Goal: Information Seeking & Learning: Get advice/opinions

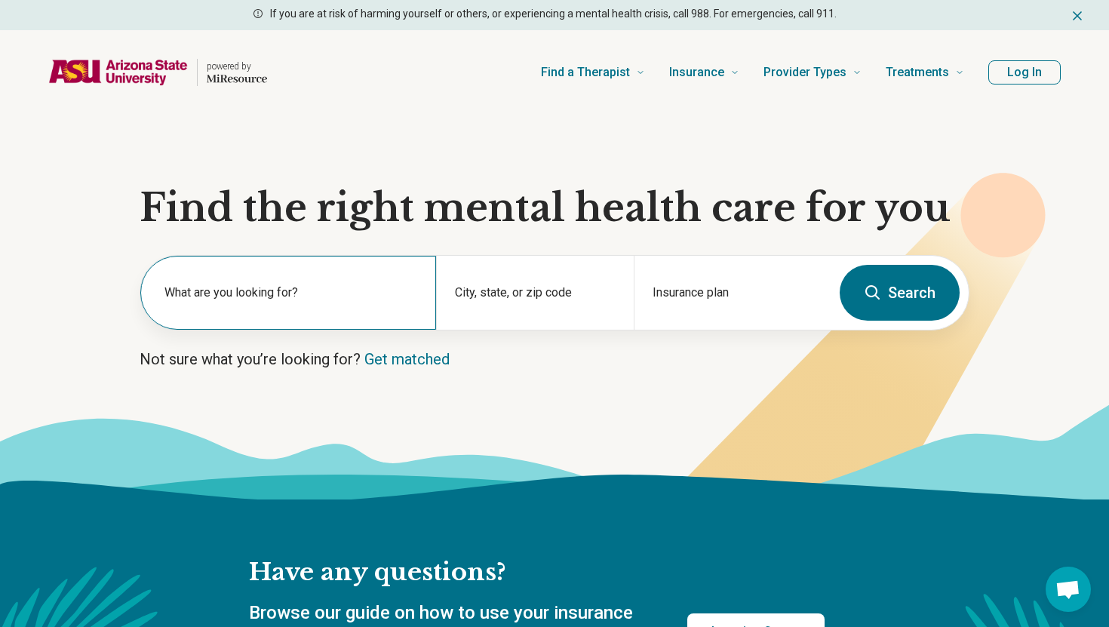
click at [351, 279] on div "What are you looking for?" at bounding box center [288, 293] width 296 height 74
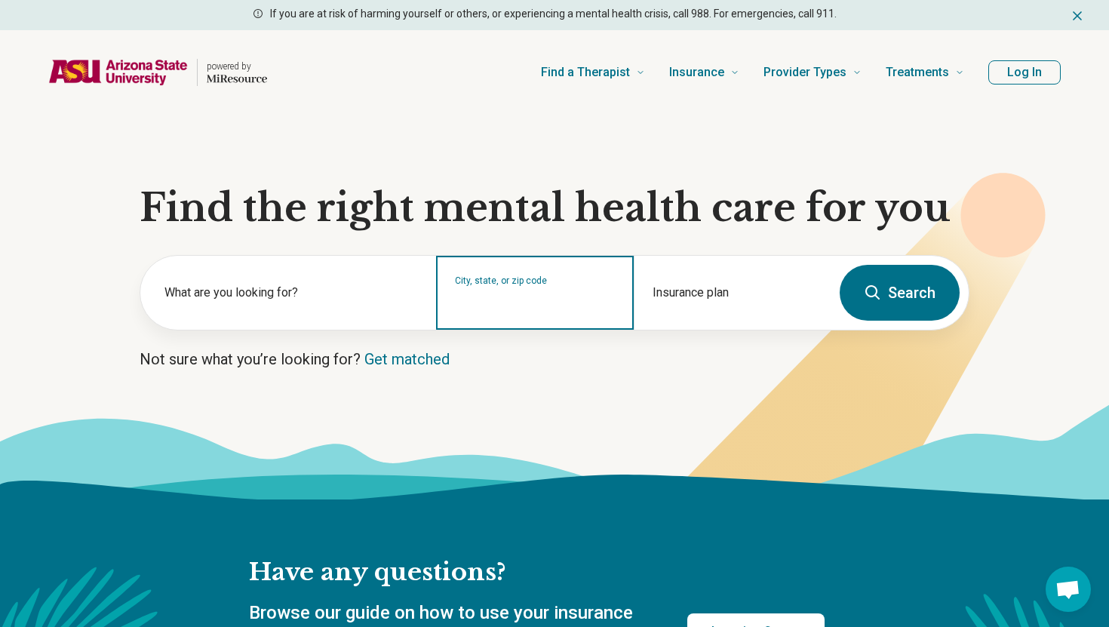
click at [500, 306] on input "City, state, or zip code" at bounding box center [535, 303] width 160 height 18
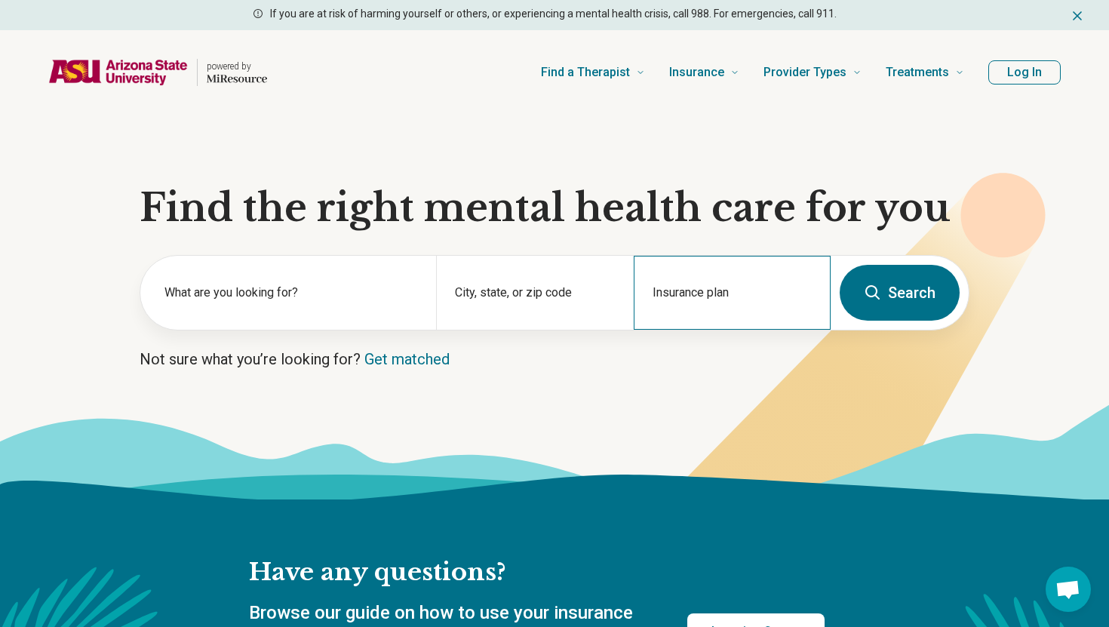
click at [699, 322] on div "Insurance plan" at bounding box center [732, 293] width 197 height 74
click at [541, 279] on div "City, state, or zip code" at bounding box center [534, 293] width 197 height 74
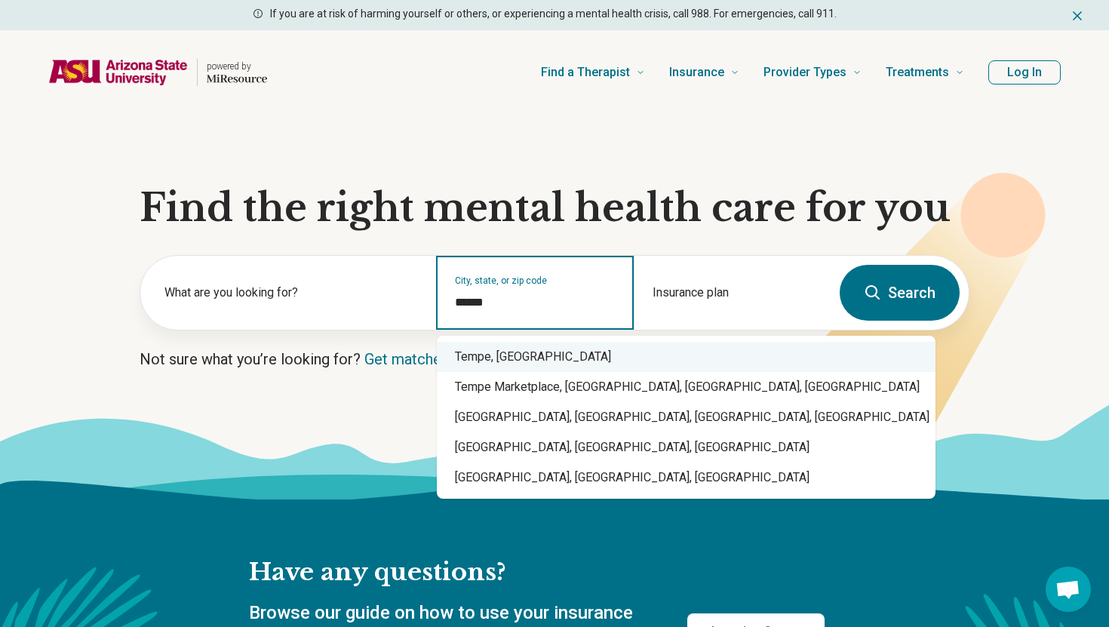
click at [597, 363] on div "Tempe, AZ" at bounding box center [686, 357] width 499 height 30
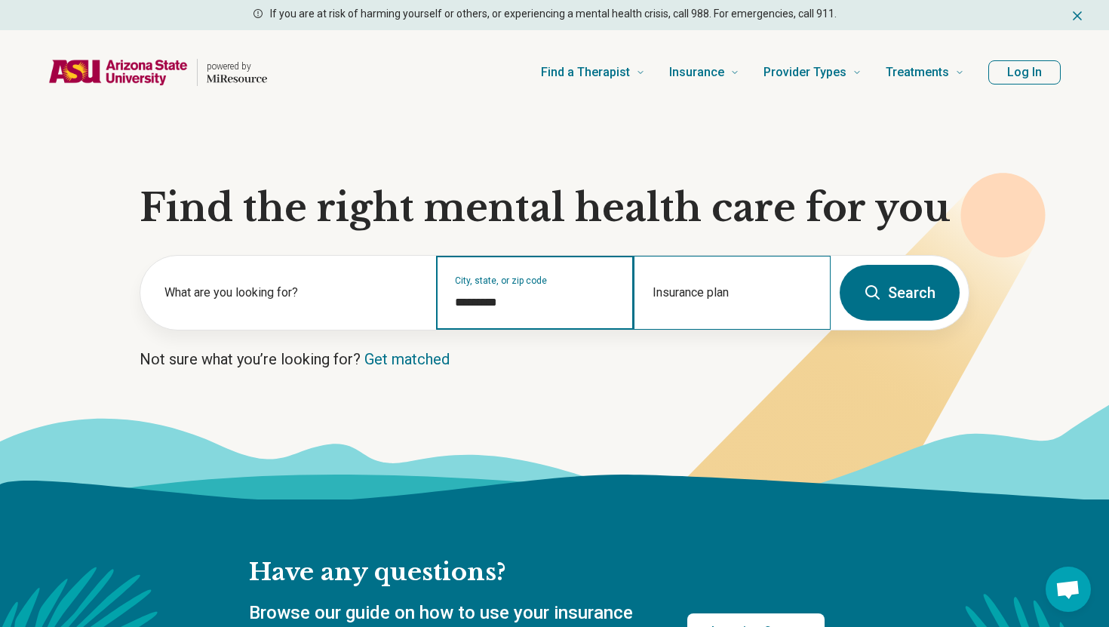
type input "*********"
click at [693, 318] on div "Insurance plan" at bounding box center [732, 293] width 197 height 74
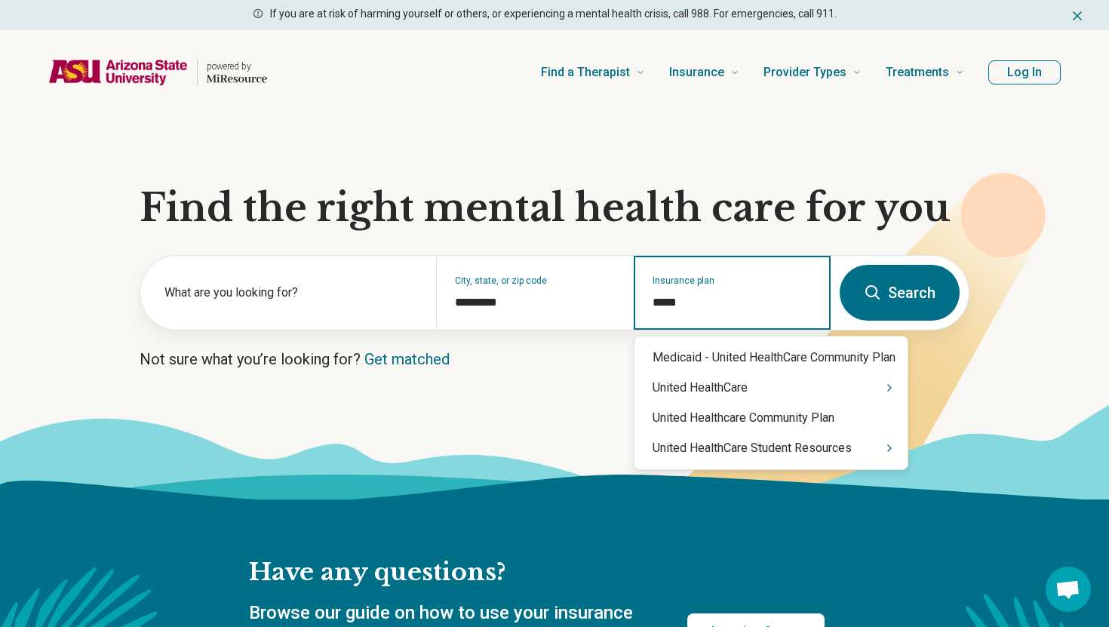
type input "******"
click at [721, 385] on div "United HealthCare" at bounding box center [771, 388] width 273 height 30
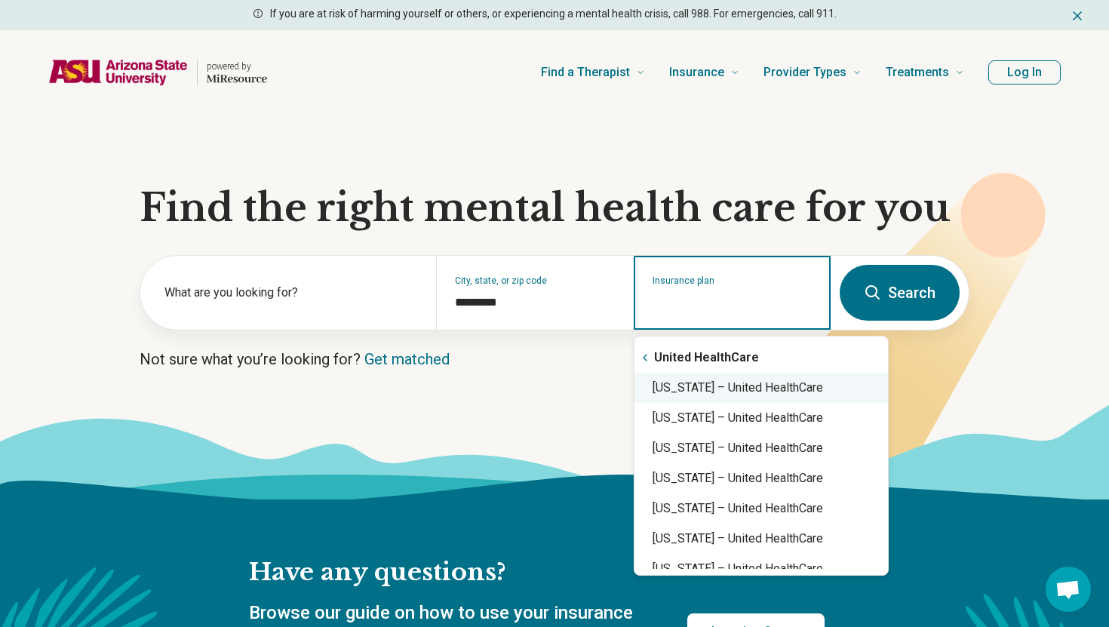
click at [733, 386] on div "Arizona – United HealthCare" at bounding box center [762, 388] width 254 height 30
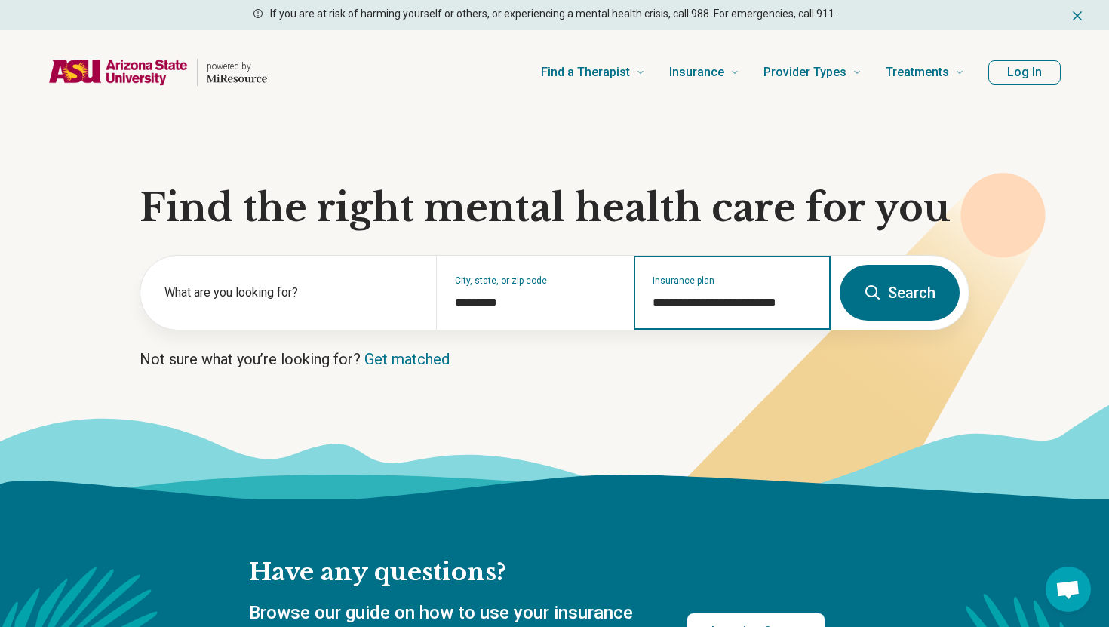
type input "**********"
click at [889, 298] on button "Search" at bounding box center [900, 293] width 120 height 56
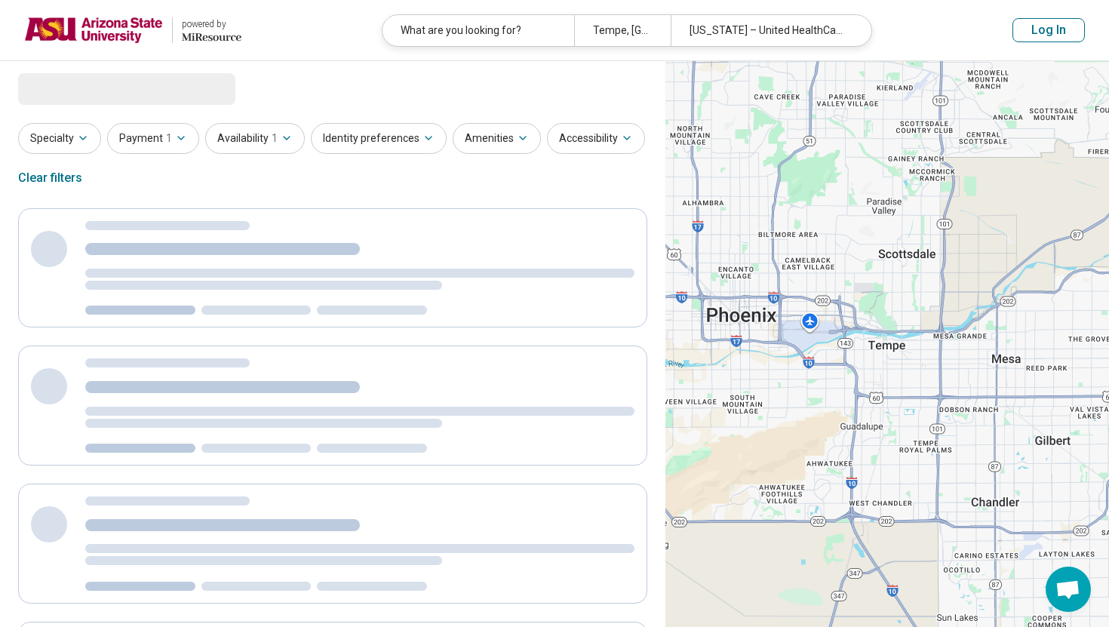
select select "***"
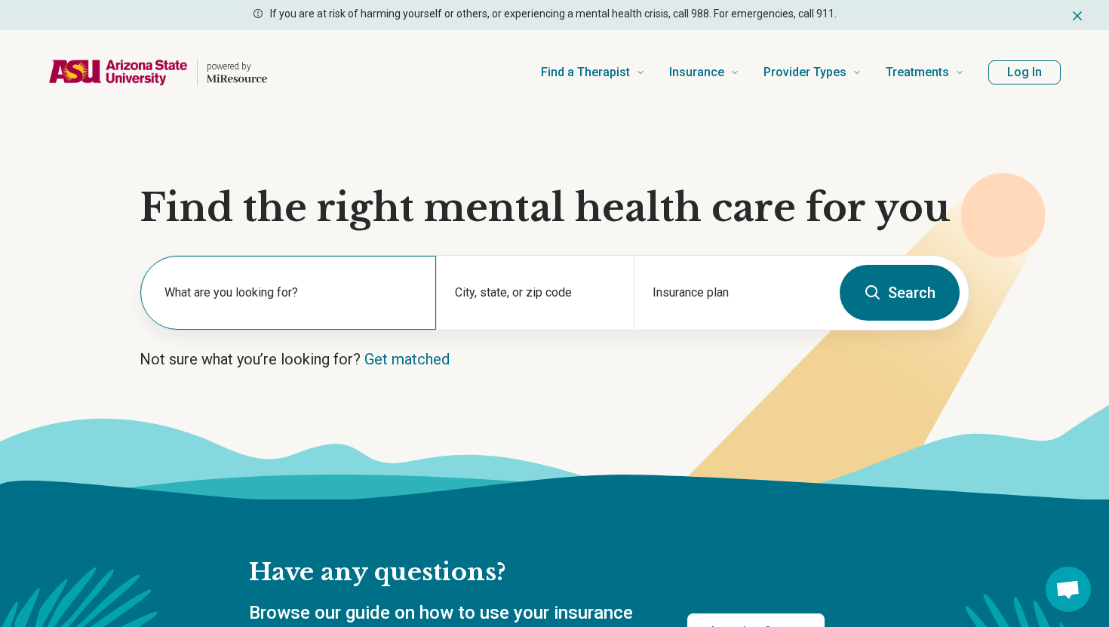
click at [289, 301] on label "What are you looking for?" at bounding box center [291, 293] width 254 height 18
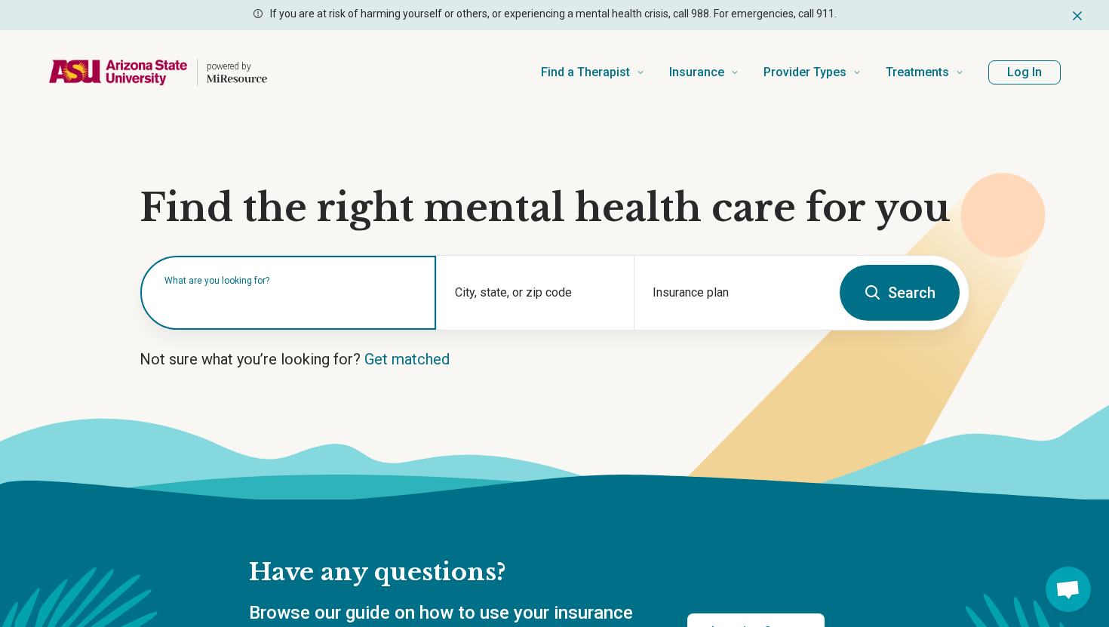
type input "*"
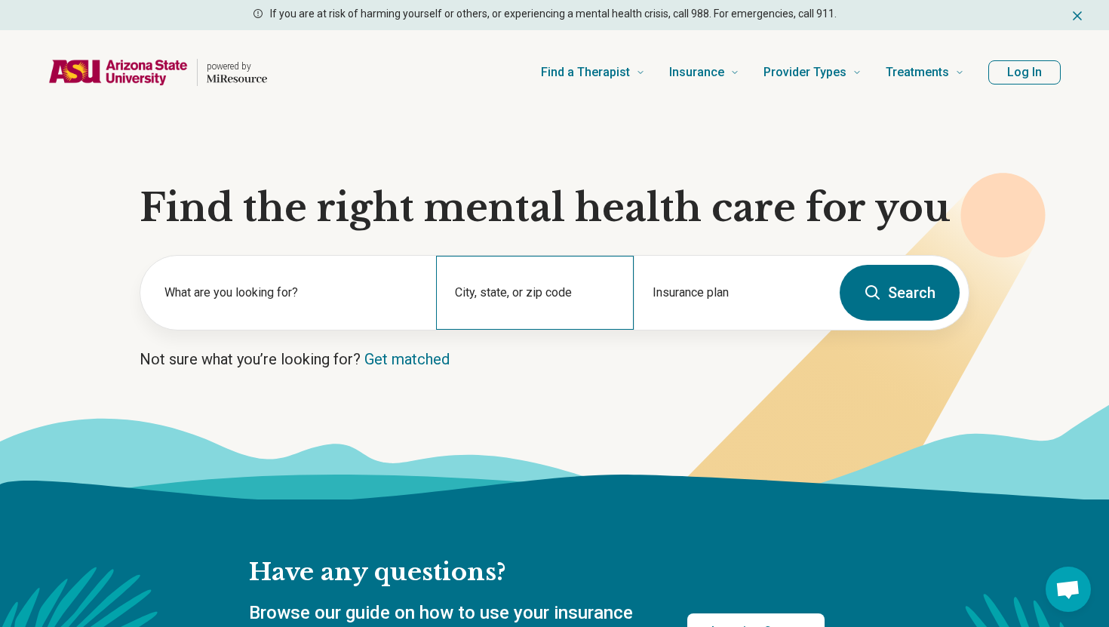
click at [509, 284] on div "City, state, or zip code" at bounding box center [534, 293] width 197 height 74
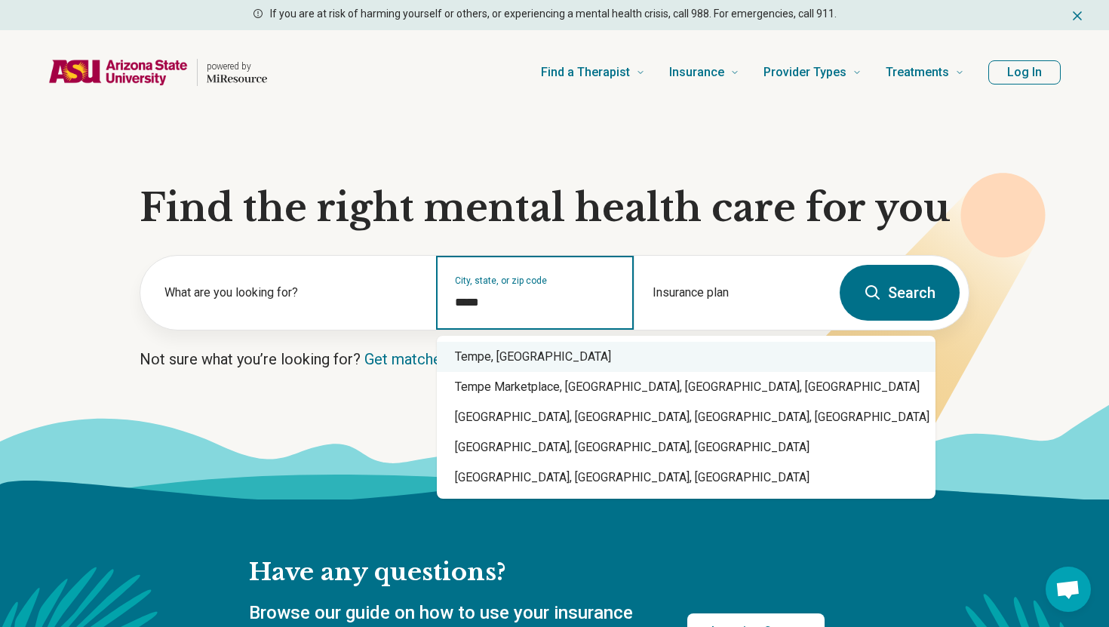
click at [532, 345] on div "Tempe, AZ" at bounding box center [686, 357] width 499 height 30
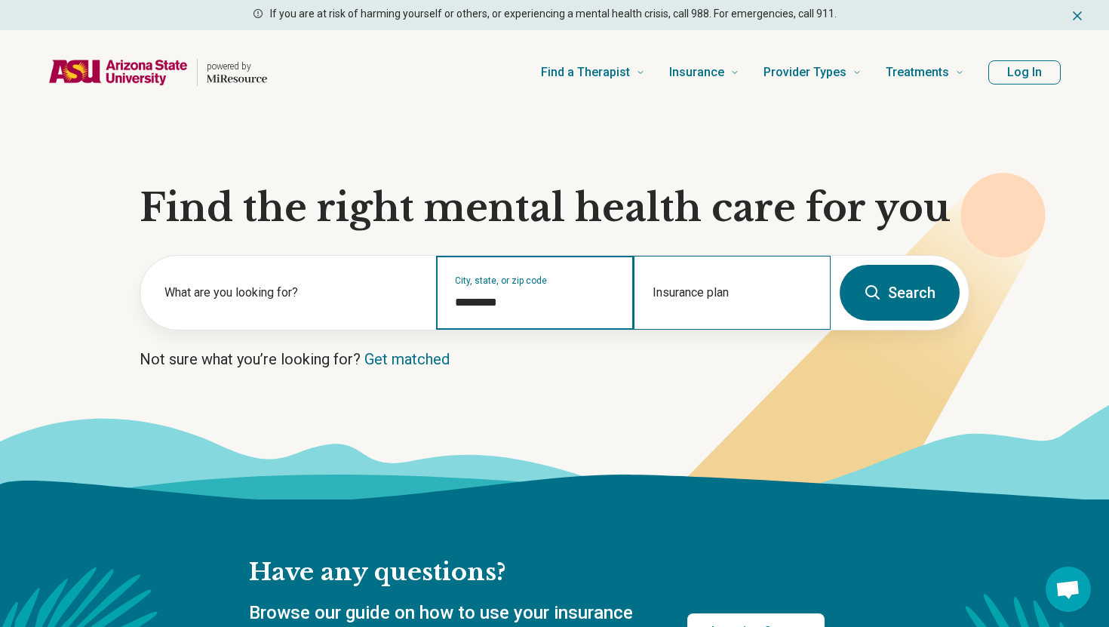
type input "*********"
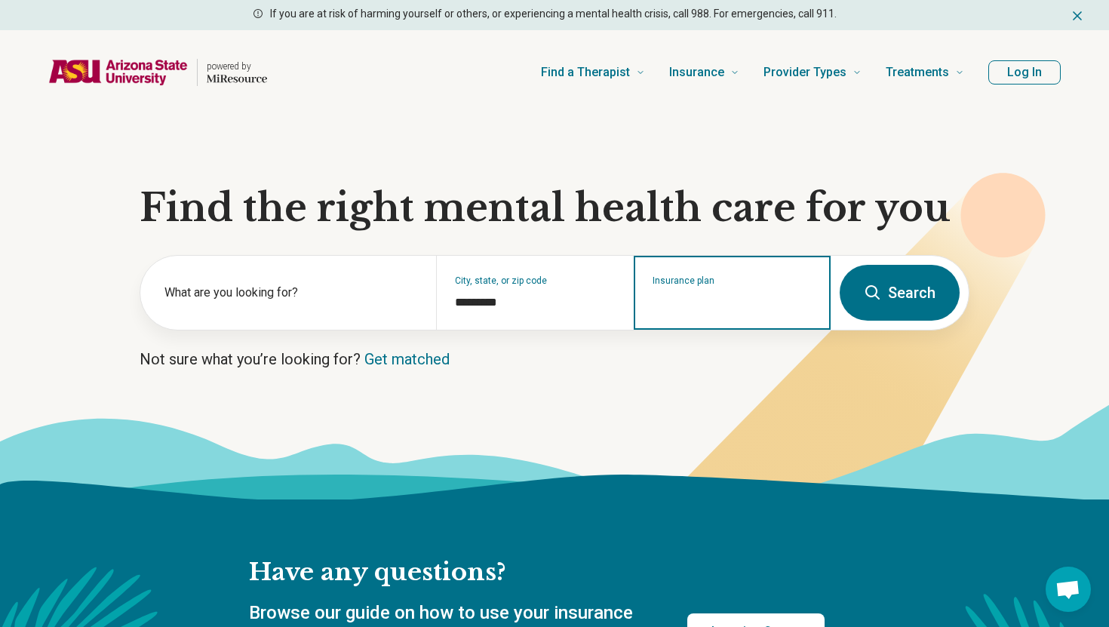
click at [674, 313] on div "Insurance plan" at bounding box center [732, 293] width 197 height 74
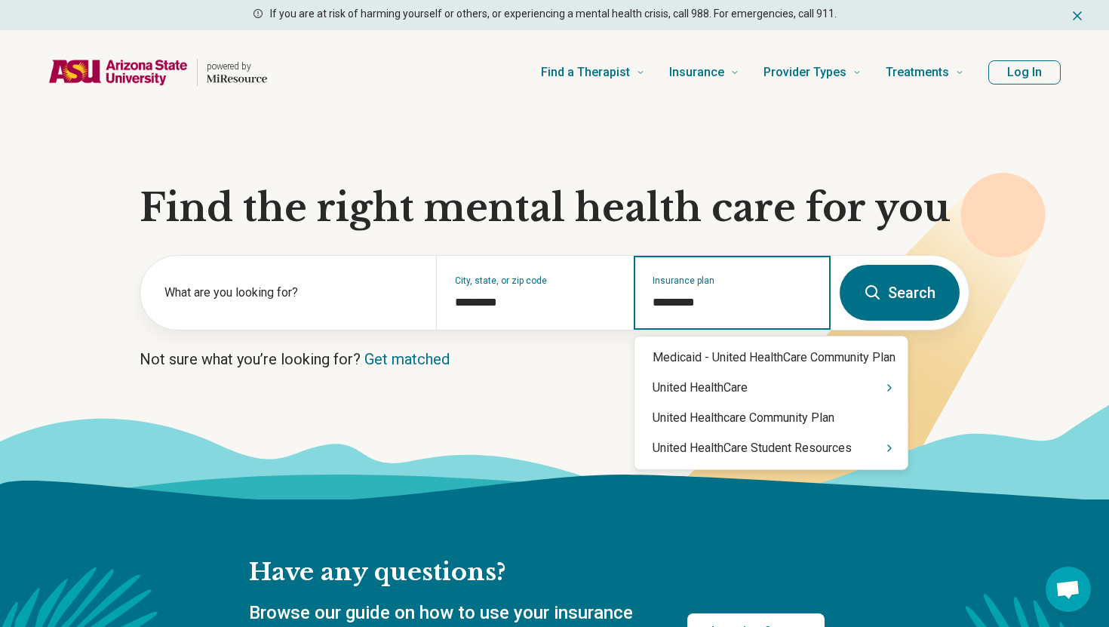
type input "**********"
click at [762, 449] on div "United HealthCare Student Resources" at bounding box center [771, 448] width 273 height 30
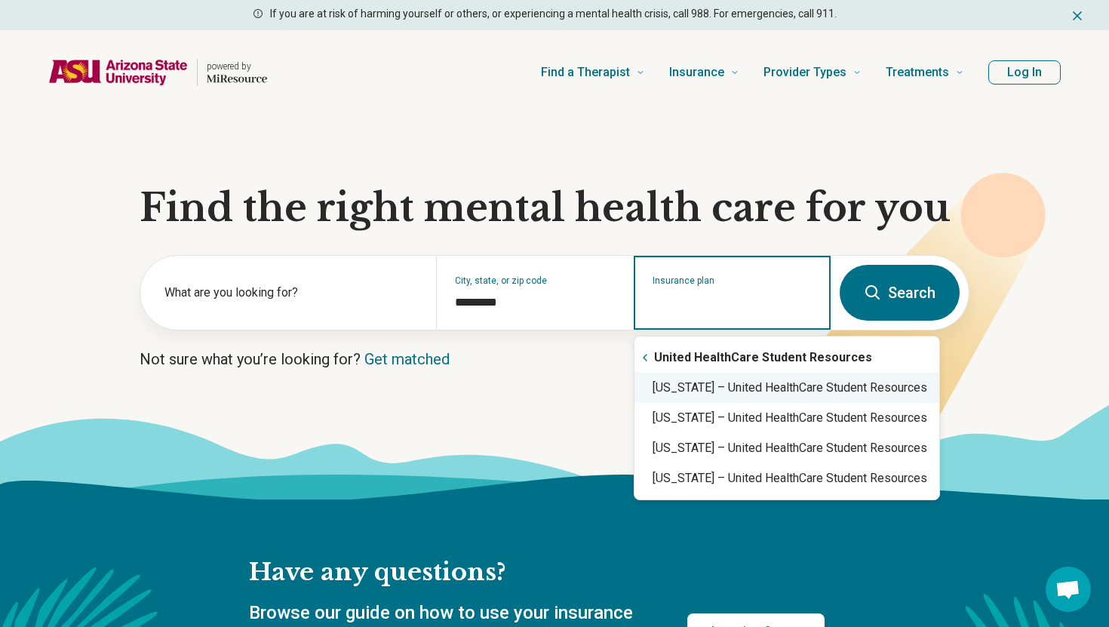
click at [779, 387] on div "Arizona – United HealthCare Student Resources" at bounding box center [787, 388] width 305 height 30
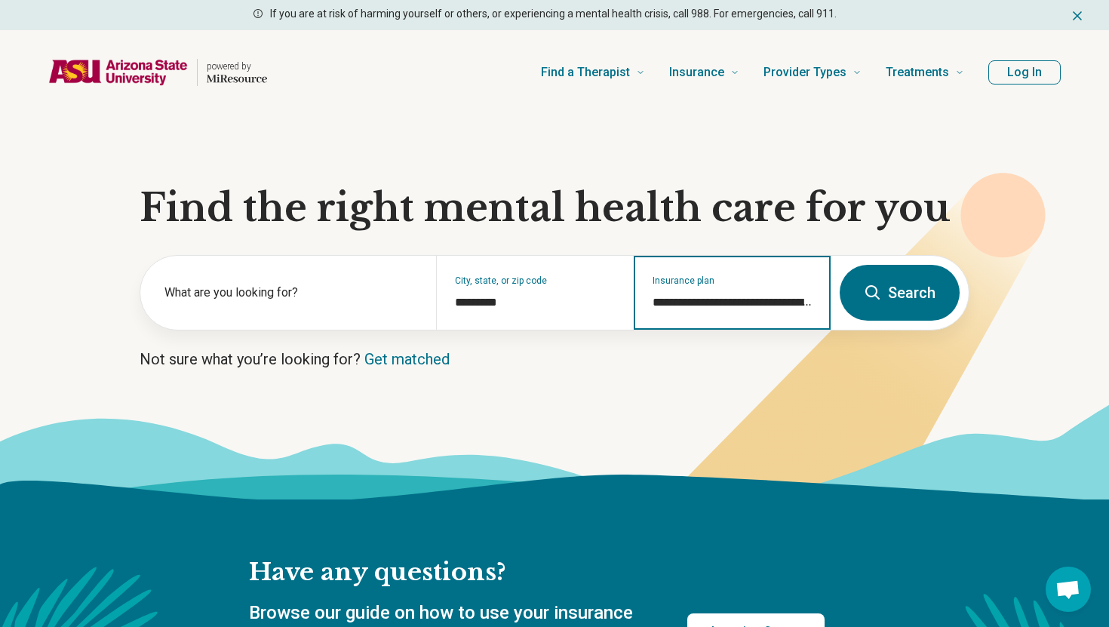
type input "**********"
click at [896, 292] on button "Search" at bounding box center [900, 293] width 120 height 56
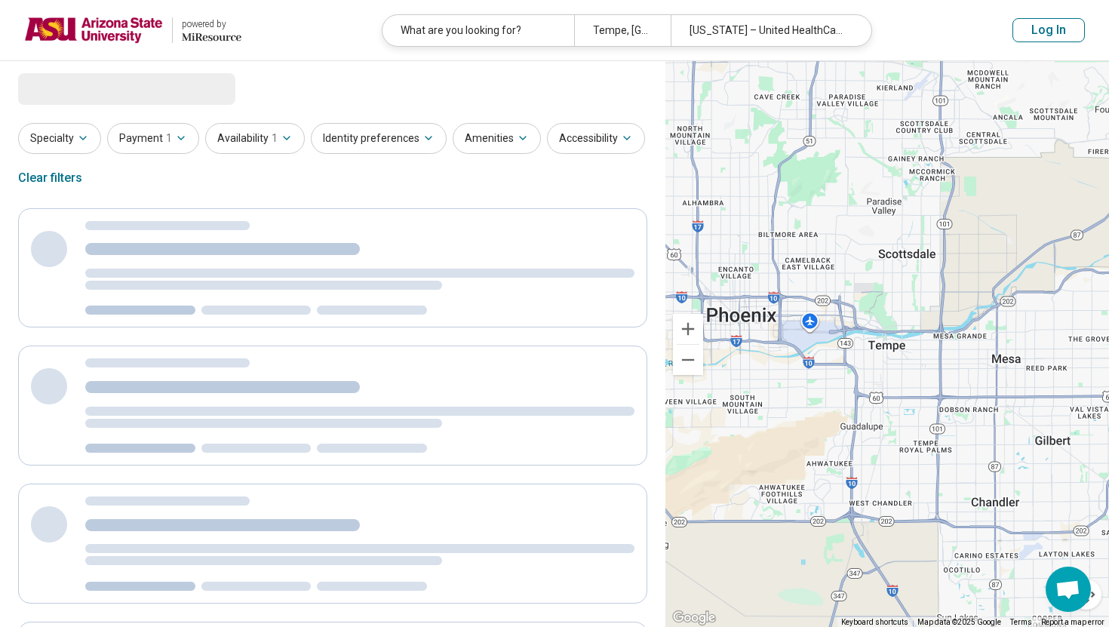
select select "***"
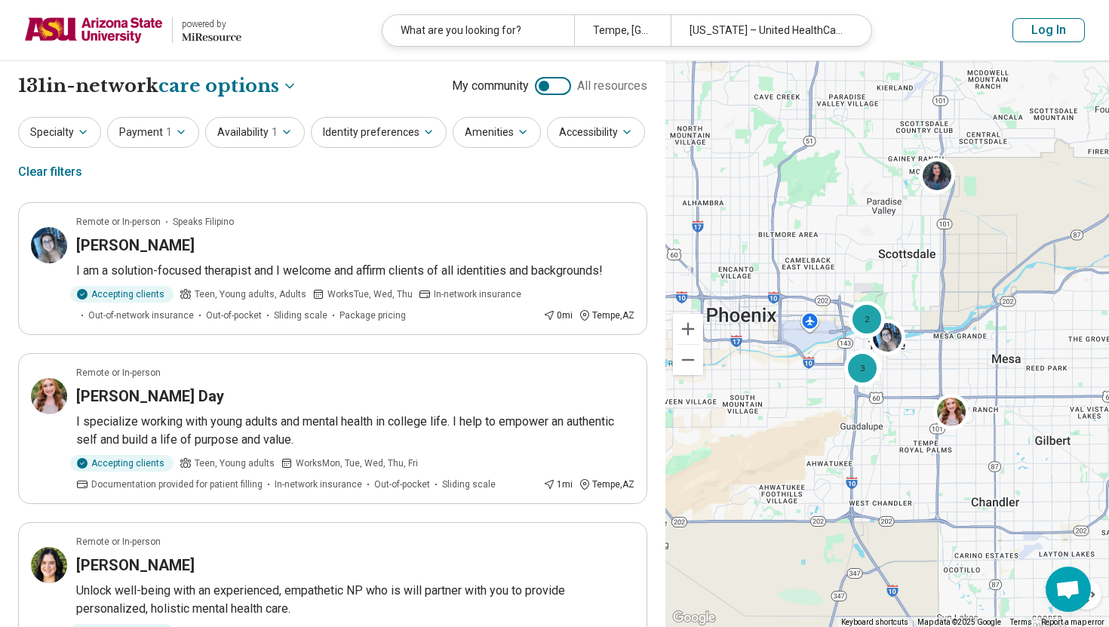
click at [63, 170] on div "Clear filters" at bounding box center [50, 172] width 64 height 36
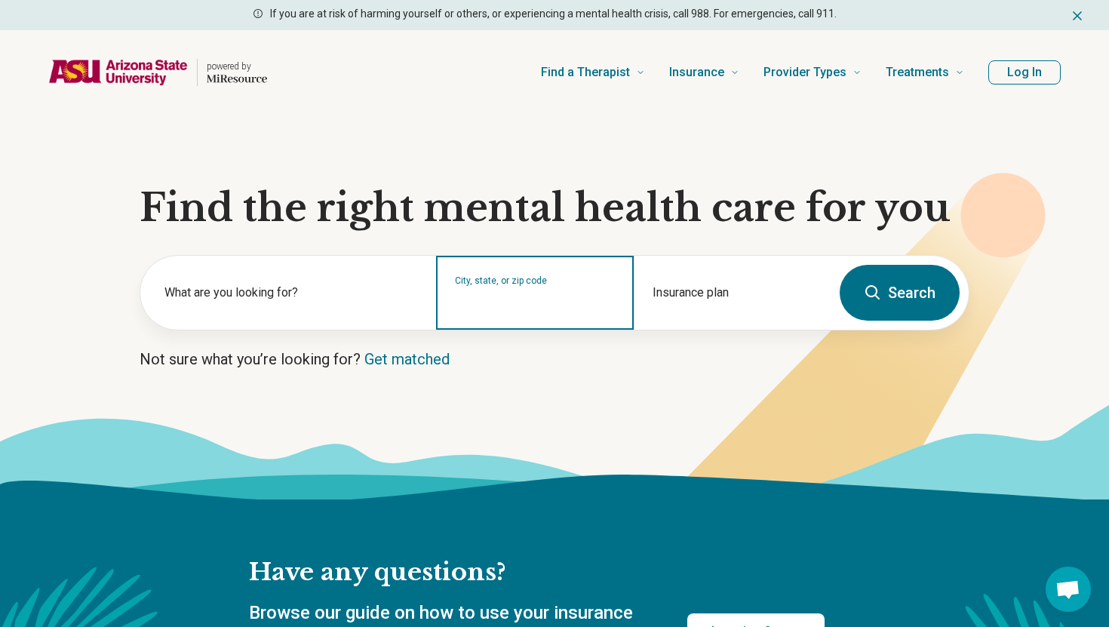
click at [493, 295] on input "City, state, or zip code" at bounding box center [535, 303] width 160 height 18
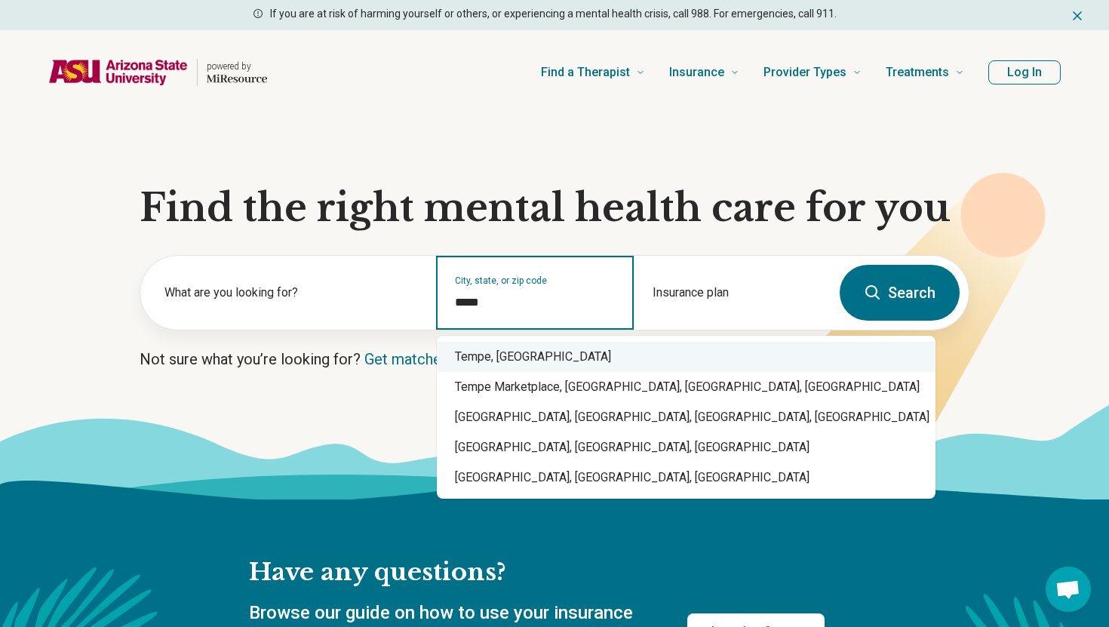
click at [541, 361] on div "Tempe, AZ" at bounding box center [686, 357] width 499 height 30
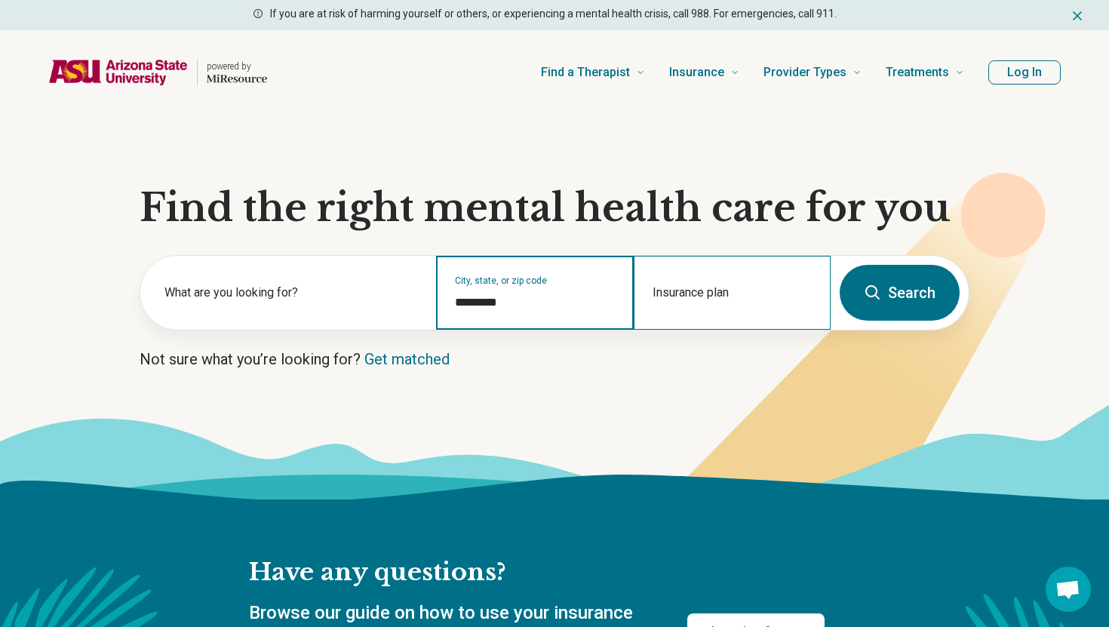
type input "*********"
click at [702, 329] on div "Insurance plan" at bounding box center [732, 293] width 197 height 74
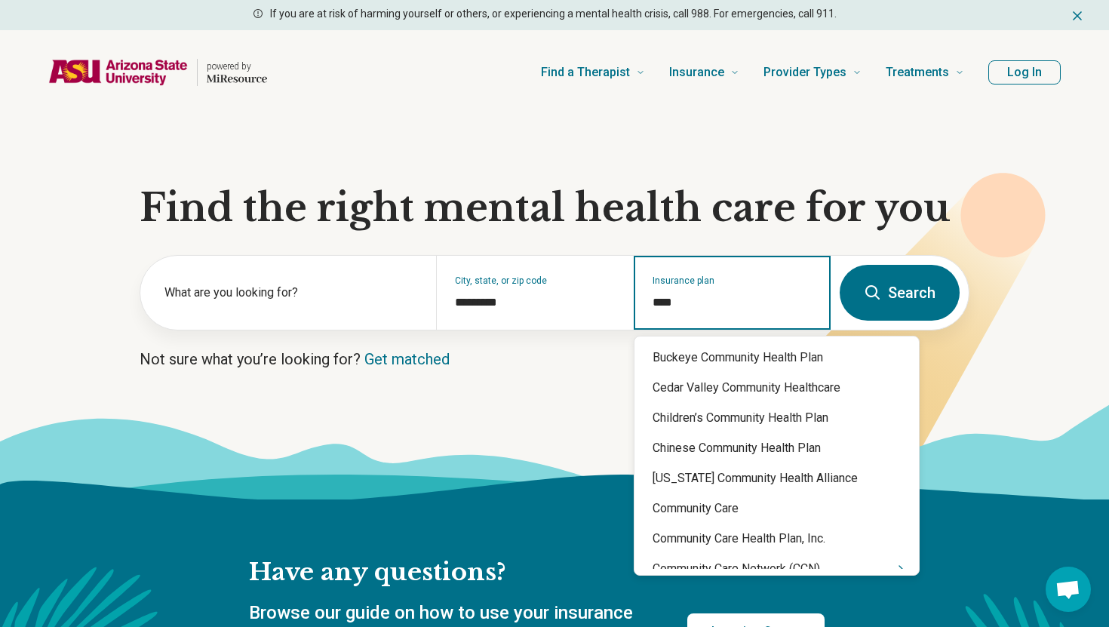
type input "*****"
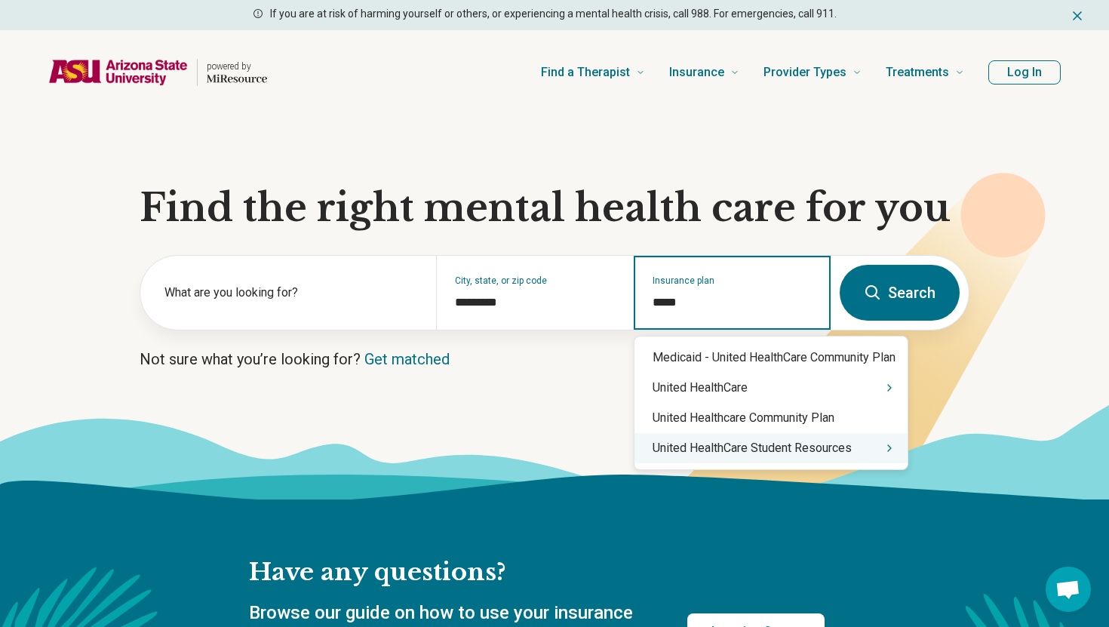
click at [733, 445] on div "United HealthCare Student Resources" at bounding box center [771, 448] width 273 height 30
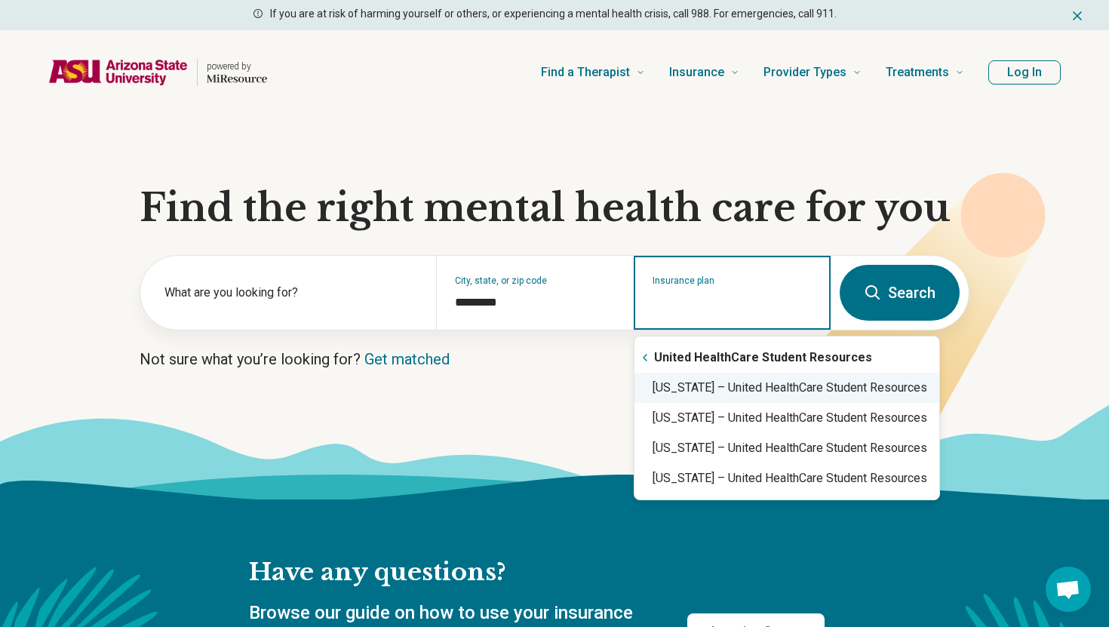
click at [756, 383] on div "Arizona – United HealthCare Student Resources" at bounding box center [787, 388] width 305 height 30
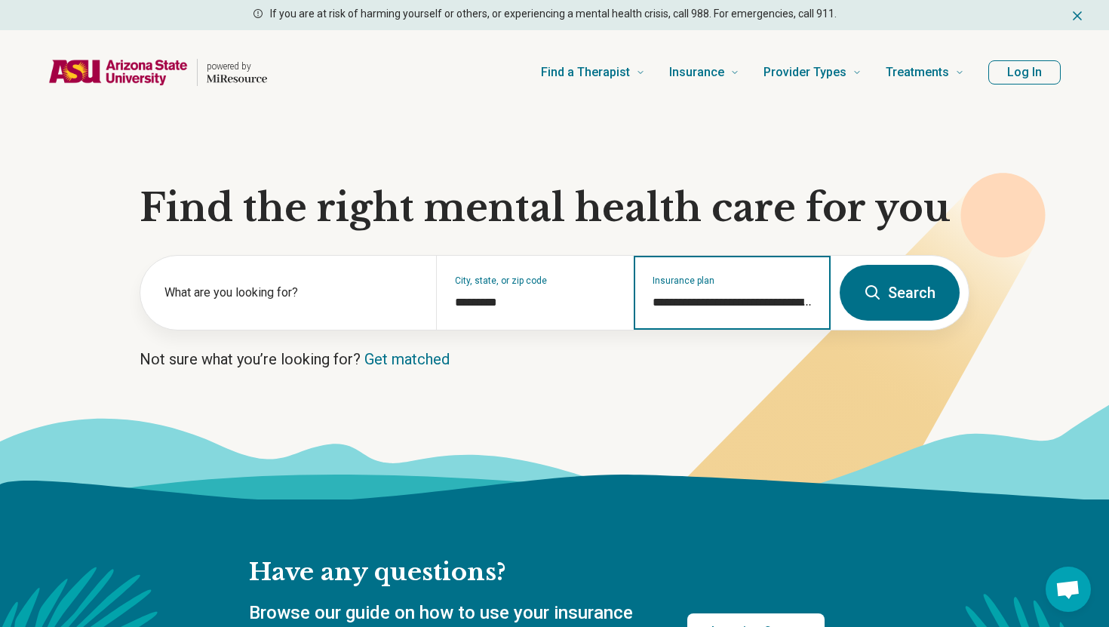
type input "**********"
click at [889, 309] on button "Search" at bounding box center [900, 293] width 120 height 56
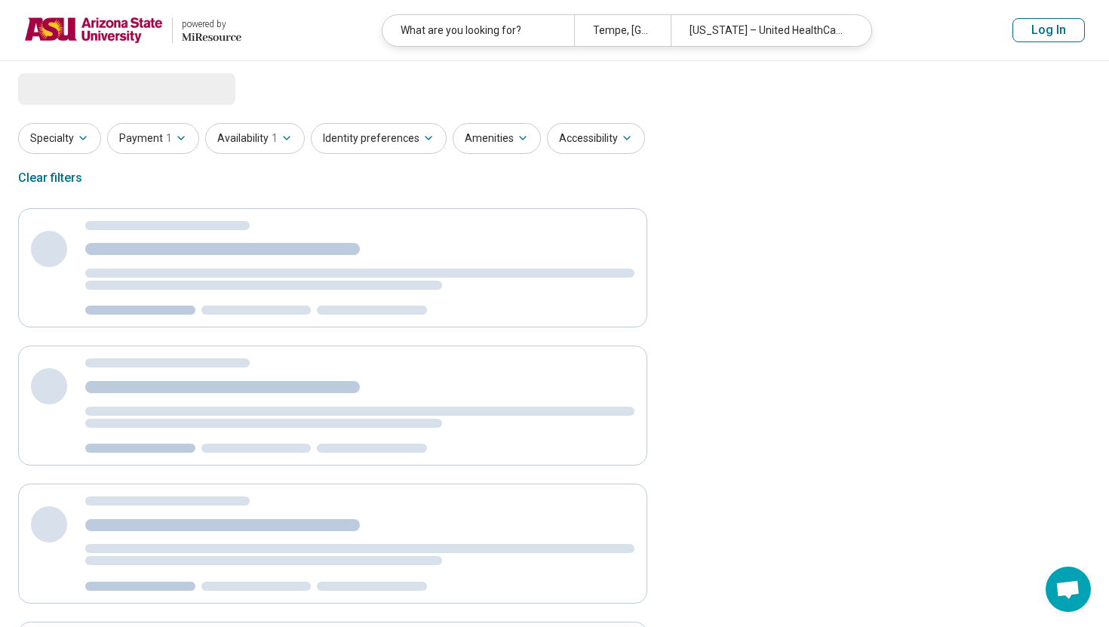
select select "***"
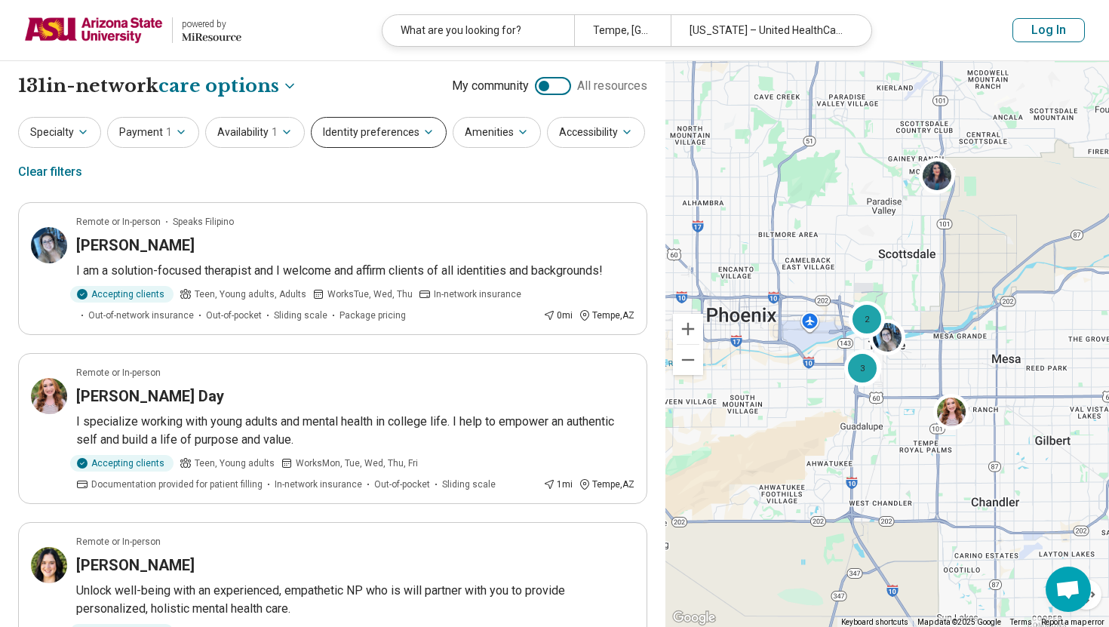
click at [423, 135] on icon "button" at bounding box center [429, 132] width 12 height 12
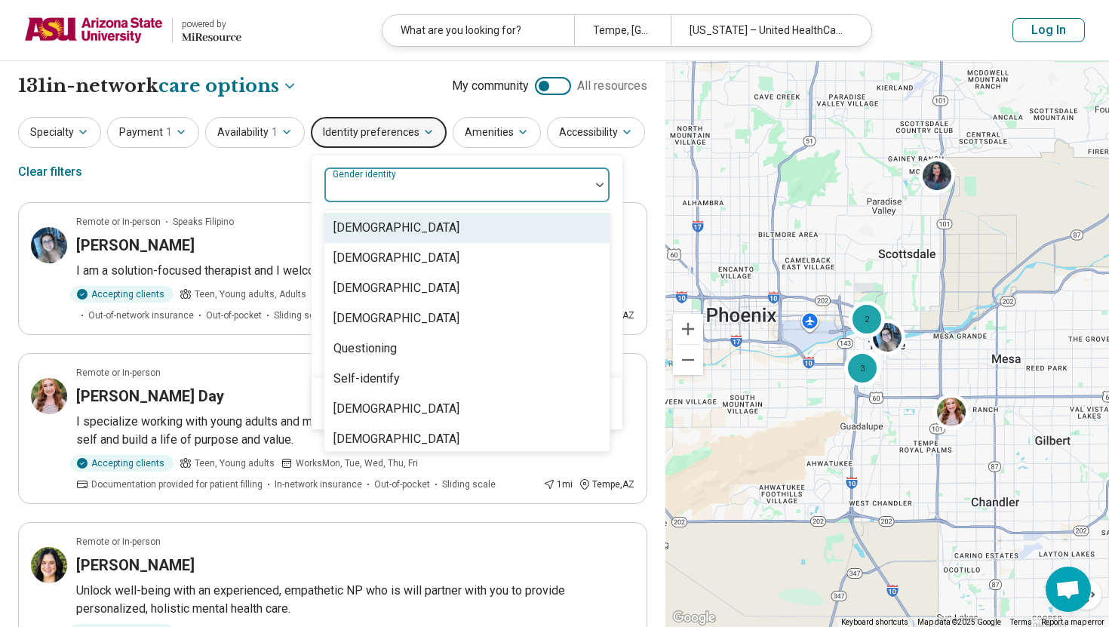
click at [423, 185] on div at bounding box center [457, 190] width 254 height 21
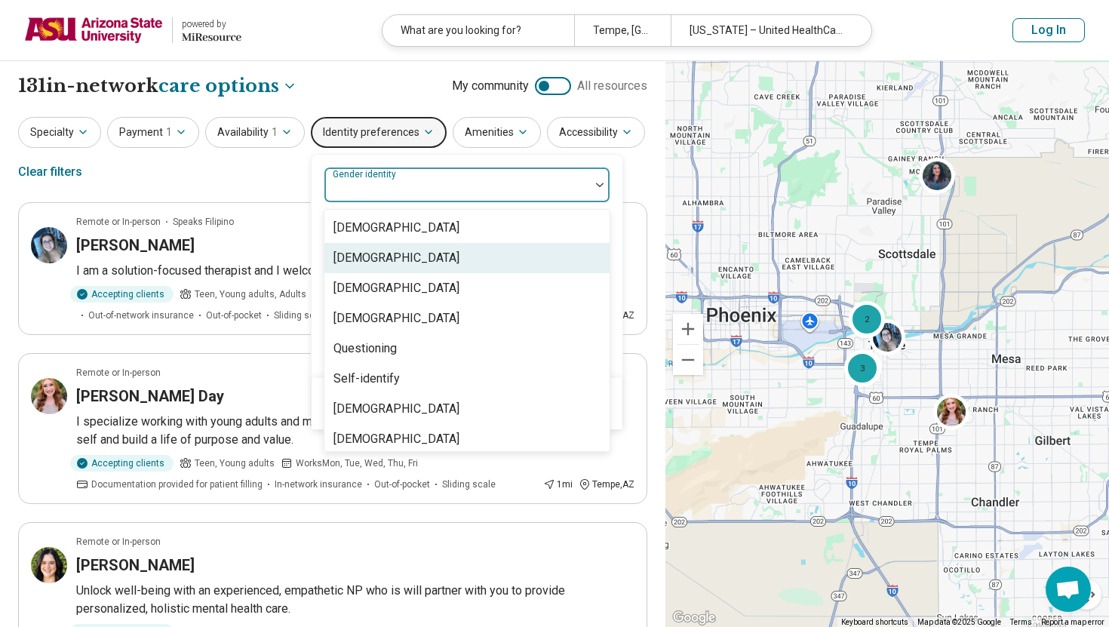
click at [416, 269] on div "Cisgender Woman" at bounding box center [466, 258] width 285 height 30
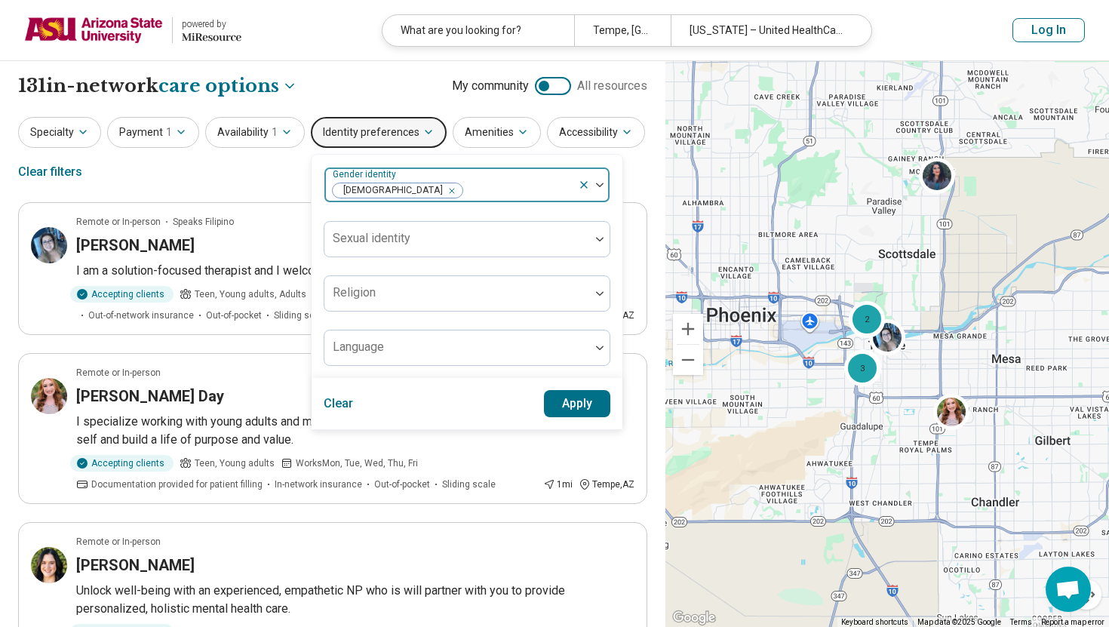
click at [595, 189] on div at bounding box center [594, 185] width 32 height 35
click at [569, 394] on button "Apply" at bounding box center [577, 403] width 67 height 27
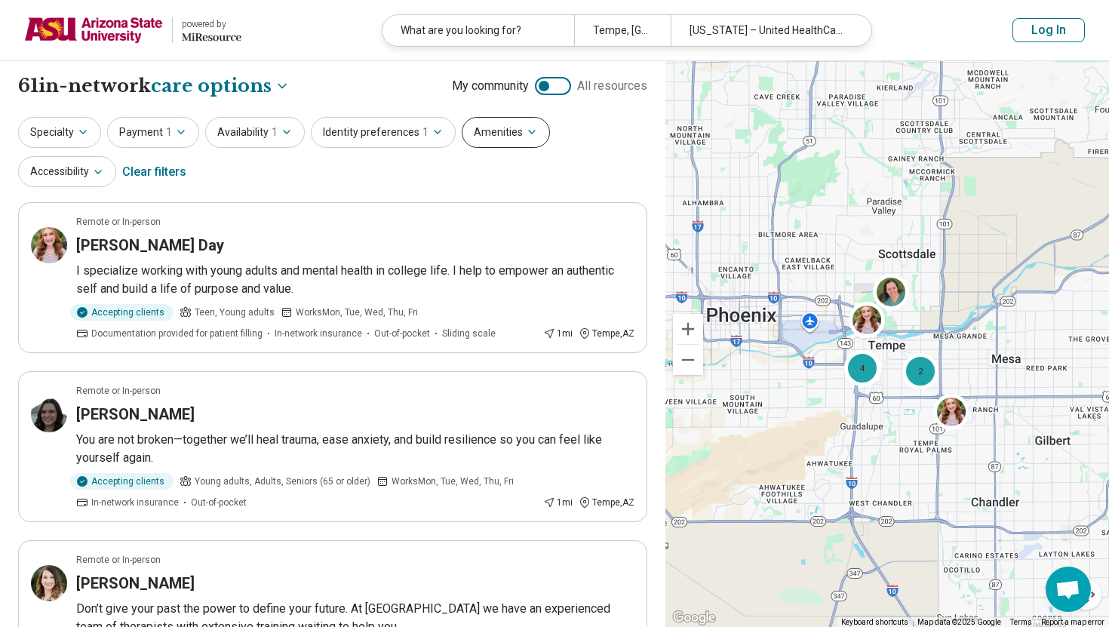
click at [526, 134] on icon "button" at bounding box center [532, 132] width 12 height 12
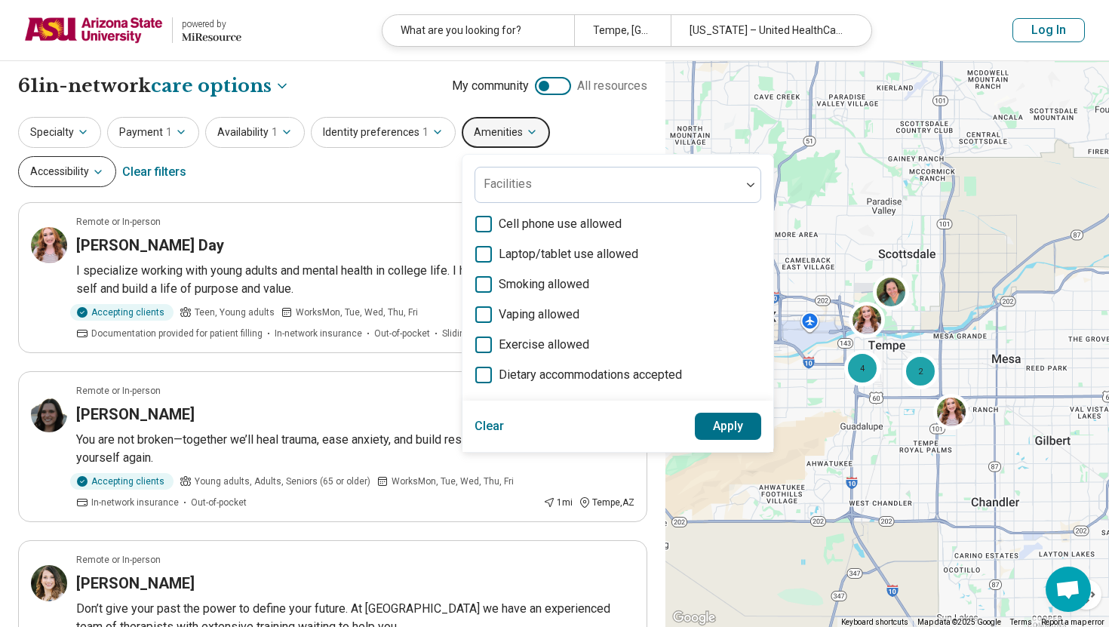
click at [116, 156] on button "Accessibility" at bounding box center [67, 171] width 98 height 31
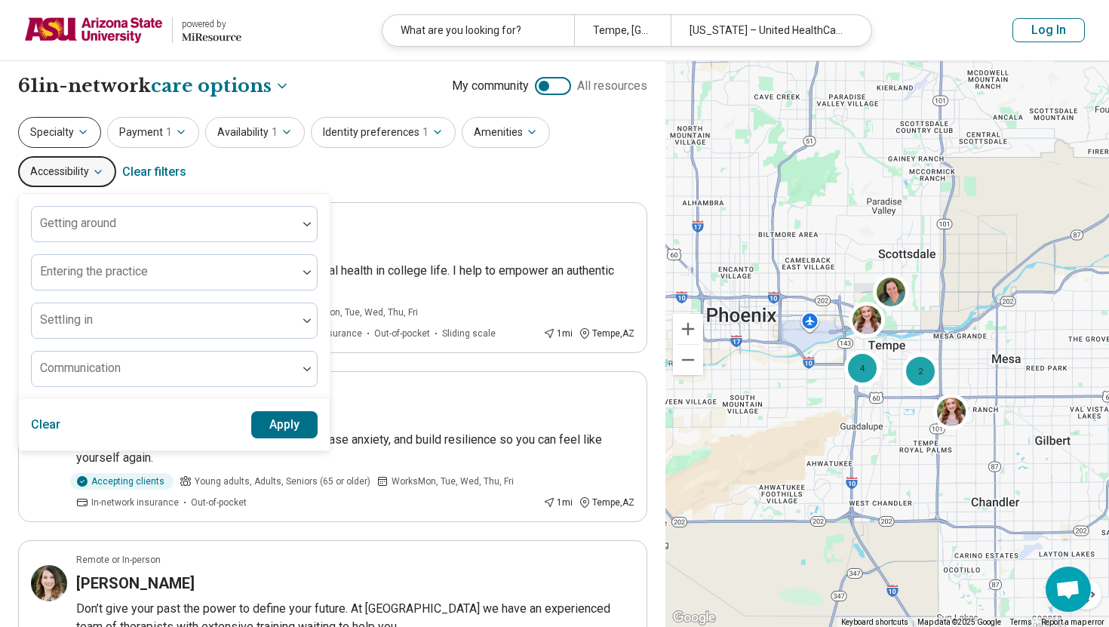
click at [63, 126] on button "Specialty" at bounding box center [59, 132] width 83 height 31
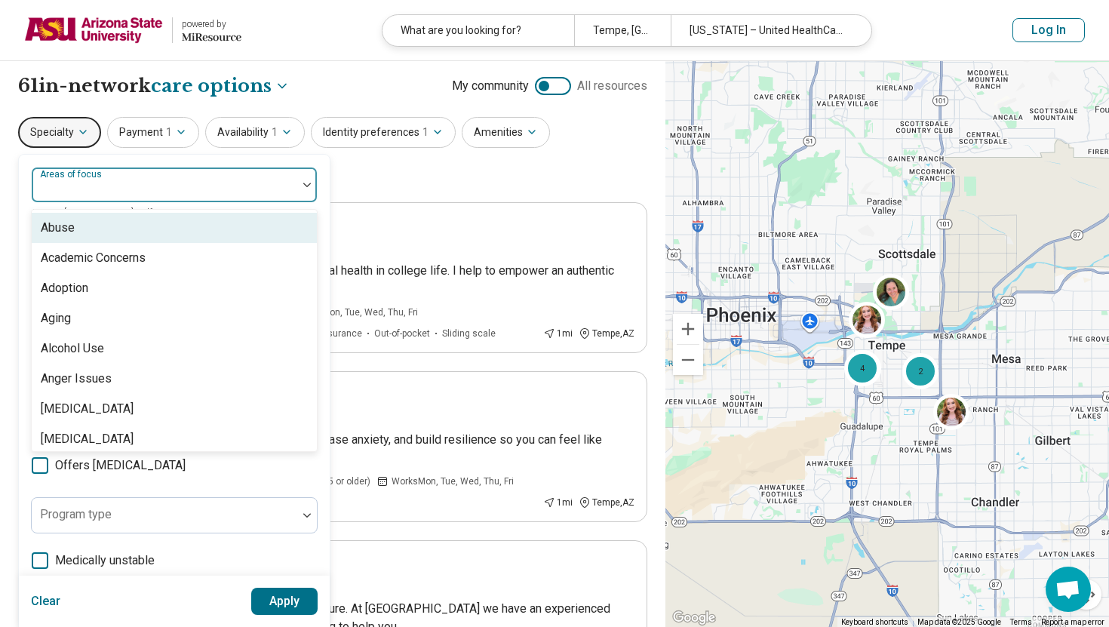
click at [105, 184] on div "Areas of focus" at bounding box center [174, 185] width 287 height 36
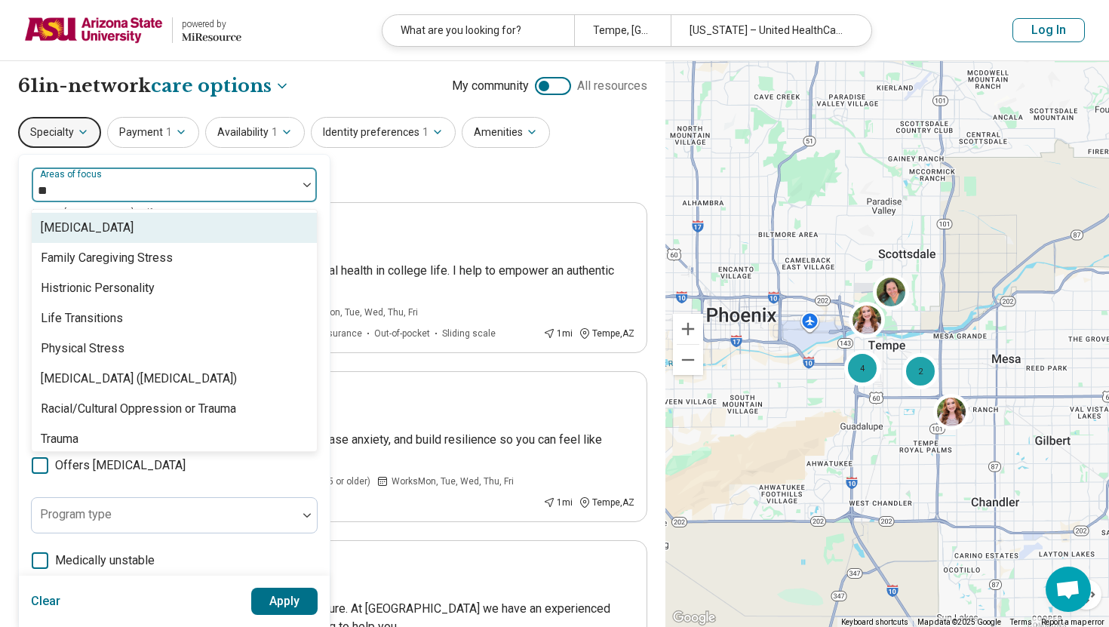
type input "***"
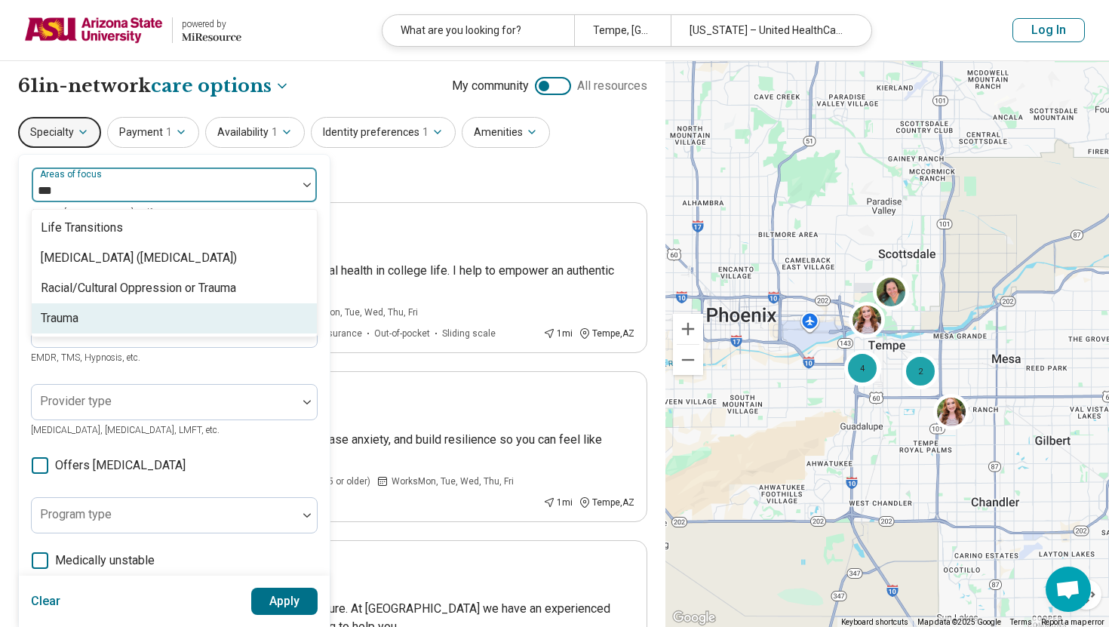
click at [140, 318] on div "Trauma" at bounding box center [174, 318] width 285 height 30
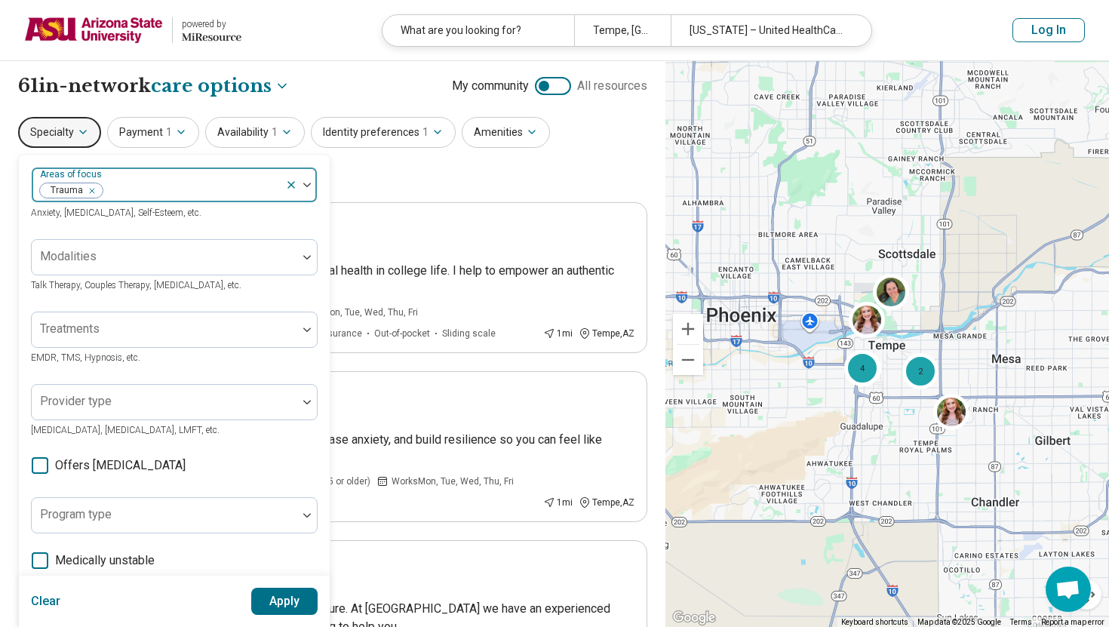
click at [308, 183] on img at bounding box center [307, 185] width 8 height 5
click at [275, 591] on button "Apply" at bounding box center [284, 601] width 67 height 27
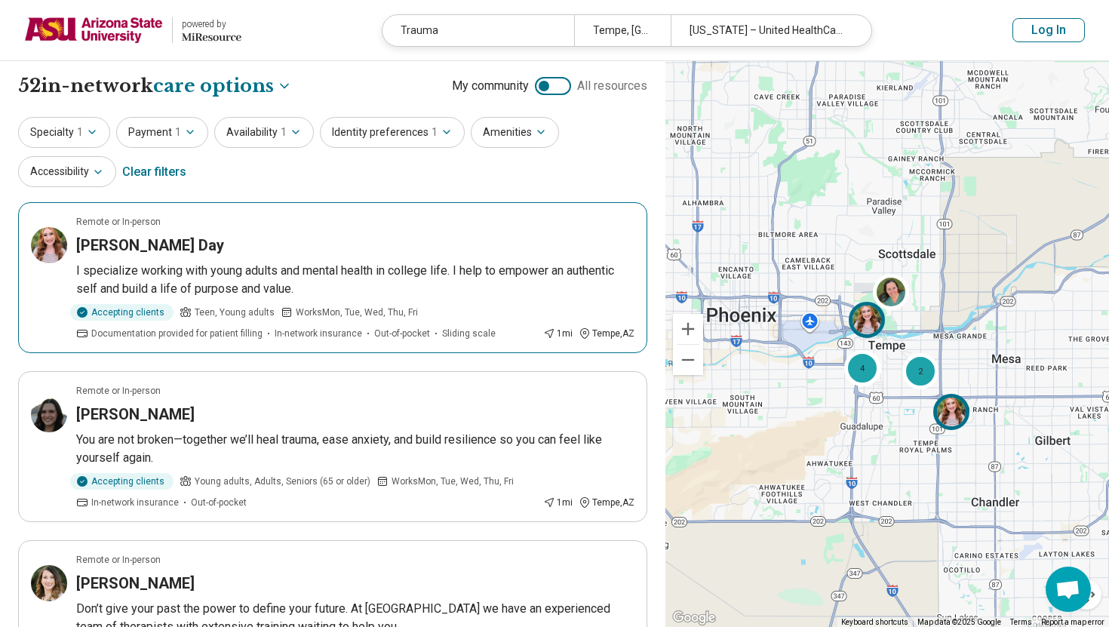
click at [113, 241] on h3 "Rebekah Day" at bounding box center [150, 245] width 148 height 21
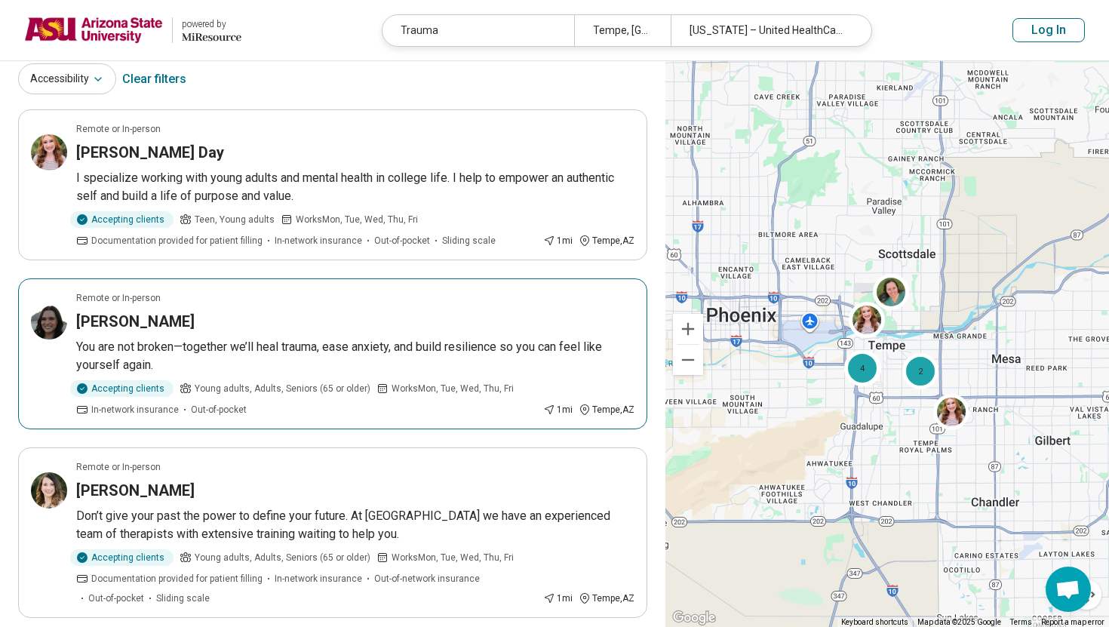
scroll to position [94, 0]
click at [310, 357] on p "You are not broken—together we’ll heal trauma, ease anxiety, and build resilien…" at bounding box center [355, 355] width 558 height 36
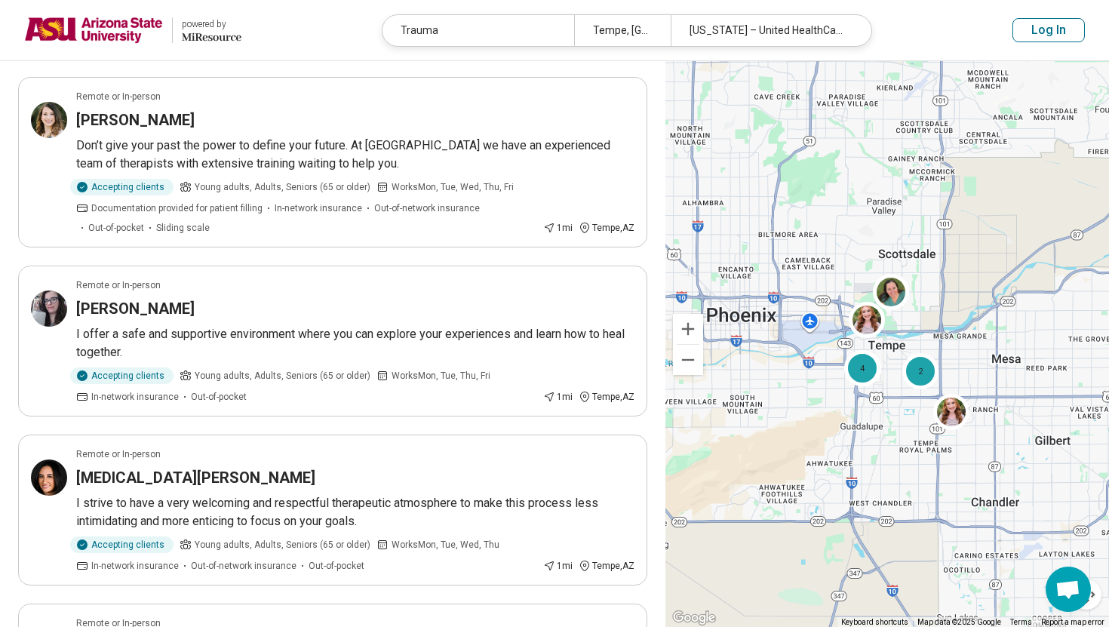
scroll to position [0, 0]
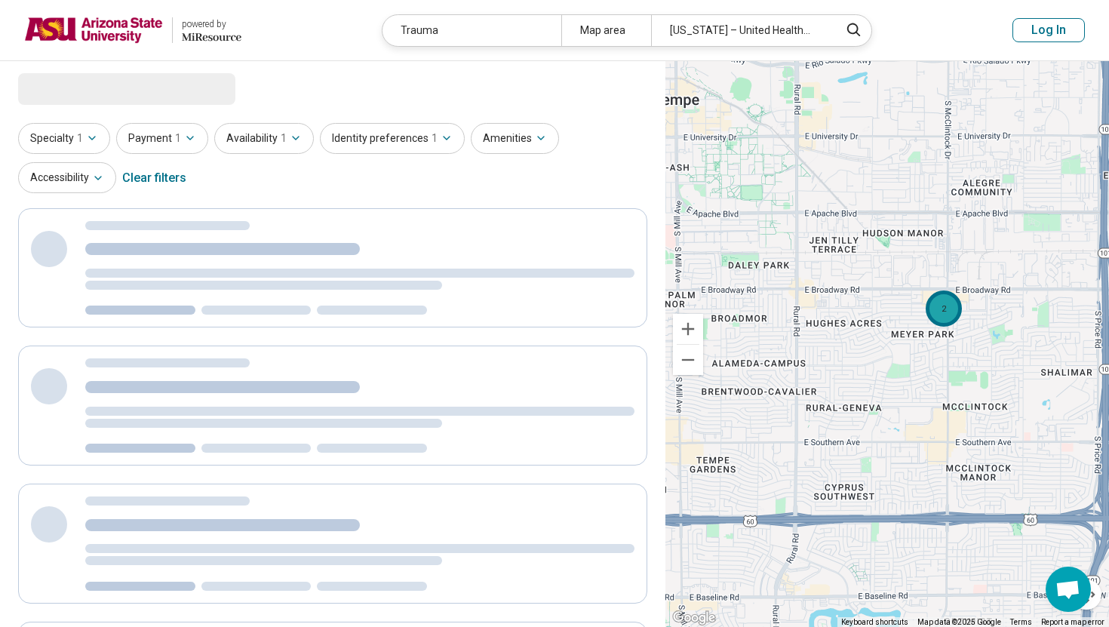
click at [948, 315] on div "2" at bounding box center [944, 308] width 36 height 36
click at [946, 314] on div "2" at bounding box center [944, 308] width 36 height 36
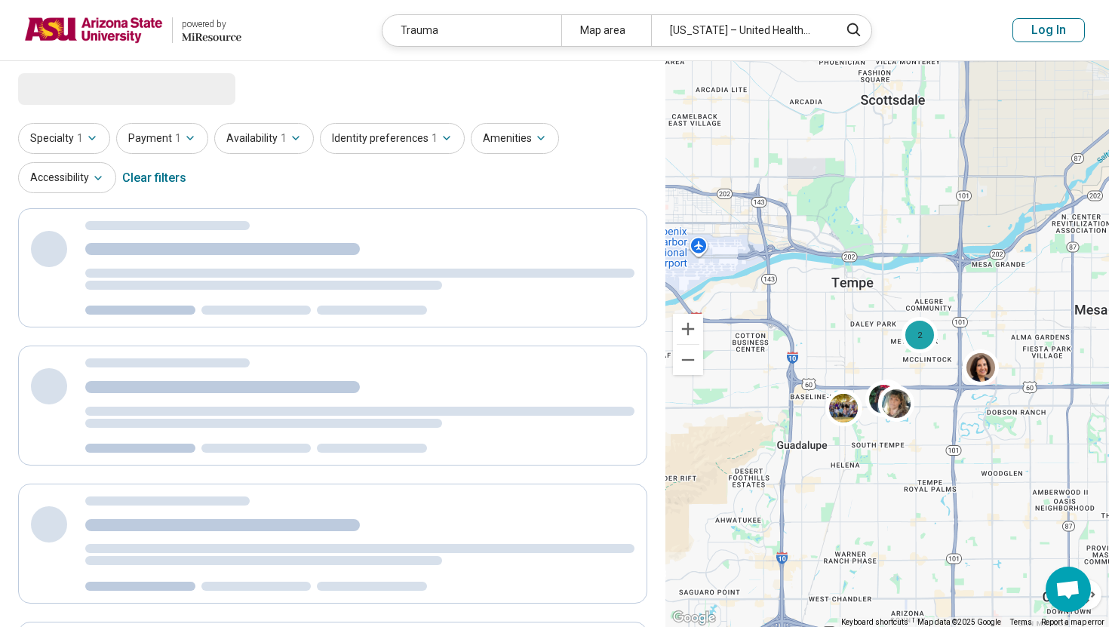
drag, startPoint x: 863, startPoint y: 331, endPoint x: 883, endPoint y: 337, distance: 20.5
click at [883, 337] on div "2 2" at bounding box center [887, 344] width 444 height 567
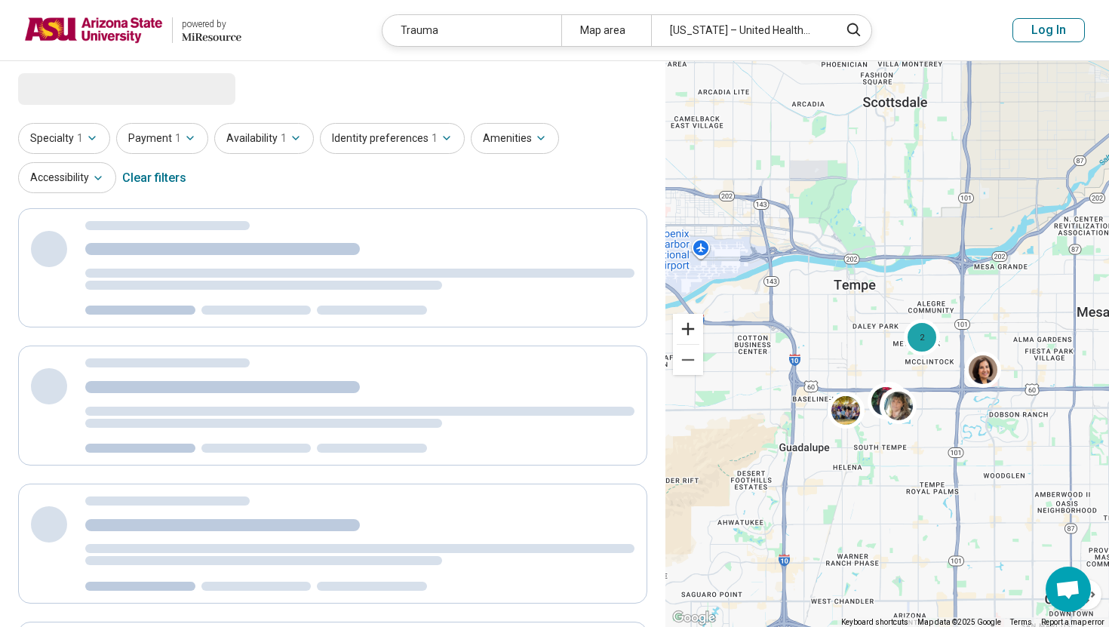
click at [688, 329] on button "Zoom in" at bounding box center [688, 329] width 30 height 30
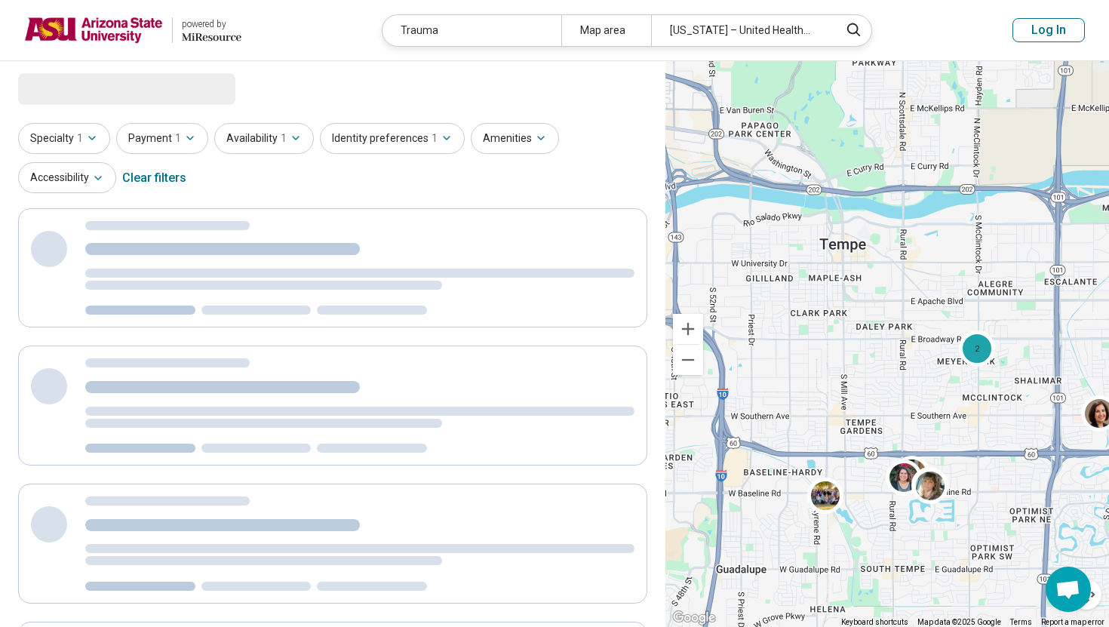
drag, startPoint x: 799, startPoint y: 324, endPoint x: 822, endPoint y: 343, distance: 30.0
click at [822, 343] on div "2 2" at bounding box center [887, 344] width 444 height 567
select select "***"
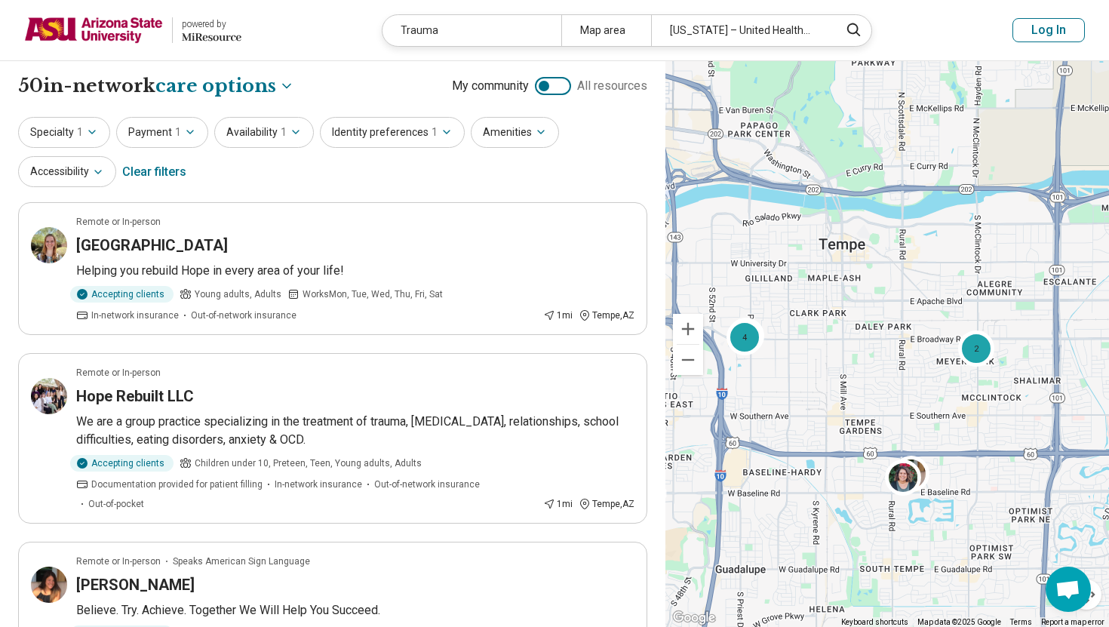
click at [109, 128] on div "Specialty 1 Payment 1 Availability 1 Identity preferences 1 Amenities Accessibi…" at bounding box center [332, 153] width 629 height 73
click at [97, 128] on button "Specialty 1" at bounding box center [64, 132] width 92 height 31
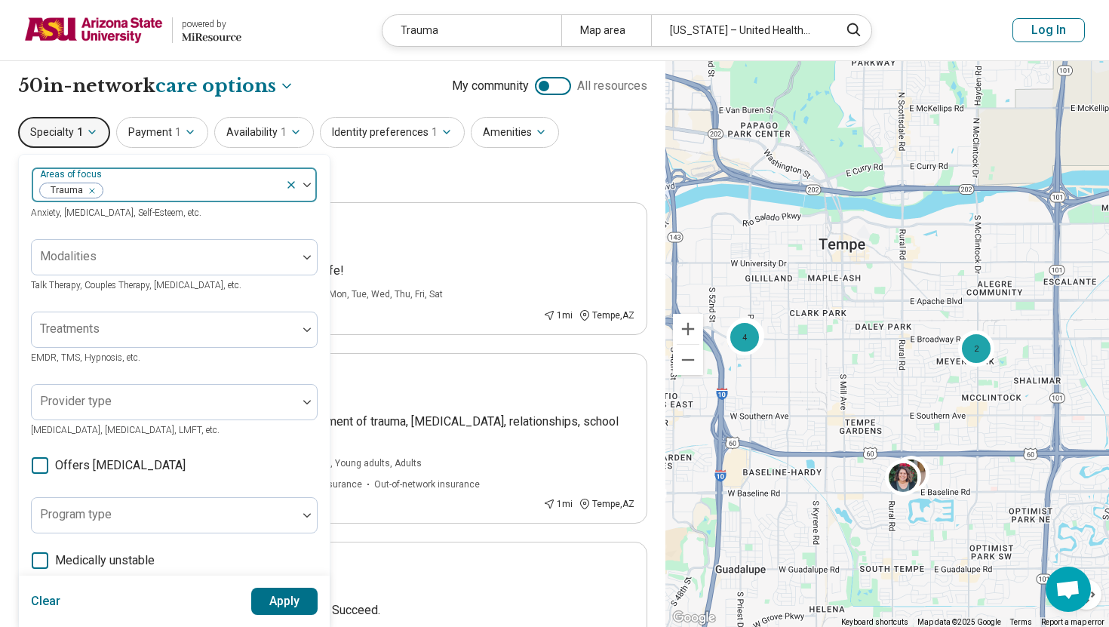
click at [115, 187] on div at bounding box center [191, 190] width 175 height 21
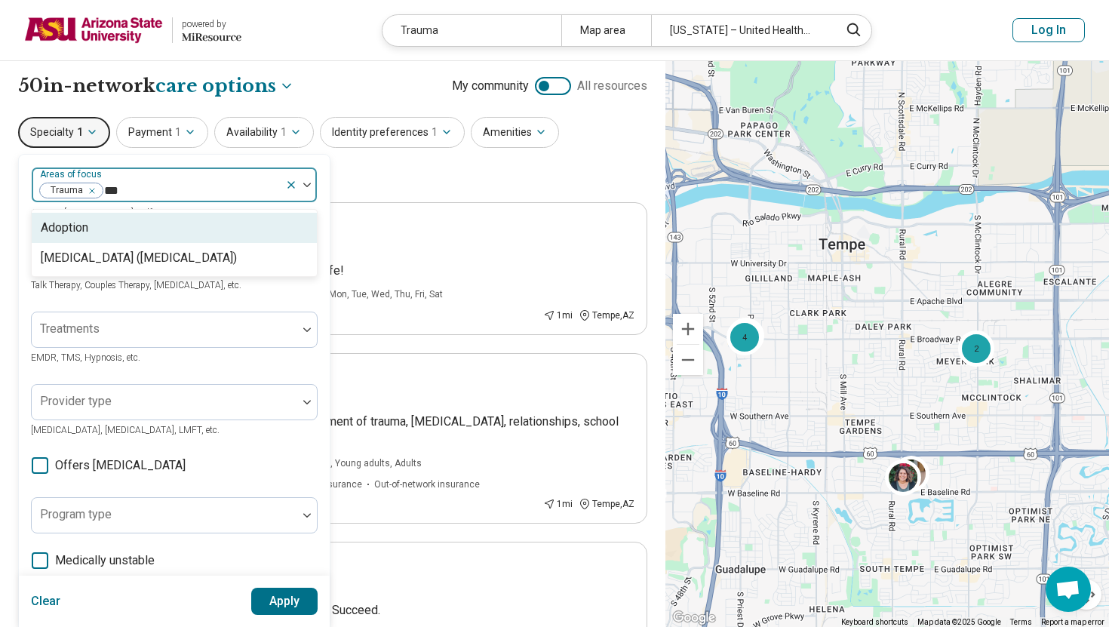
type input "****"
click at [117, 236] on div "Posttraumatic Stress Disorder (PTSD)" at bounding box center [174, 228] width 285 height 30
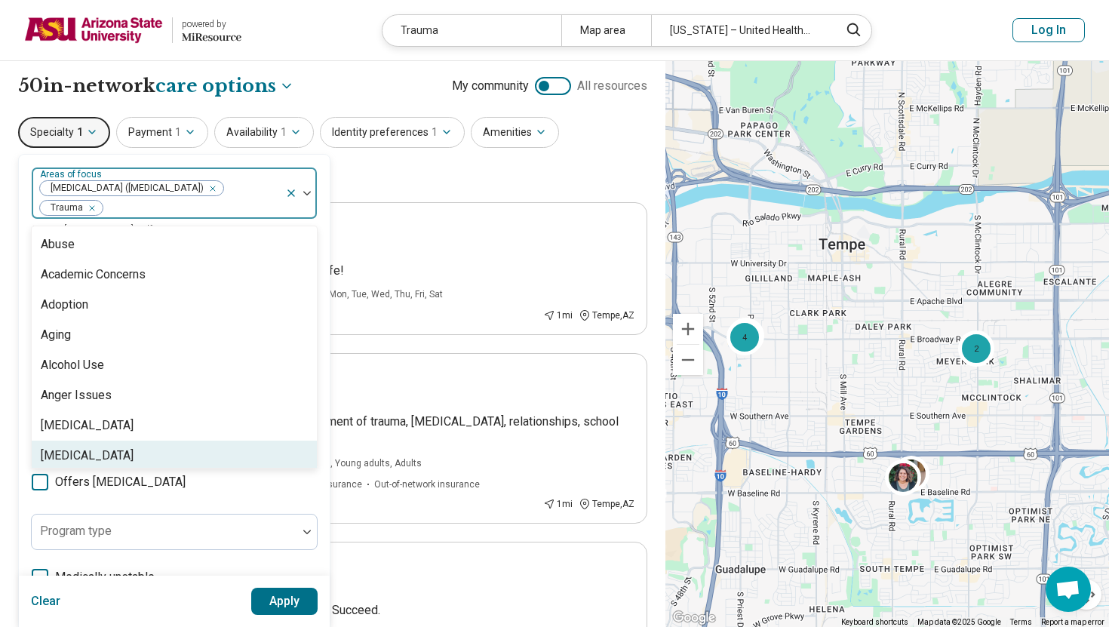
click at [298, 598] on button "Apply" at bounding box center [284, 601] width 67 height 27
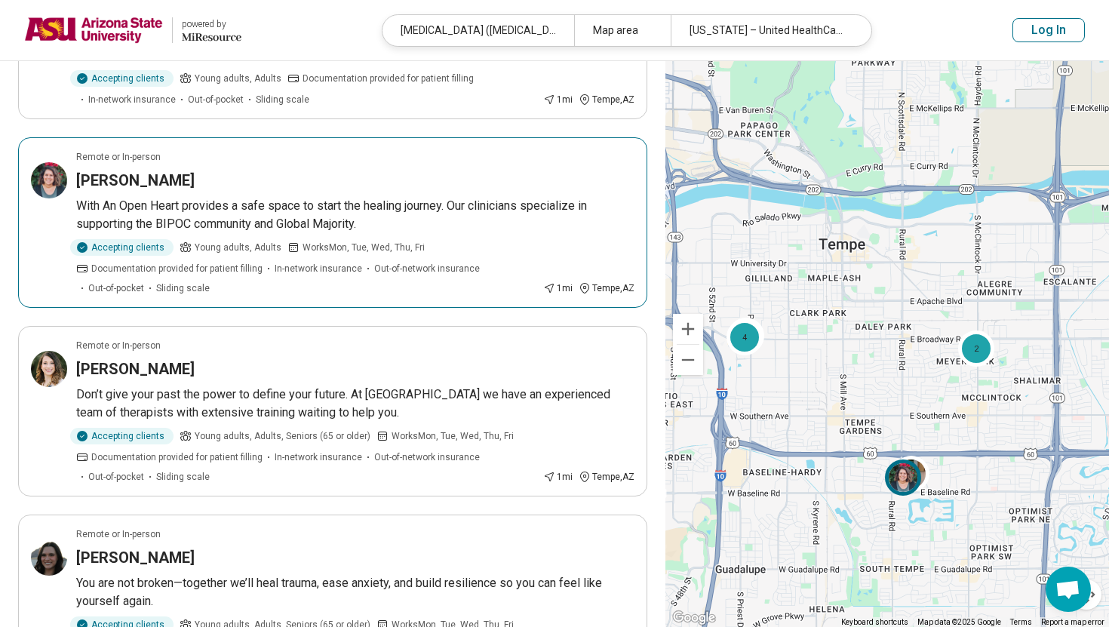
scroll to position [558, 0]
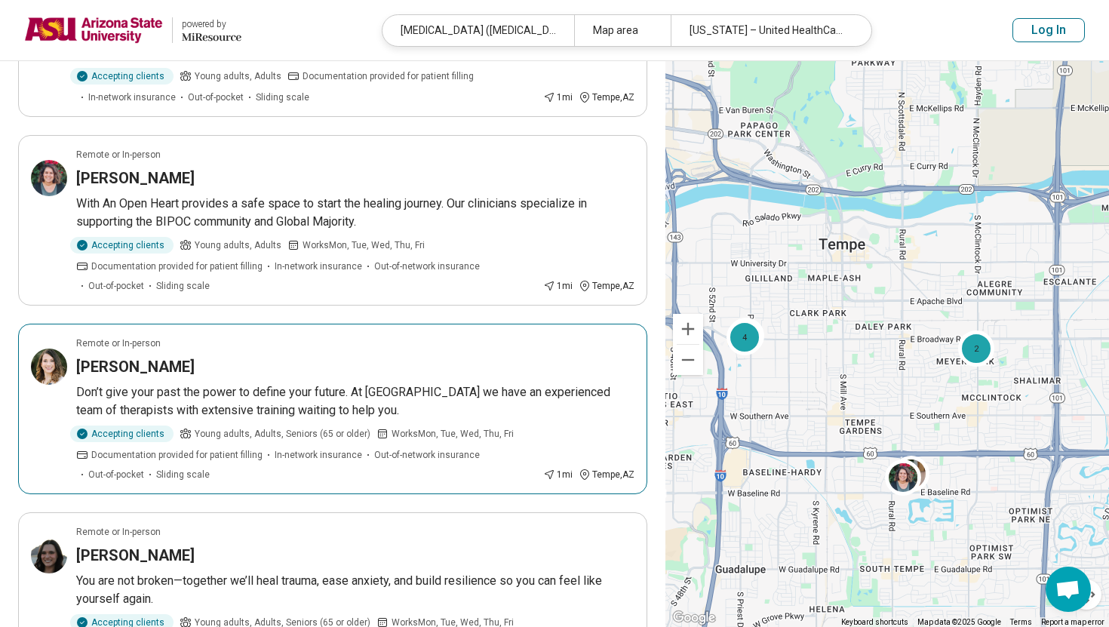
click at [199, 383] on p "Don’t give your past the power to define your future. At IBC we have an experie…" at bounding box center [355, 401] width 558 height 36
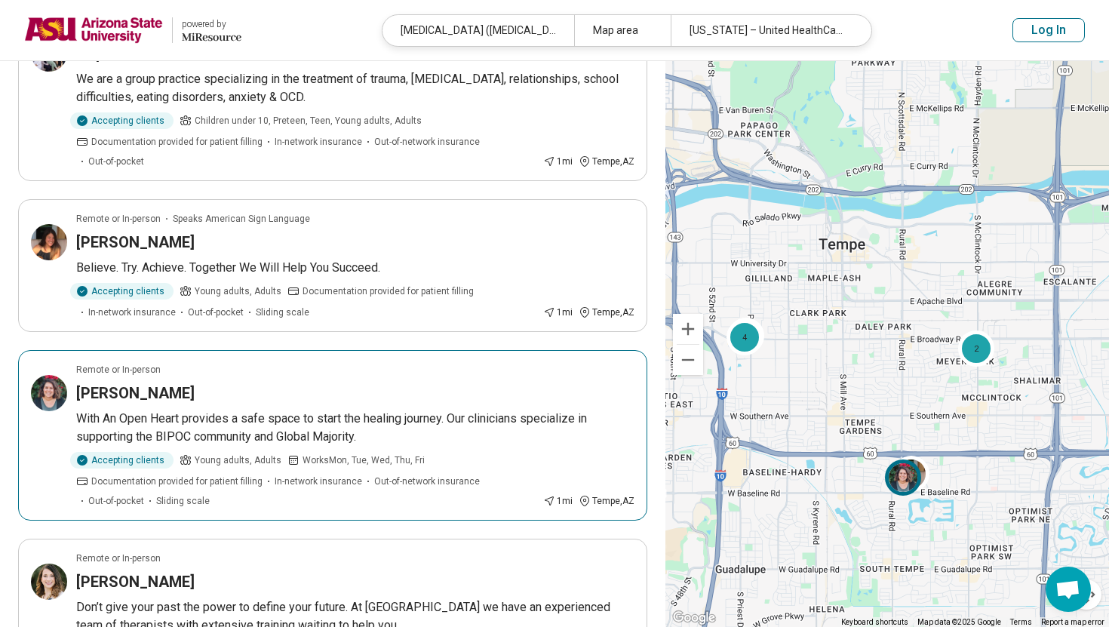
scroll to position [0, 0]
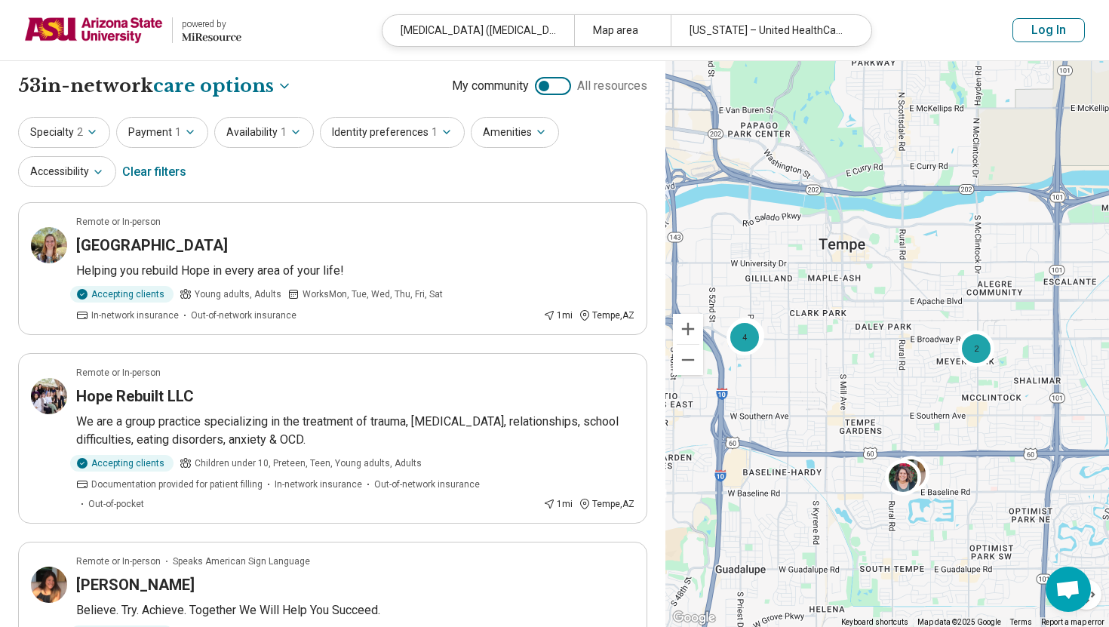
click at [167, 168] on div "Clear filters" at bounding box center [154, 172] width 64 height 36
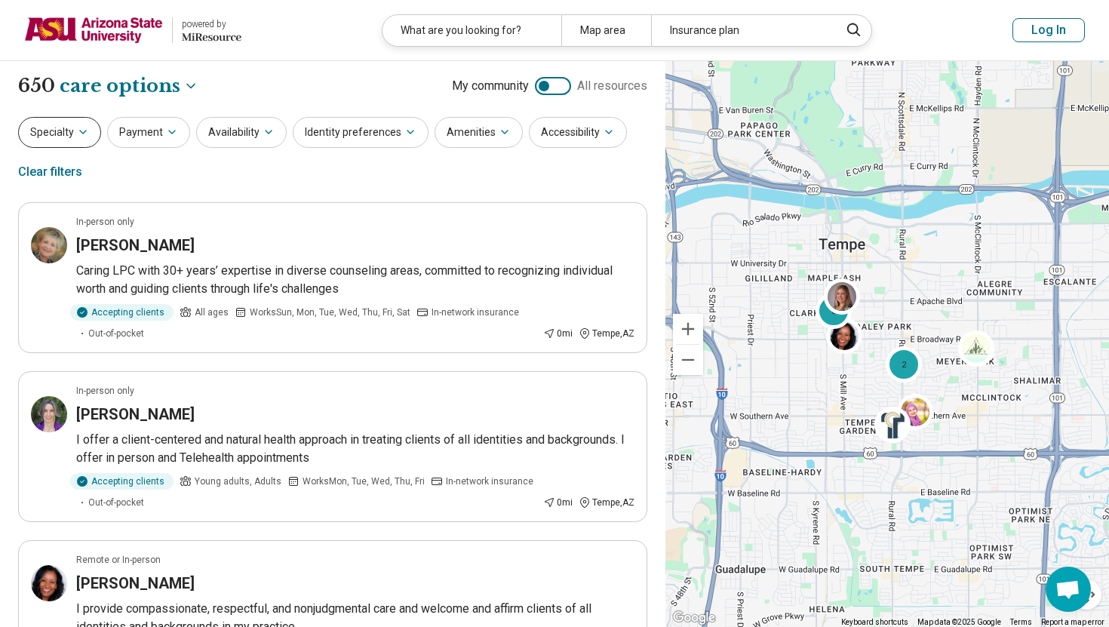
click at [84, 128] on icon "button" at bounding box center [83, 132] width 12 height 12
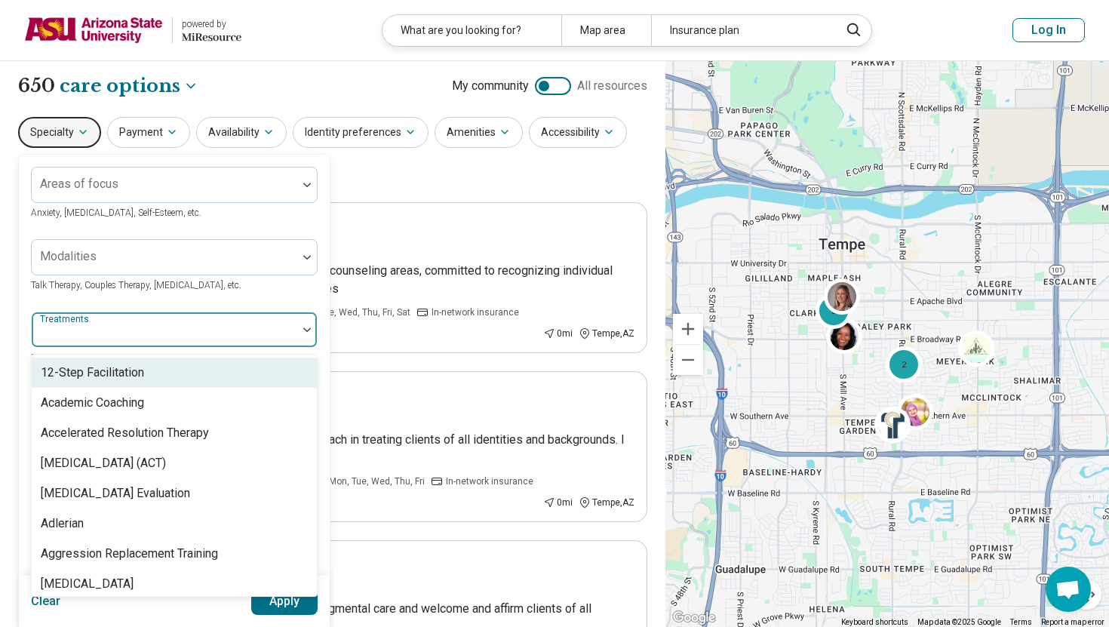
click at [131, 325] on div at bounding box center [165, 335] width 254 height 21
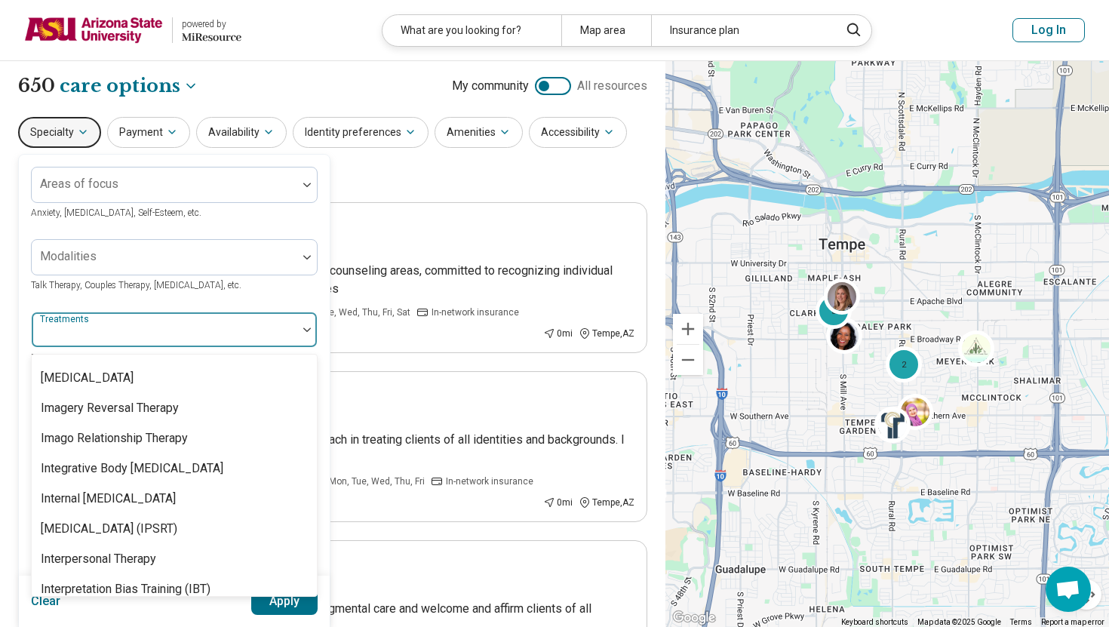
scroll to position [1318, 0]
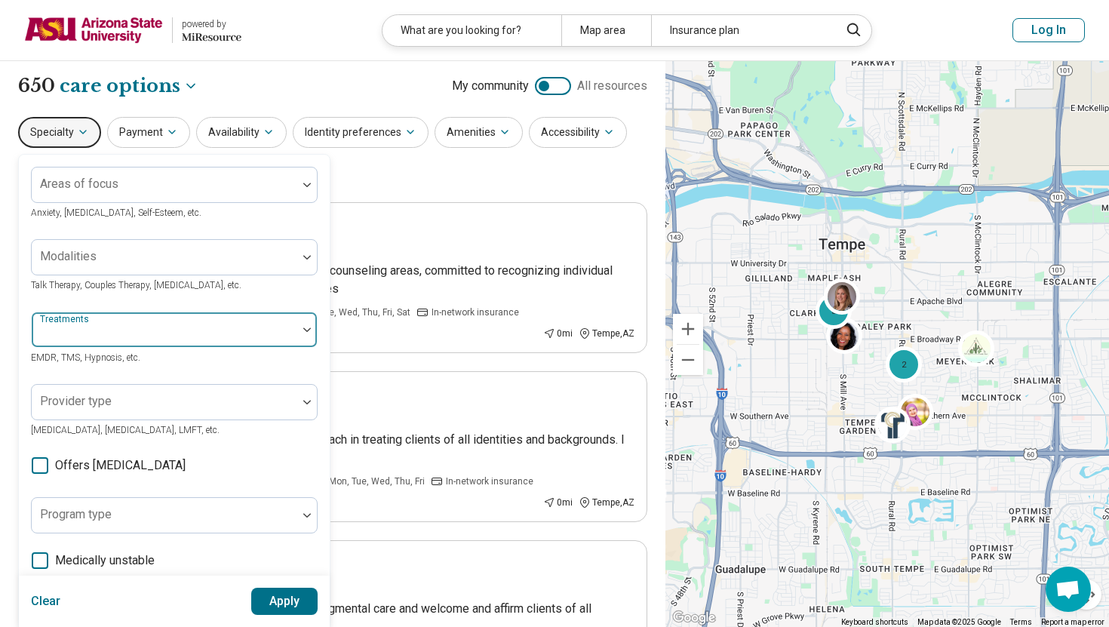
click at [166, 327] on div at bounding box center [165, 335] width 254 height 21
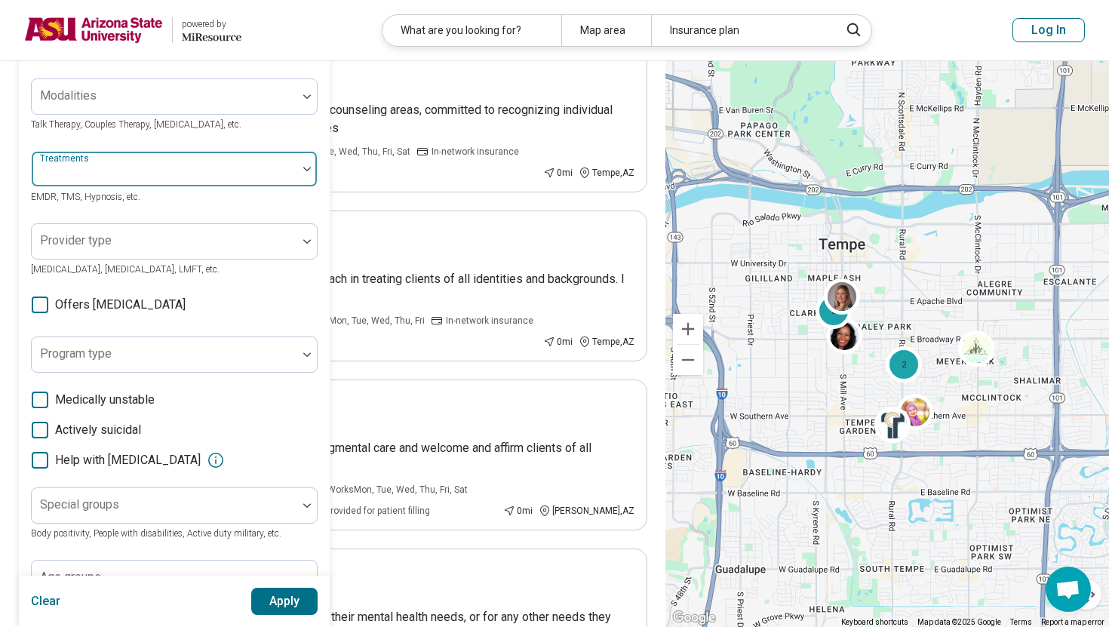
scroll to position [161, 0]
click at [146, 308] on span "Offers medication management" at bounding box center [120, 304] width 131 height 18
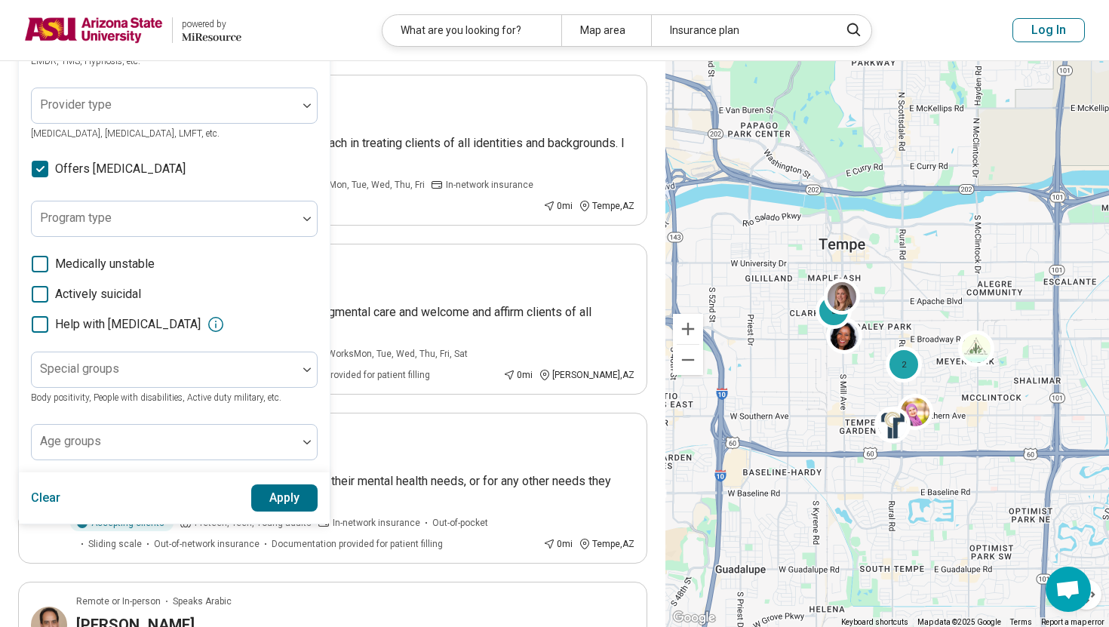
scroll to position [297, 0]
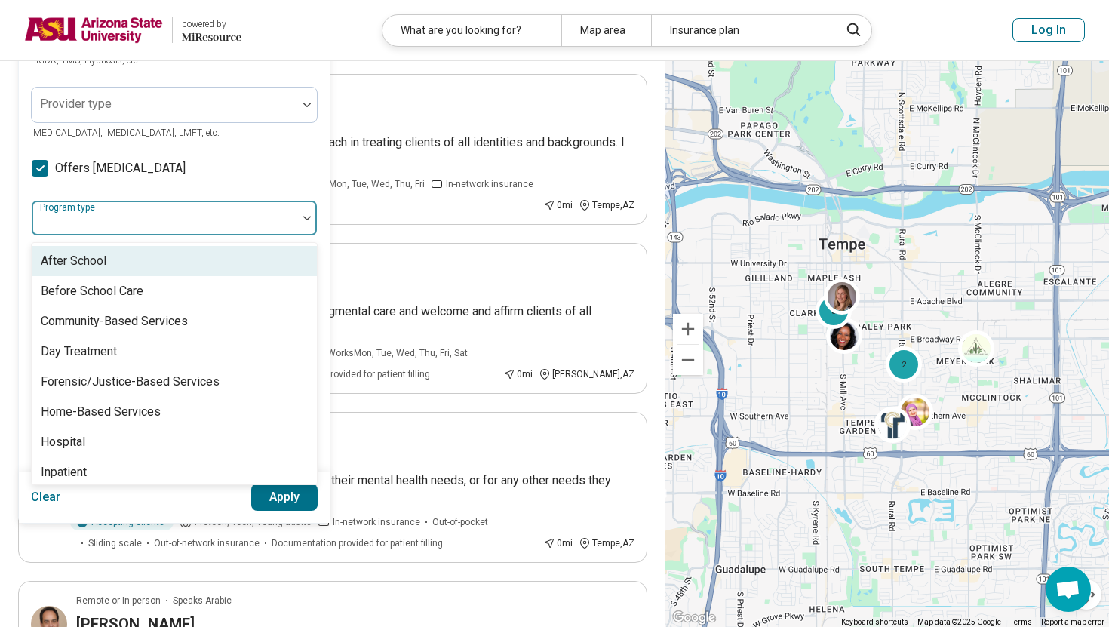
click at [281, 226] on div at bounding box center [165, 224] width 254 height 21
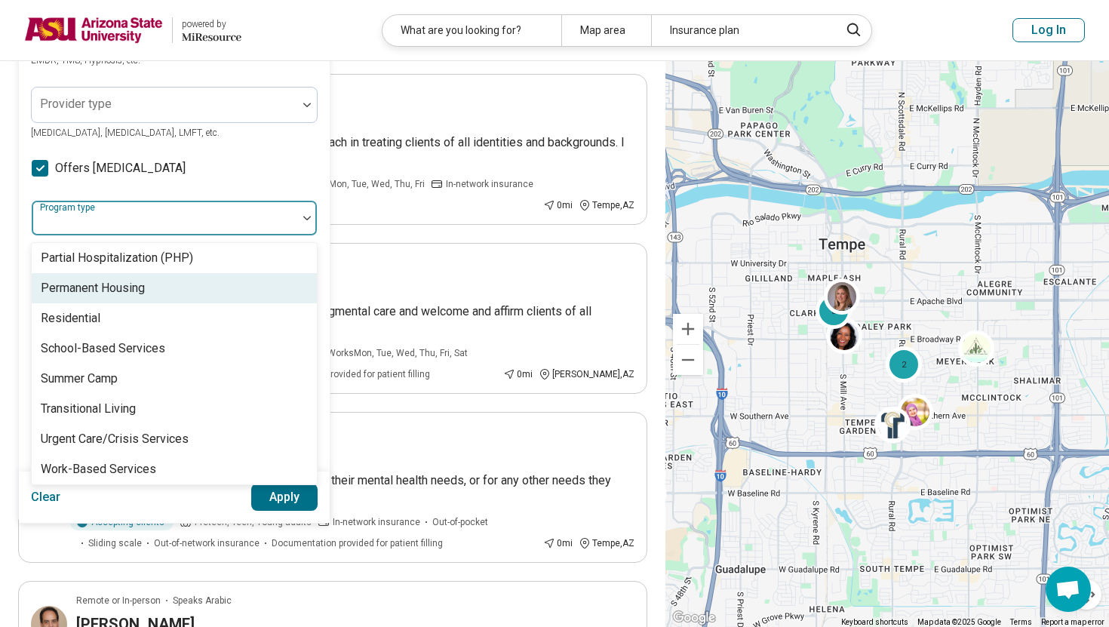
scroll to position [308, 0]
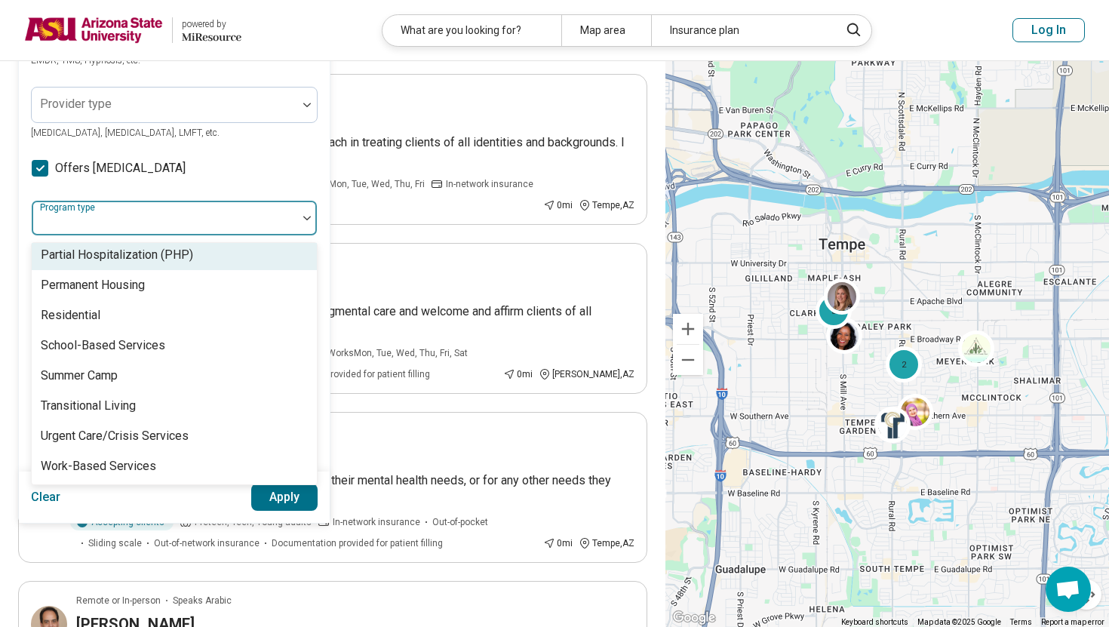
click at [237, 228] on div at bounding box center [165, 224] width 254 height 21
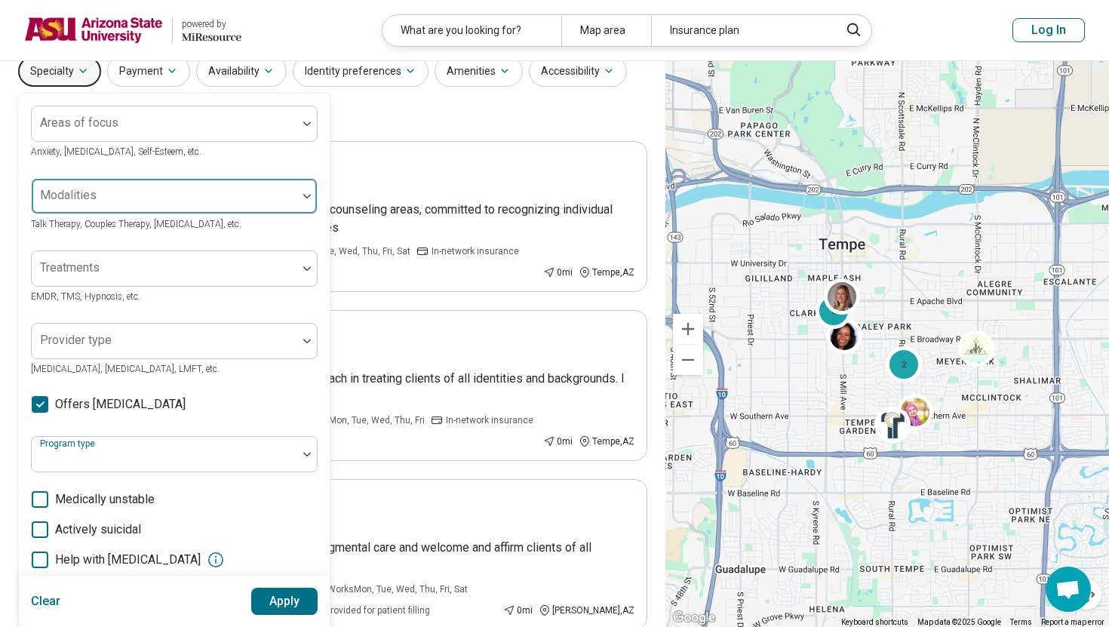
scroll to position [32, 0]
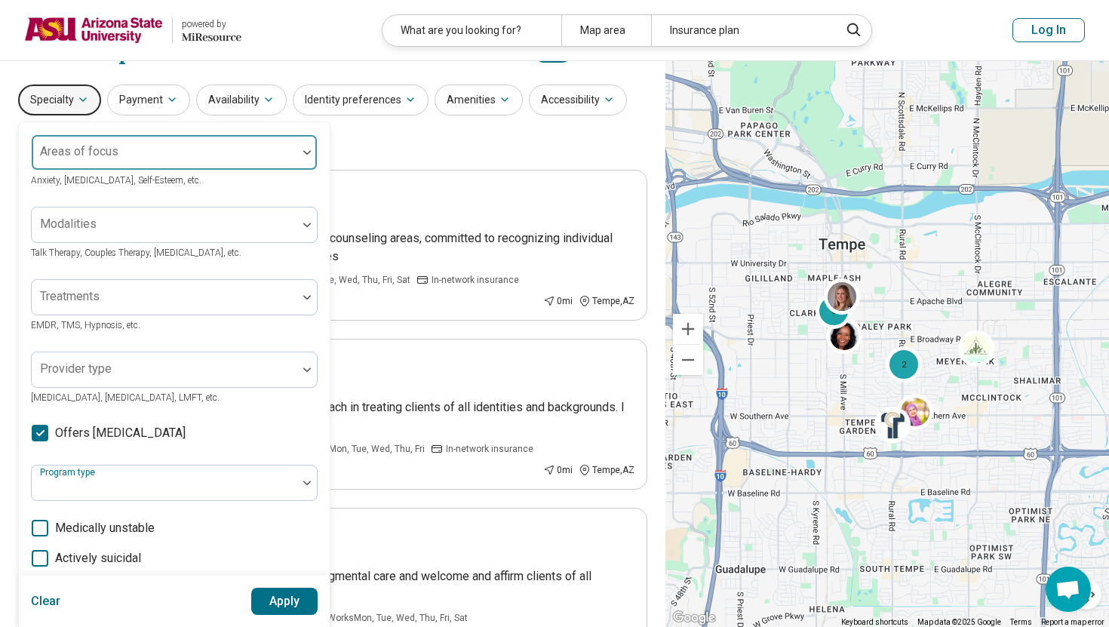
click at [191, 156] on div at bounding box center [165, 158] width 254 height 21
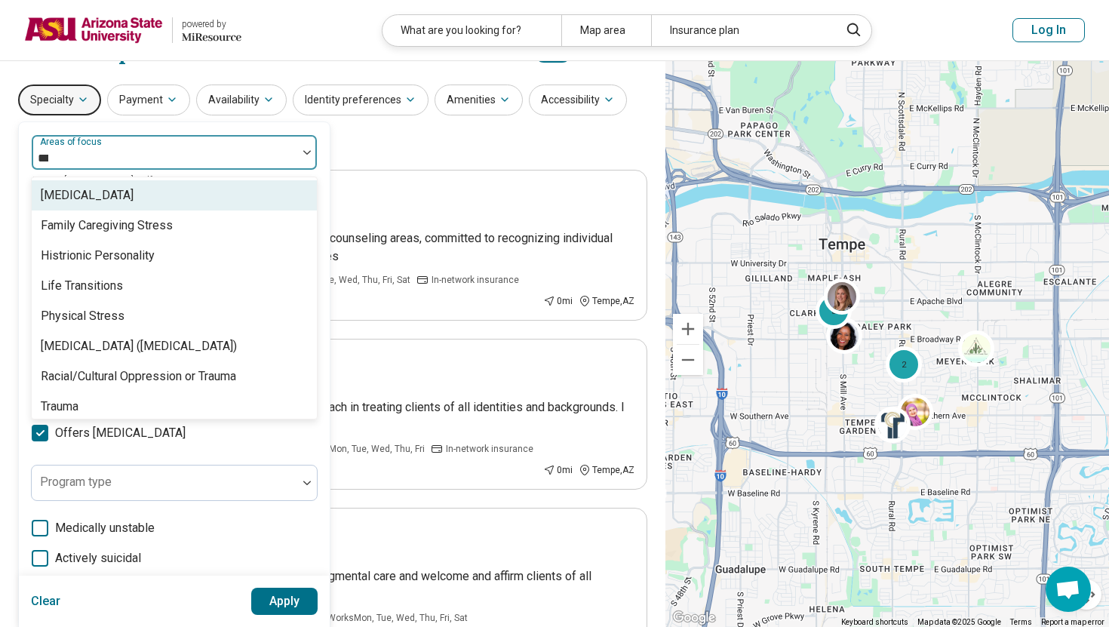
type input "****"
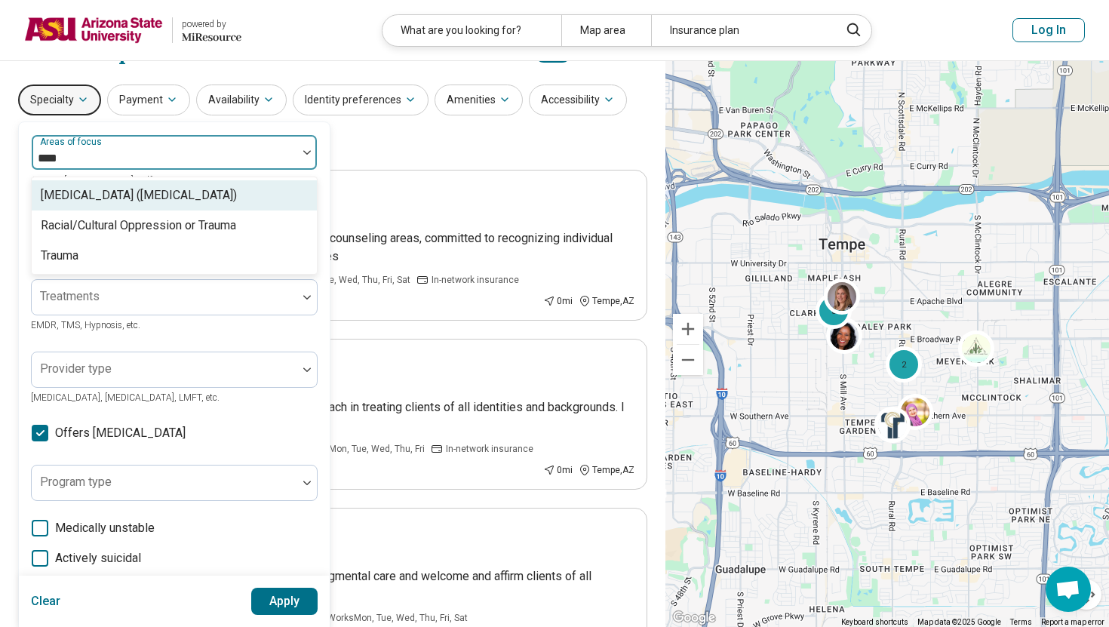
click at [163, 193] on div "Posttraumatic Stress Disorder (PTSD)" at bounding box center [139, 195] width 196 height 18
type input "****"
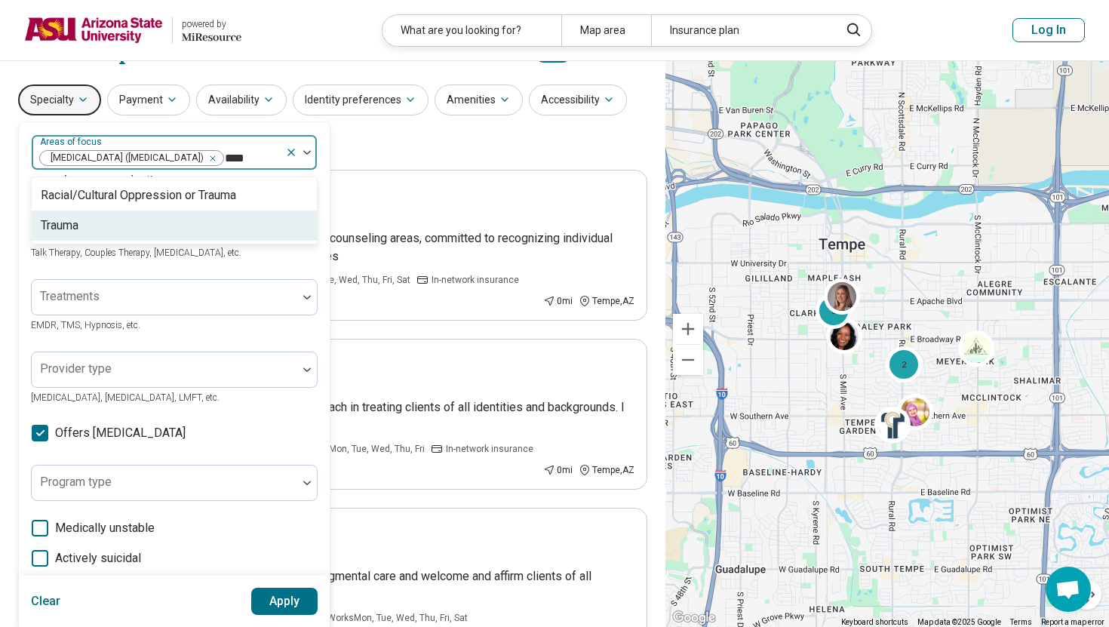
click at [164, 234] on div "Trauma" at bounding box center [174, 226] width 285 height 30
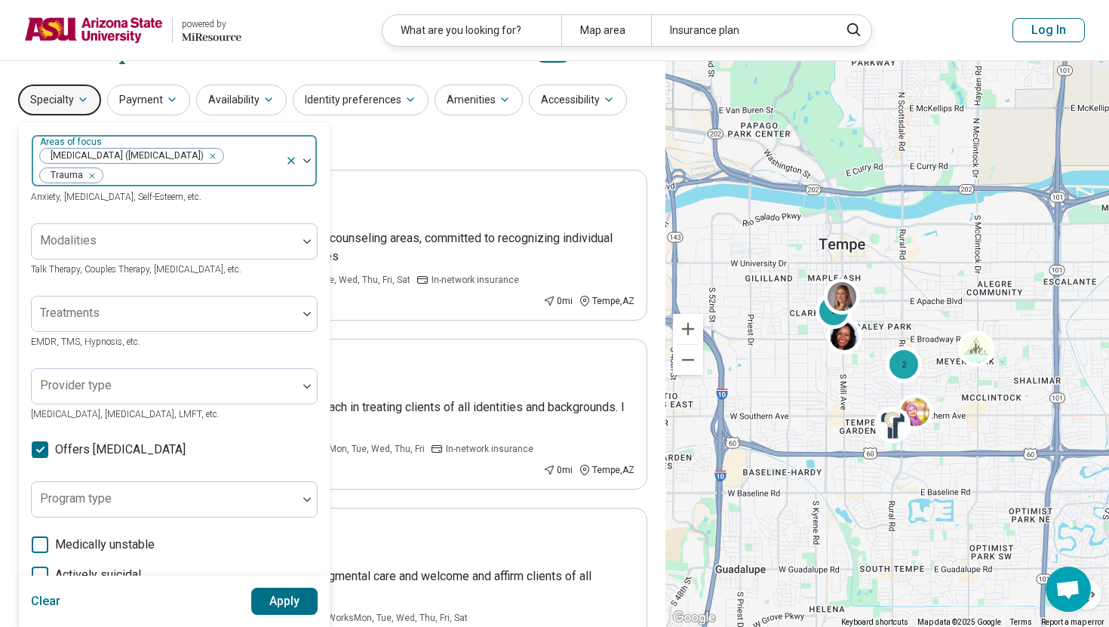
click at [308, 157] on div at bounding box center [301, 160] width 32 height 51
click at [274, 218] on div "option Trauma, selected. Areas of focus Posttraumatic Stress Disorder (PTSD) Tr…" at bounding box center [174, 437] width 287 height 607
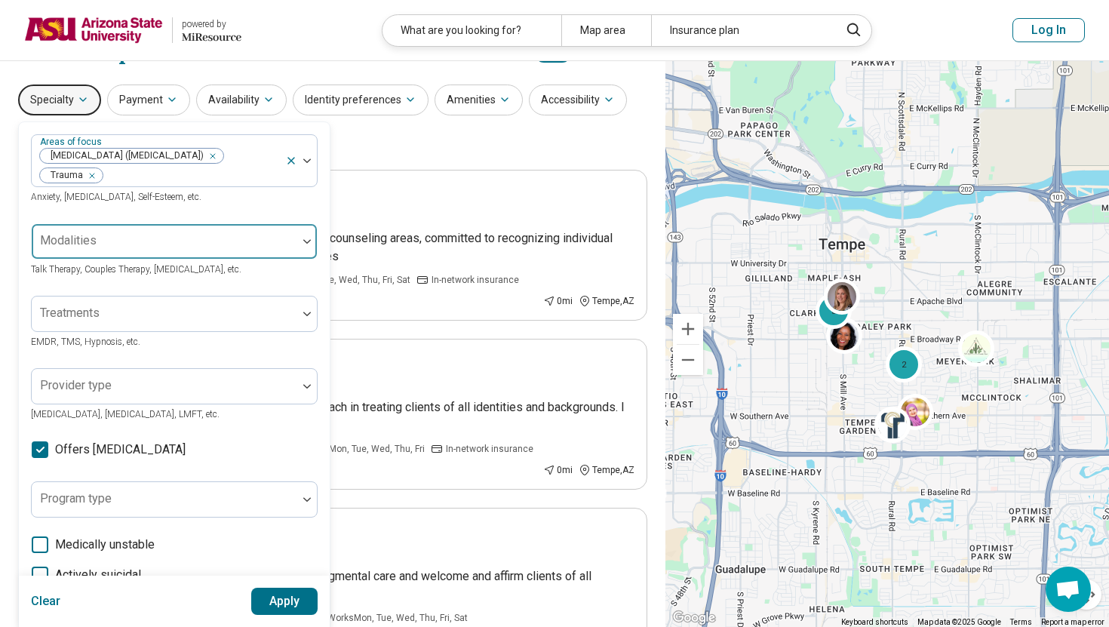
click at [274, 238] on div at bounding box center [165, 247] width 254 height 21
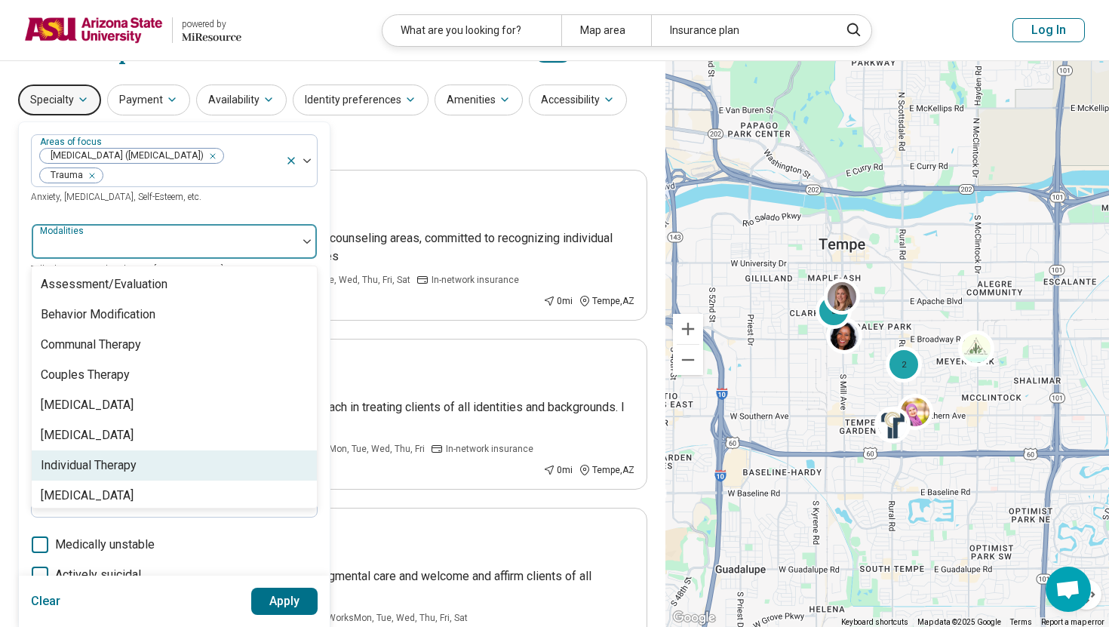
click at [251, 474] on div "Individual Therapy" at bounding box center [174, 465] width 285 height 30
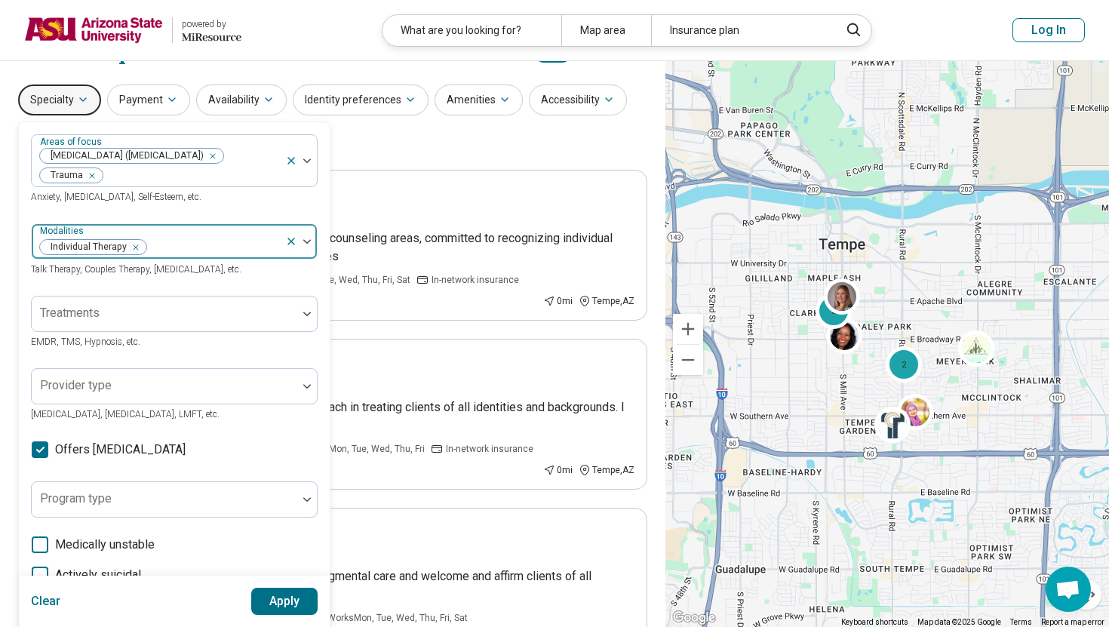
click at [266, 241] on div at bounding box center [213, 247] width 131 height 21
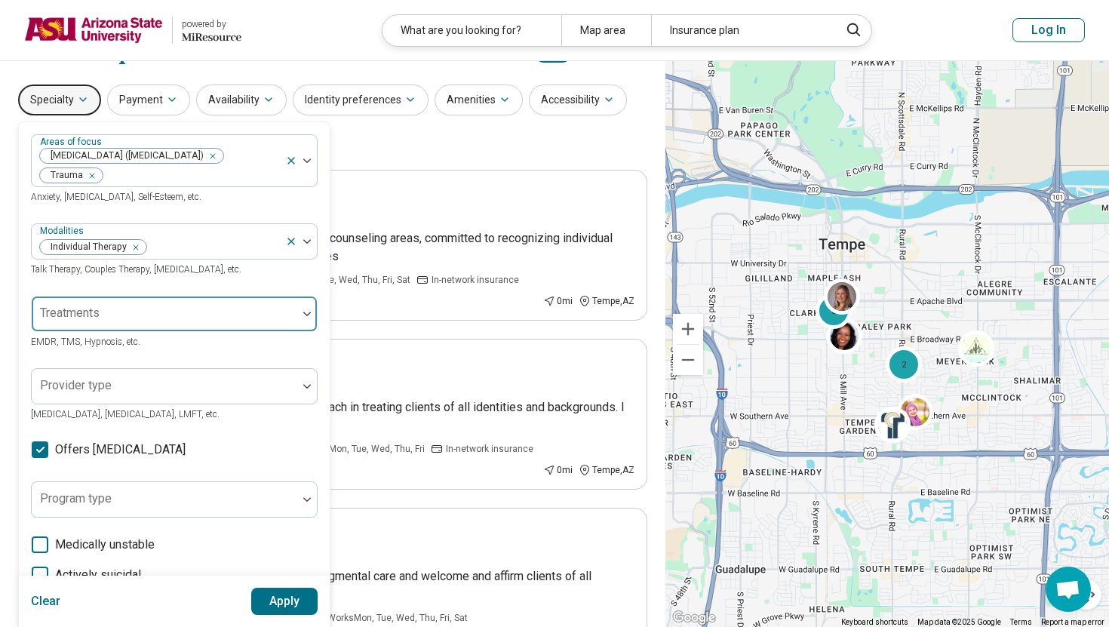
click at [252, 313] on div at bounding box center [165, 319] width 254 height 21
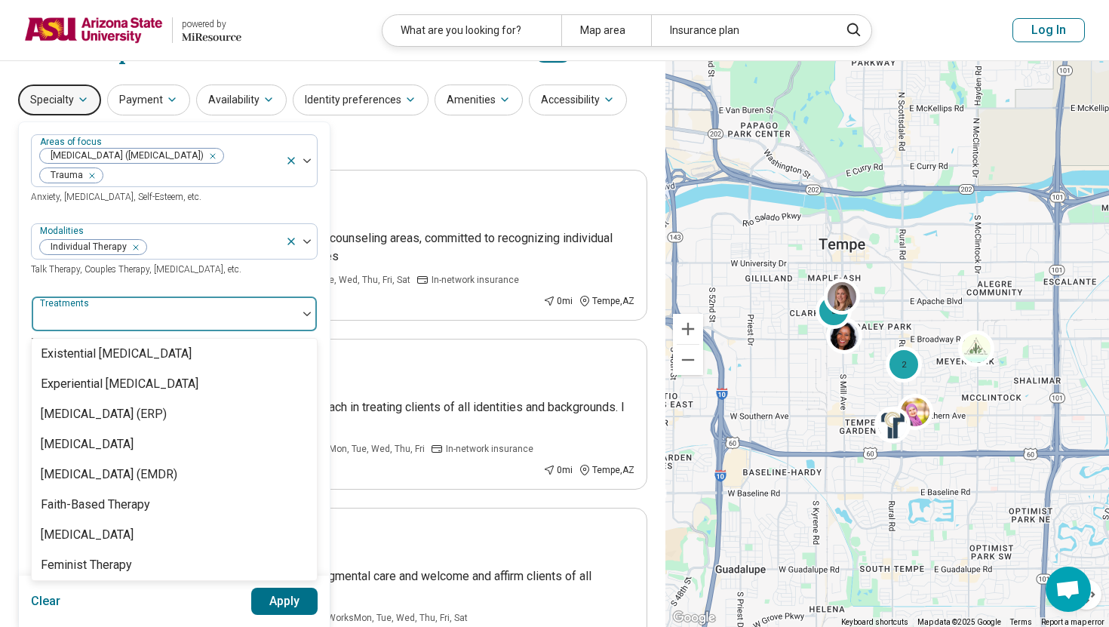
scroll to position [1263, 0]
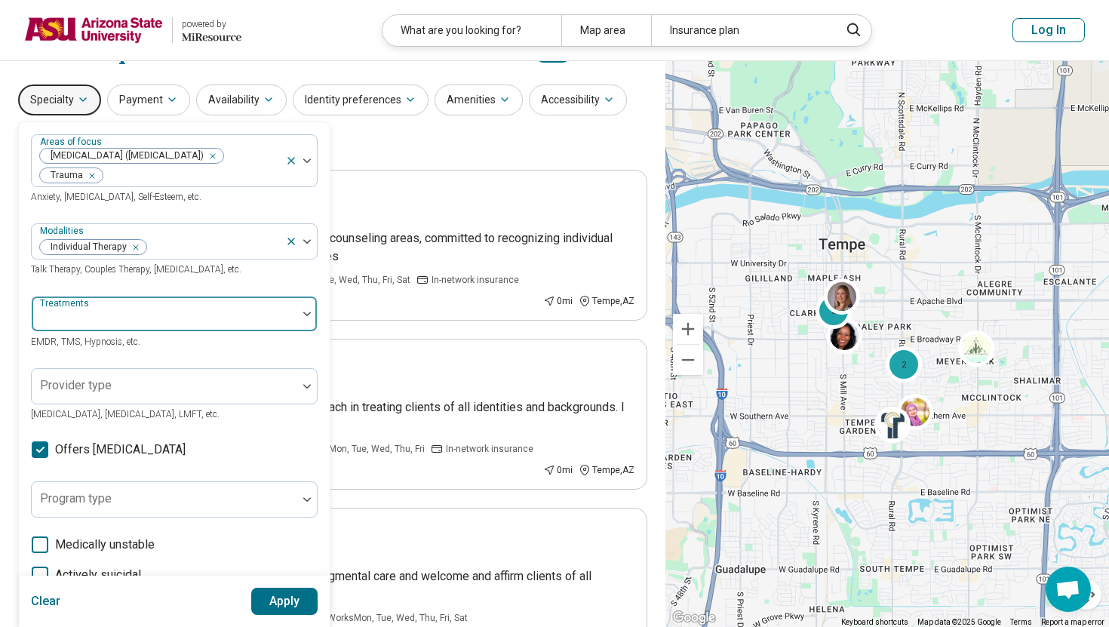
click at [306, 312] on img at bounding box center [307, 314] width 8 height 5
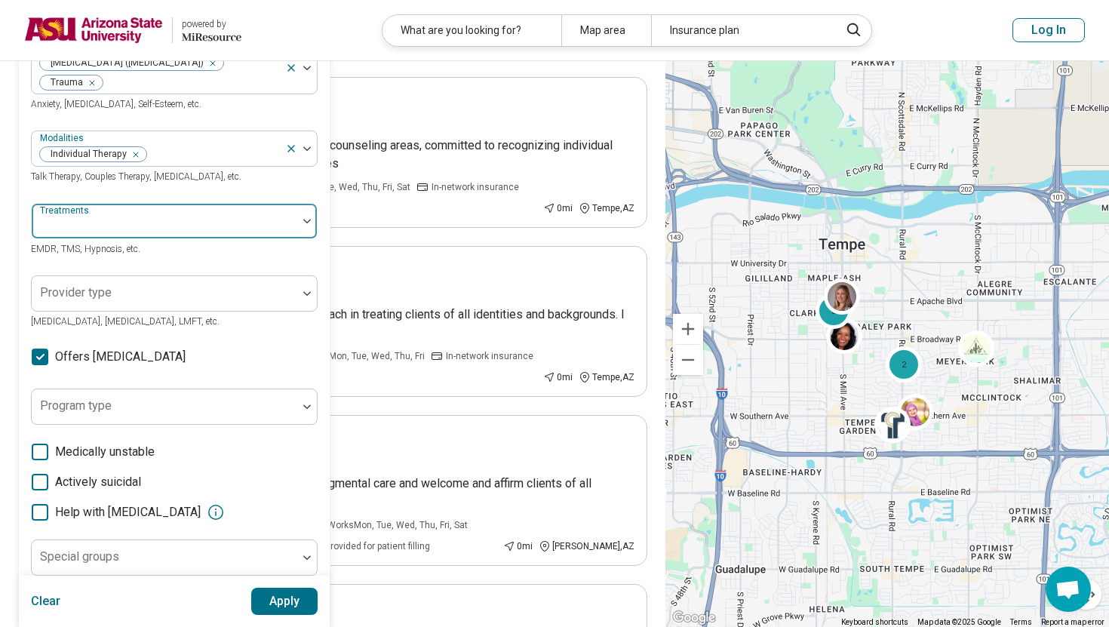
scroll to position [147, 0]
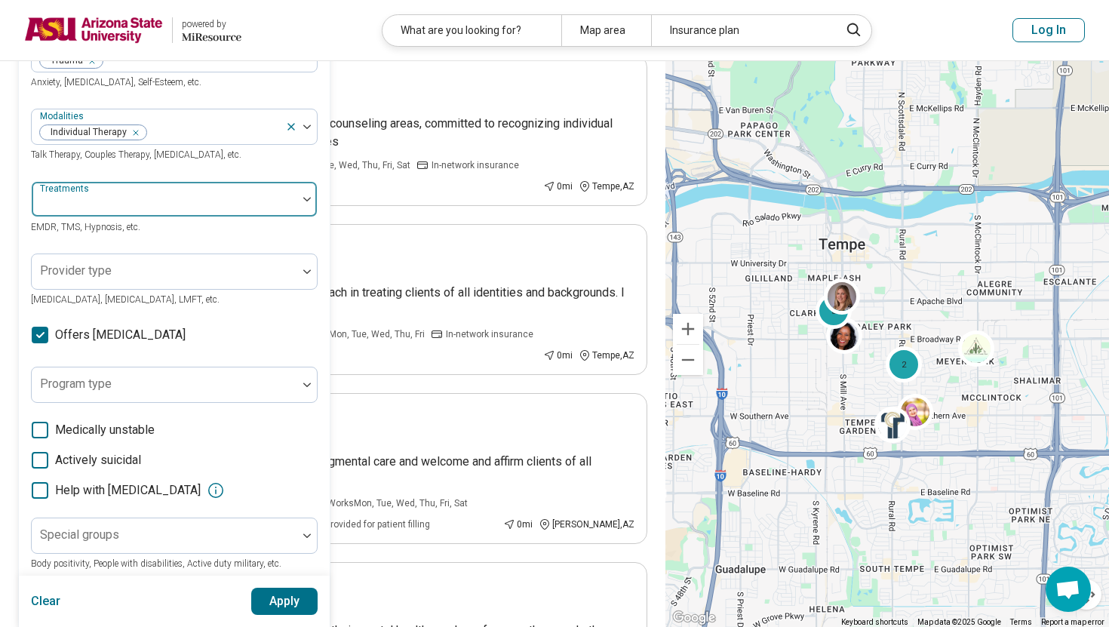
click at [265, 202] on div at bounding box center [165, 205] width 254 height 21
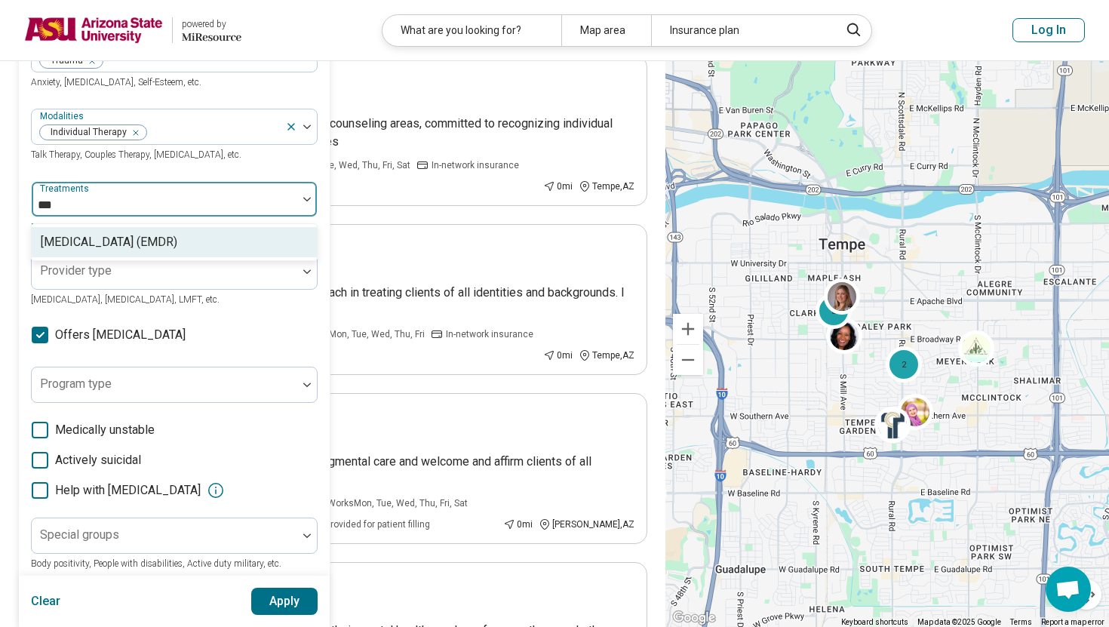
type input "****"
click at [177, 251] on div "Eye Movement Desensitization and Reprocessing (EMDR)" at bounding box center [109, 242] width 137 height 18
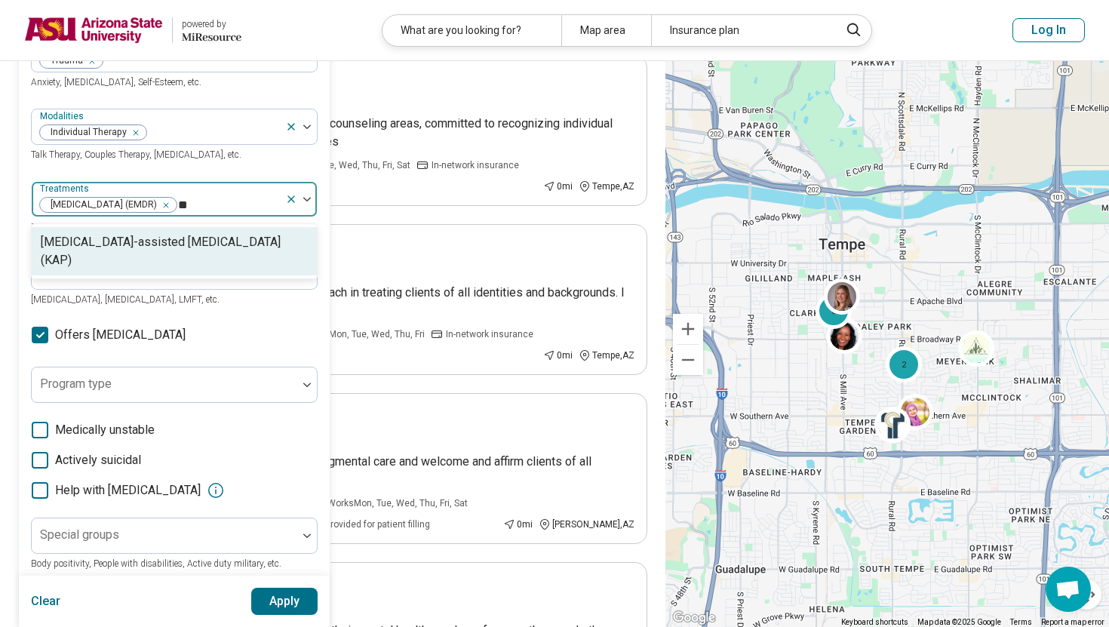
type input "***"
click at [233, 269] on div "Ketamine-assisted psychotherapy (KAP)" at bounding box center [174, 251] width 267 height 36
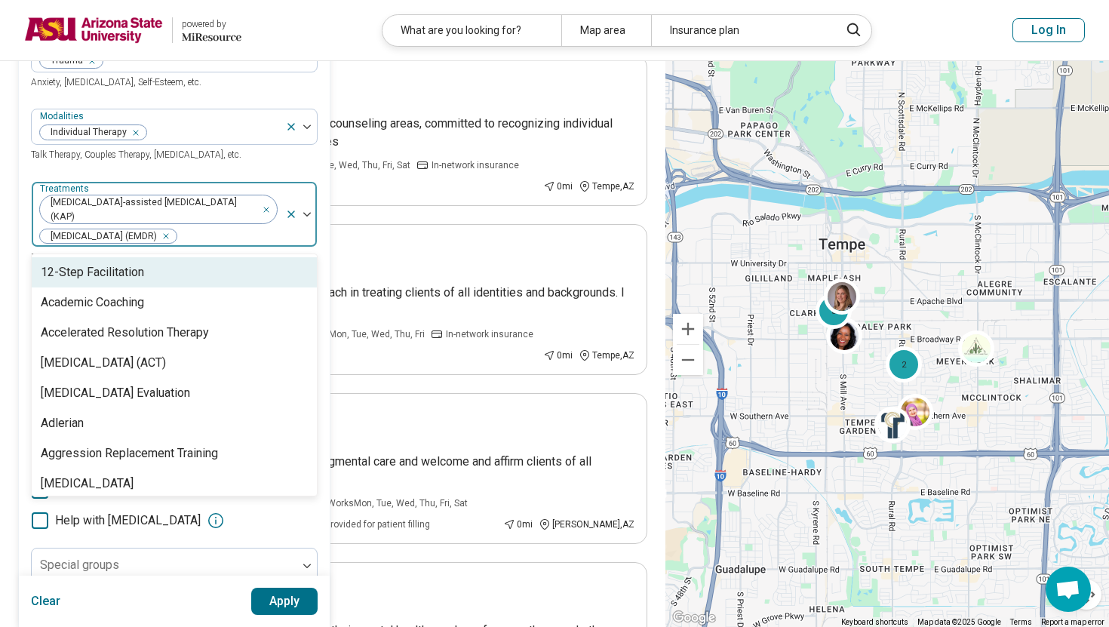
click at [168, 231] on icon "Remove [object Object]" at bounding box center [162, 236] width 11 height 11
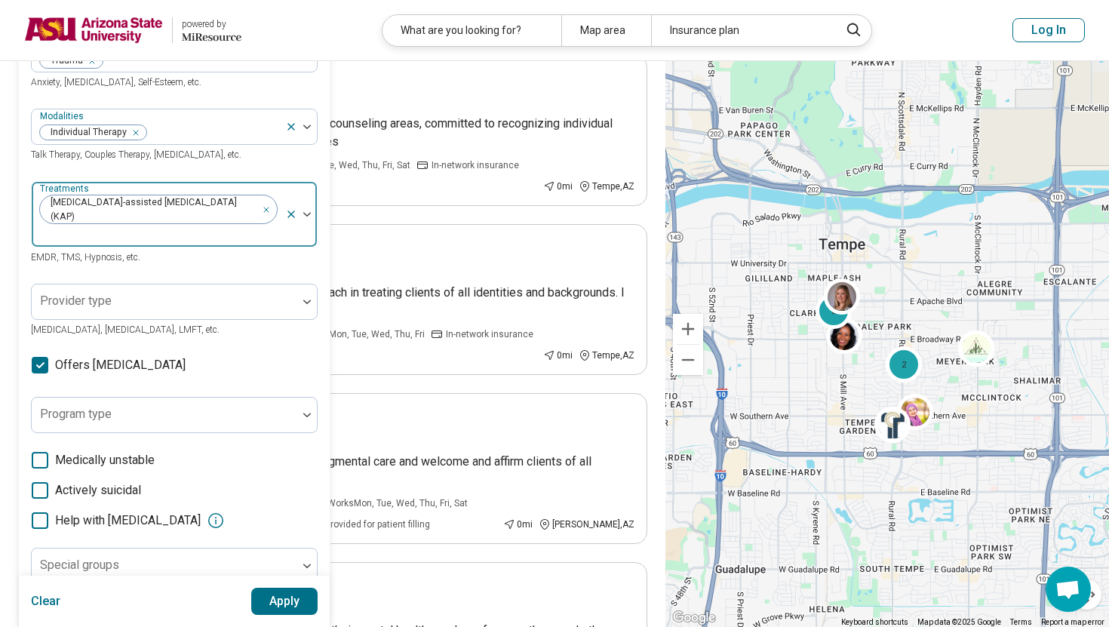
click at [309, 212] on img at bounding box center [307, 214] width 8 height 5
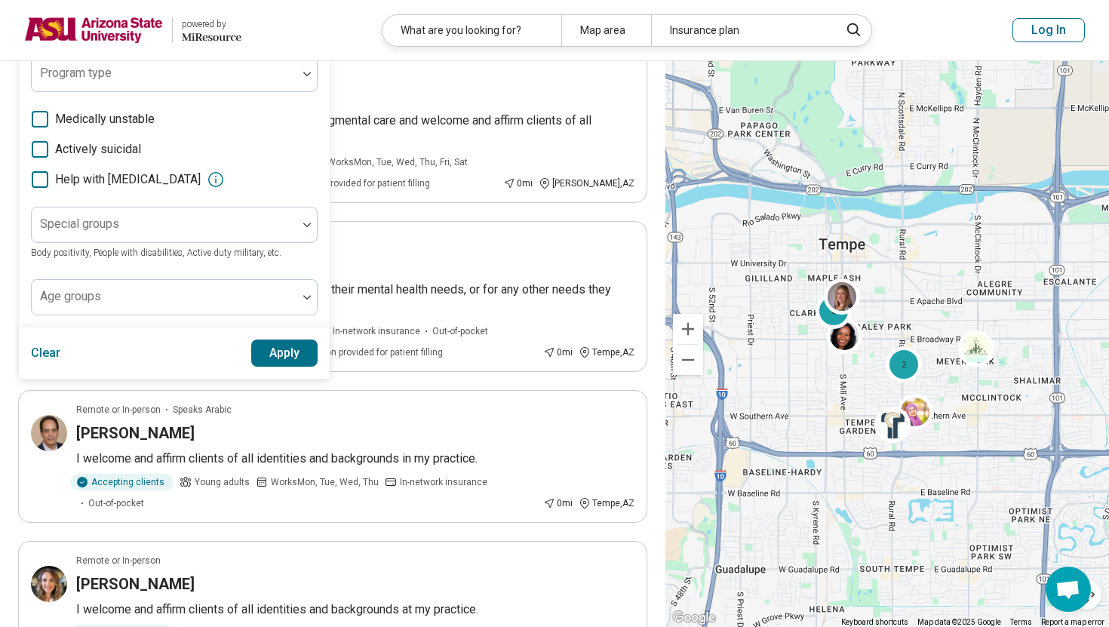
click at [290, 340] on button "Apply" at bounding box center [284, 353] width 67 height 27
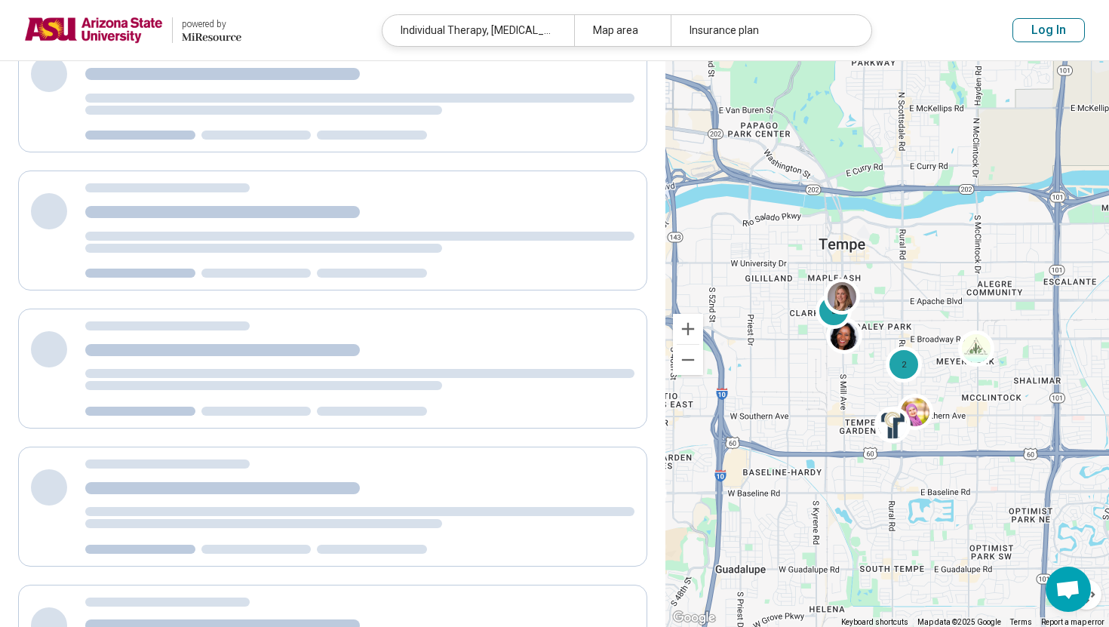
scroll to position [60, 0]
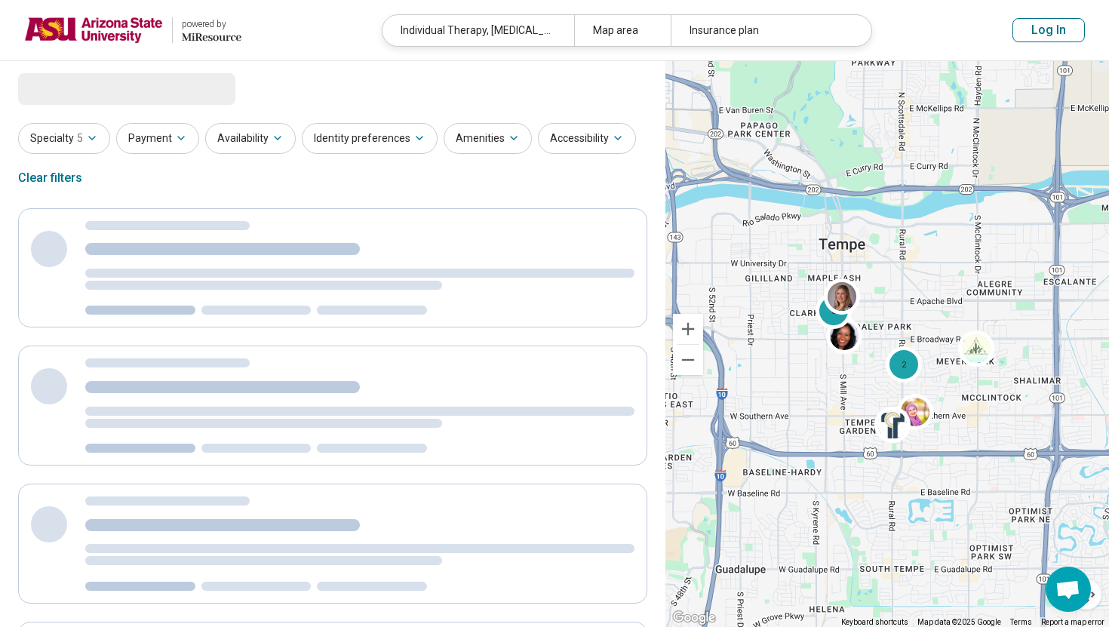
select select "***"
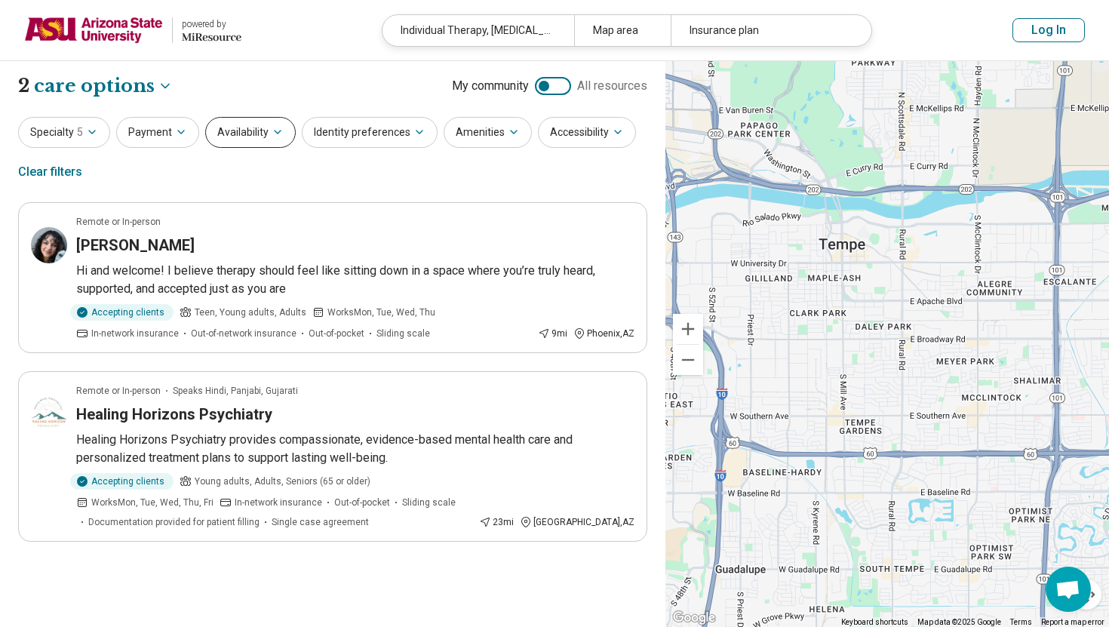
click at [272, 131] on icon "button" at bounding box center [278, 132] width 12 height 12
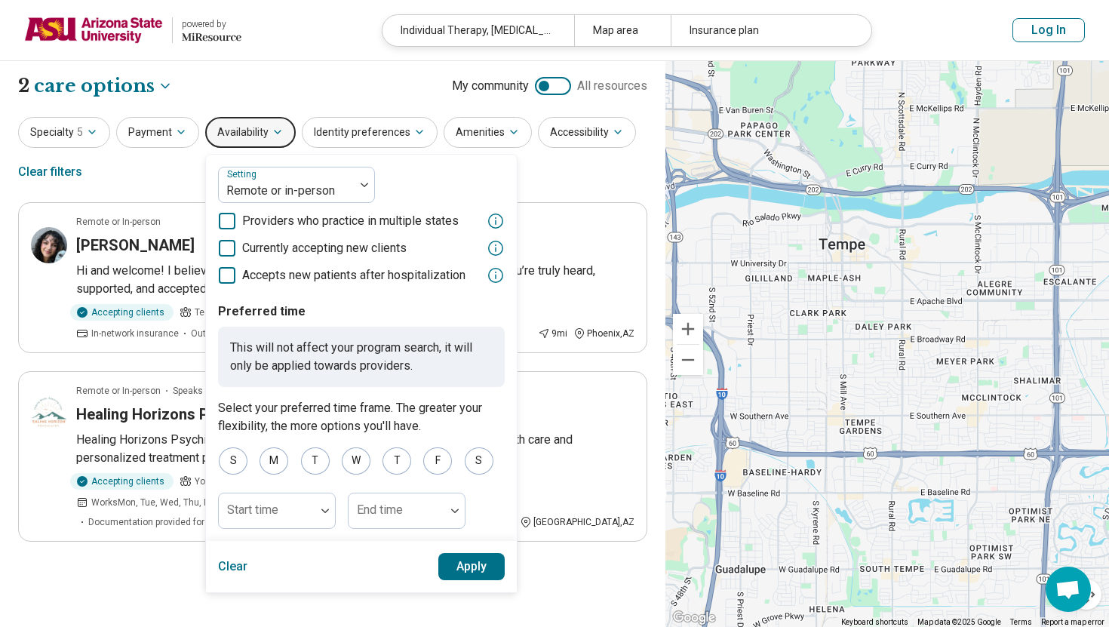
click at [223, 248] on icon at bounding box center [227, 248] width 17 height 17
click at [432, 461] on div "F" at bounding box center [437, 460] width 29 height 27
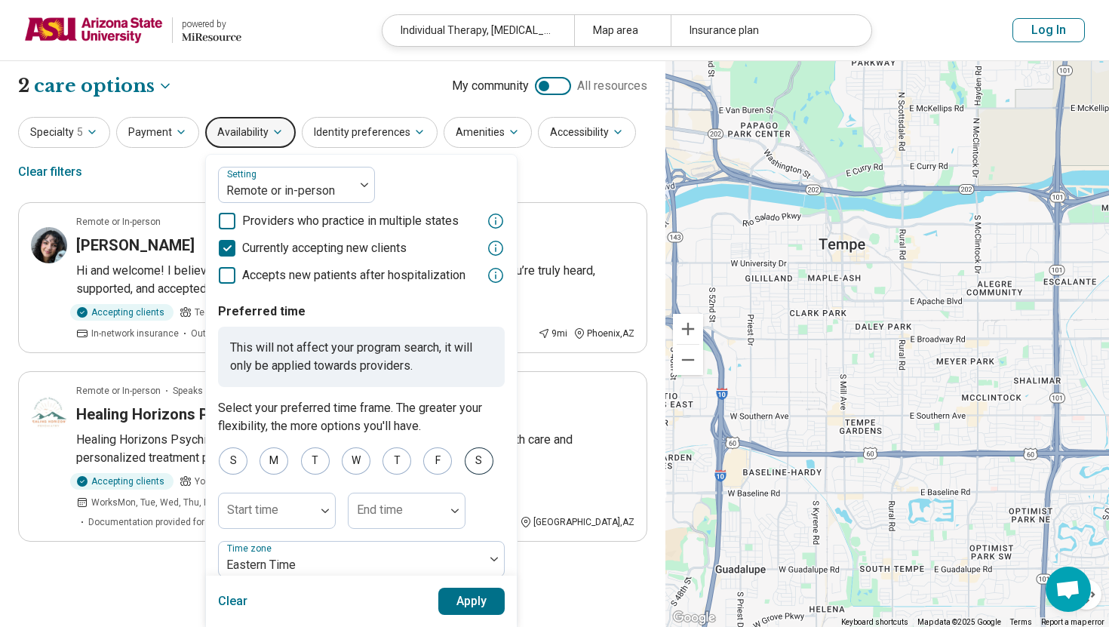
click at [471, 463] on div "S" at bounding box center [479, 460] width 29 height 27
click at [231, 458] on div "S" at bounding box center [233, 460] width 29 height 27
click at [272, 469] on div "M" at bounding box center [274, 460] width 29 height 27
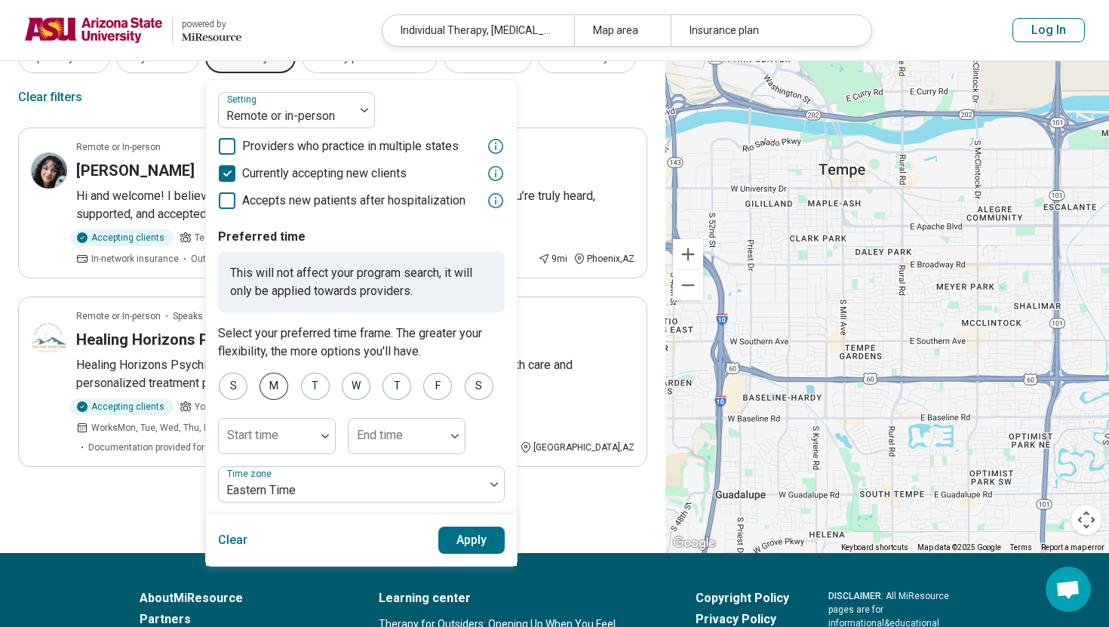
scroll to position [73, 0]
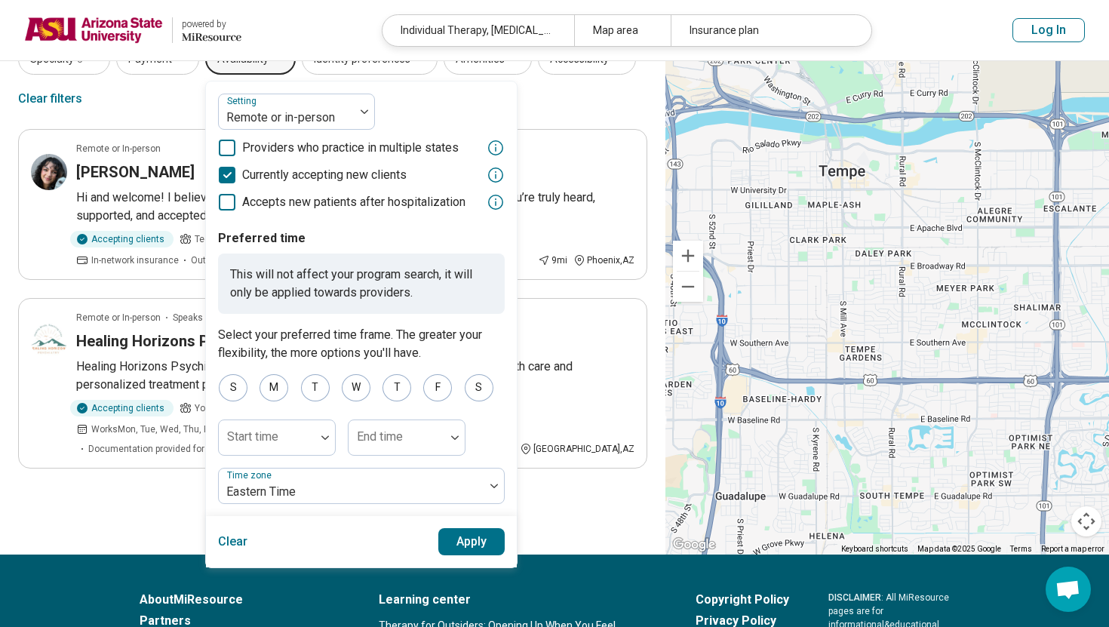
click at [468, 549] on button "Apply" at bounding box center [471, 541] width 67 height 27
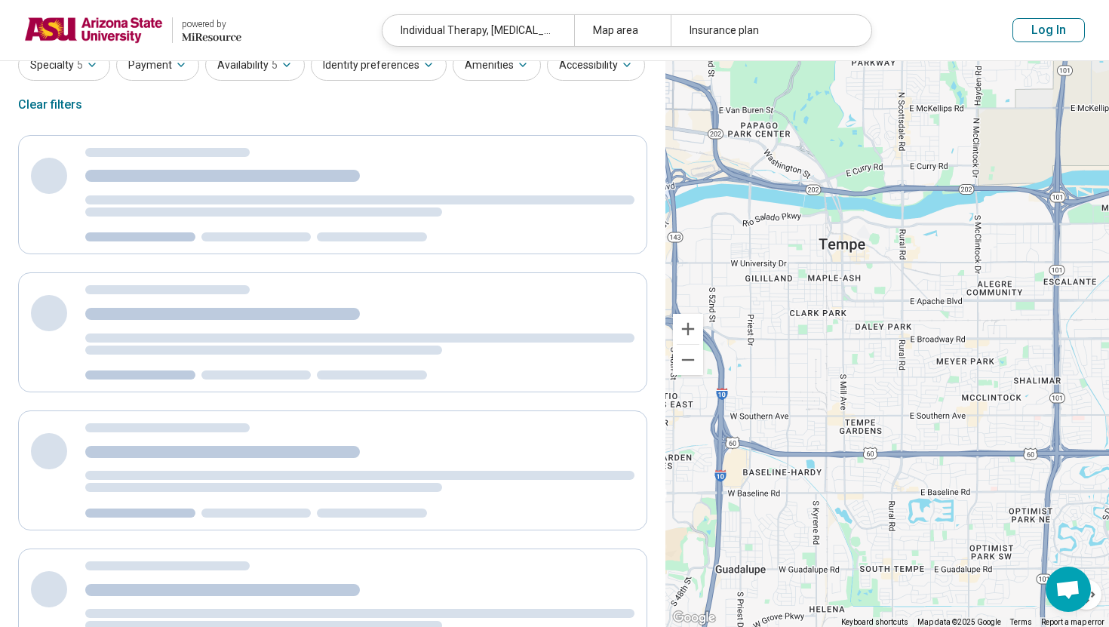
scroll to position [0, 0]
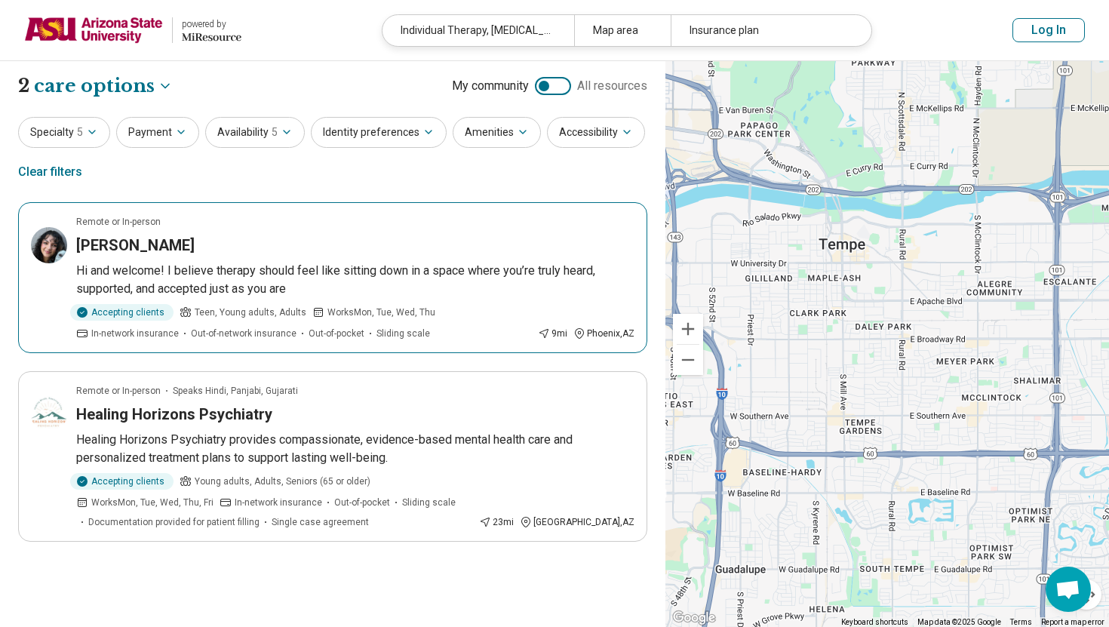
click at [355, 284] on p "Hi and welcome! I believe therapy should feel like sitting down in a space wher…" at bounding box center [355, 280] width 558 height 36
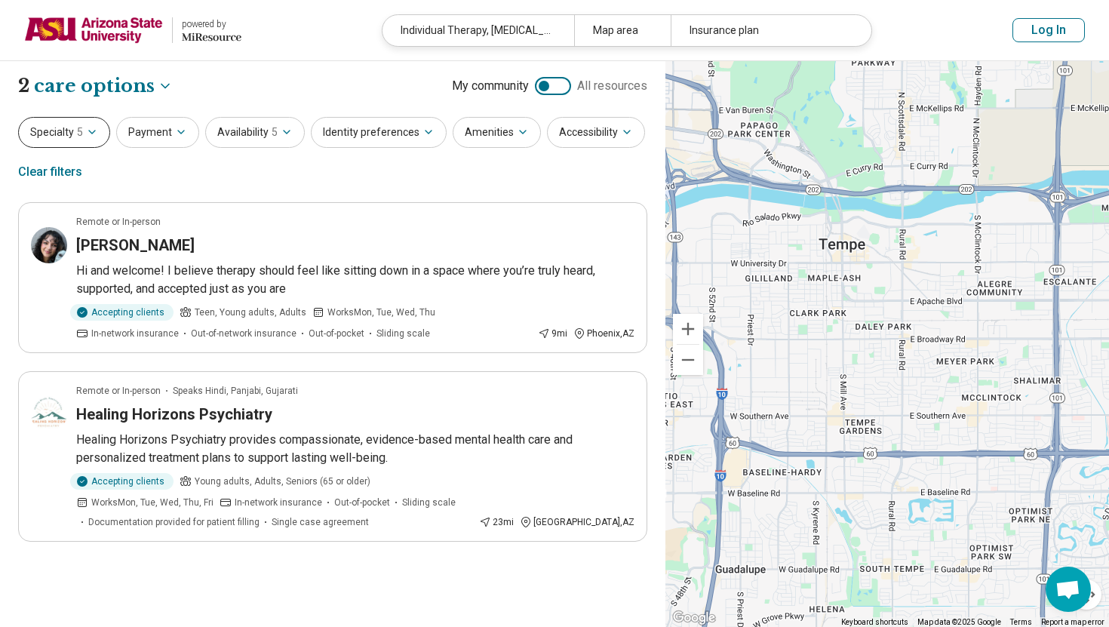
click at [78, 126] on span "5" at bounding box center [80, 132] width 6 height 16
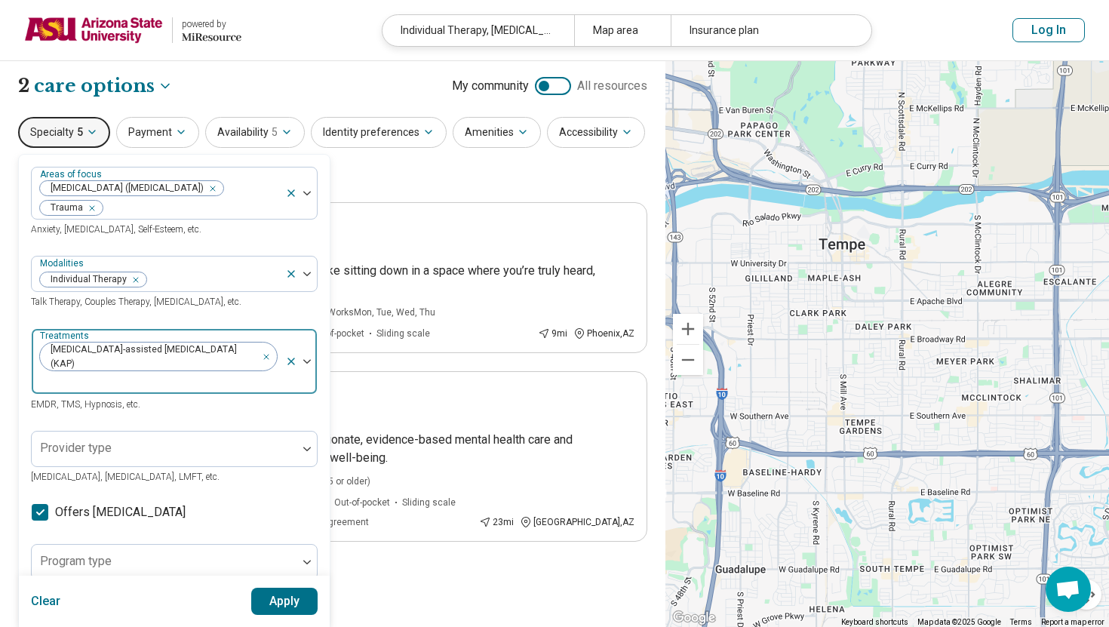
click at [255, 353] on div "Remove [object Object]" at bounding box center [264, 350] width 18 height 18
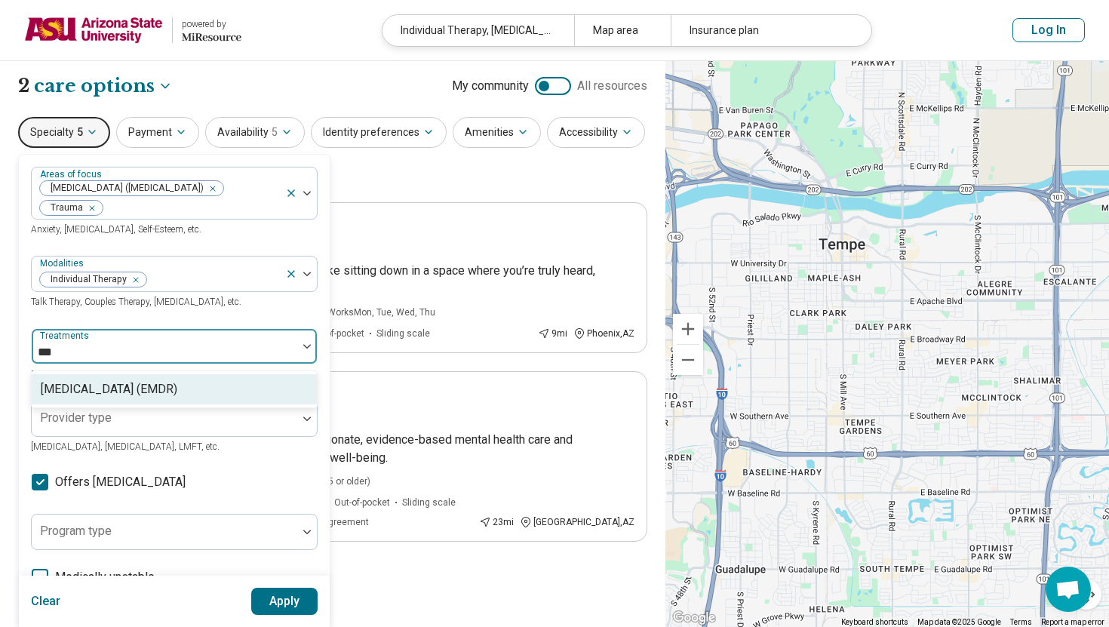
type input "****"
click at [177, 395] on div "Eye Movement Desensitization and Reprocessing (EMDR)" at bounding box center [109, 389] width 137 height 18
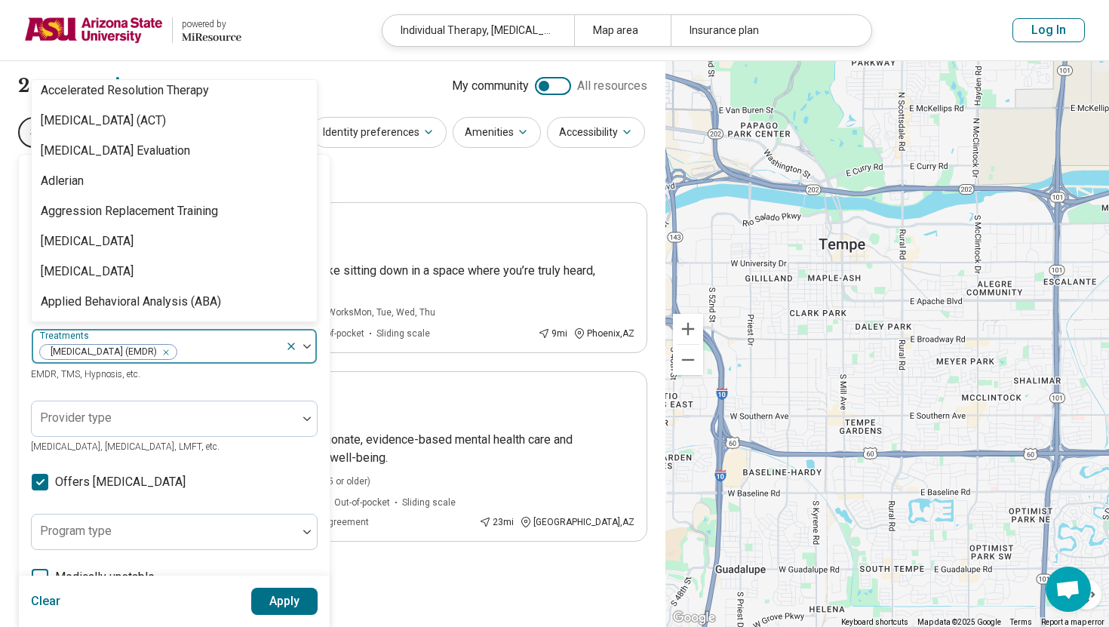
scroll to position [73, 0]
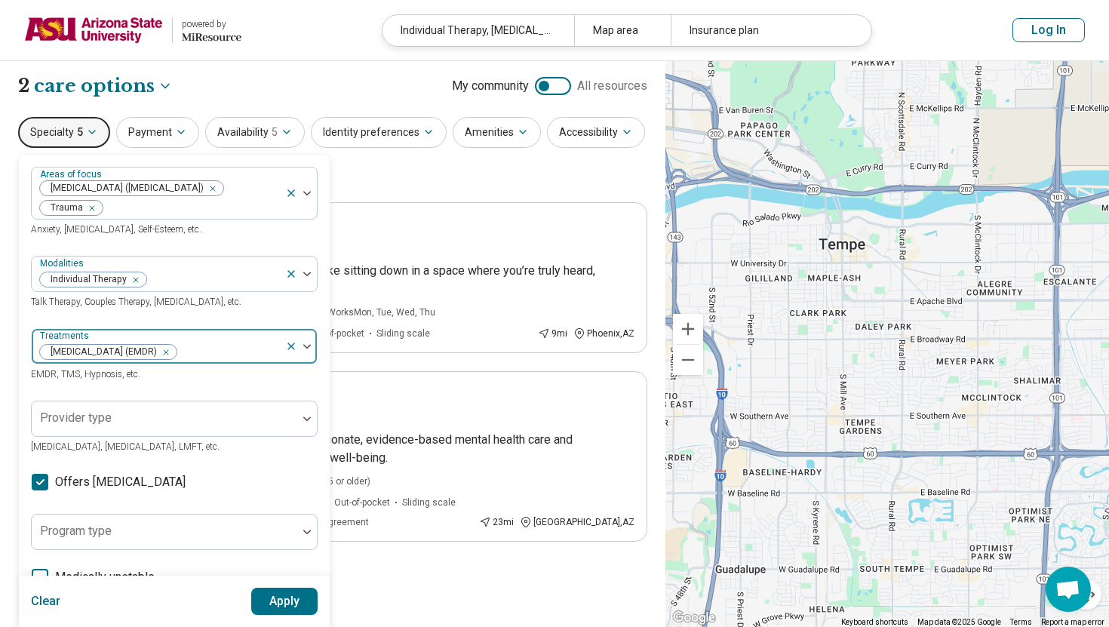
click at [308, 349] on img at bounding box center [307, 346] width 8 height 5
click at [284, 607] on button "Apply" at bounding box center [284, 601] width 67 height 27
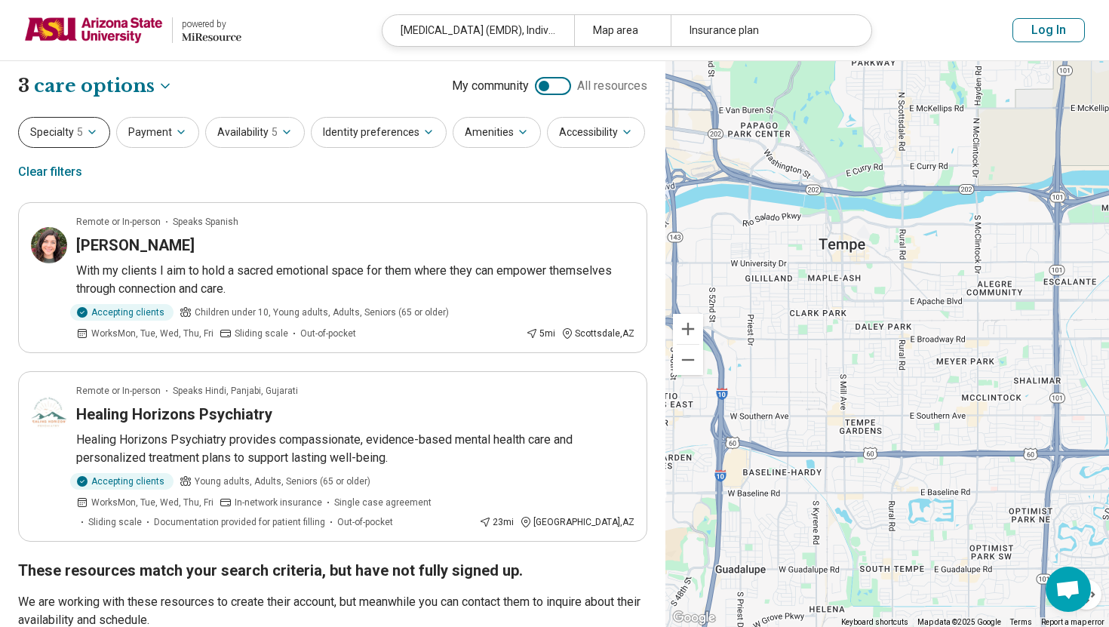
click at [88, 133] on icon "button" at bounding box center [92, 132] width 12 height 12
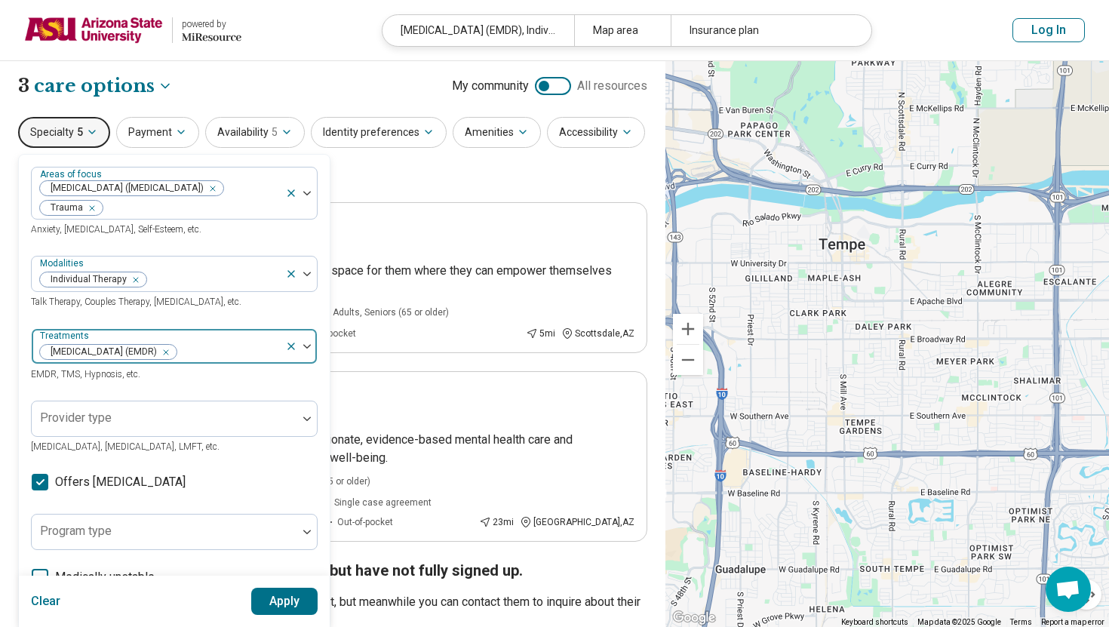
scroll to position [85, 0]
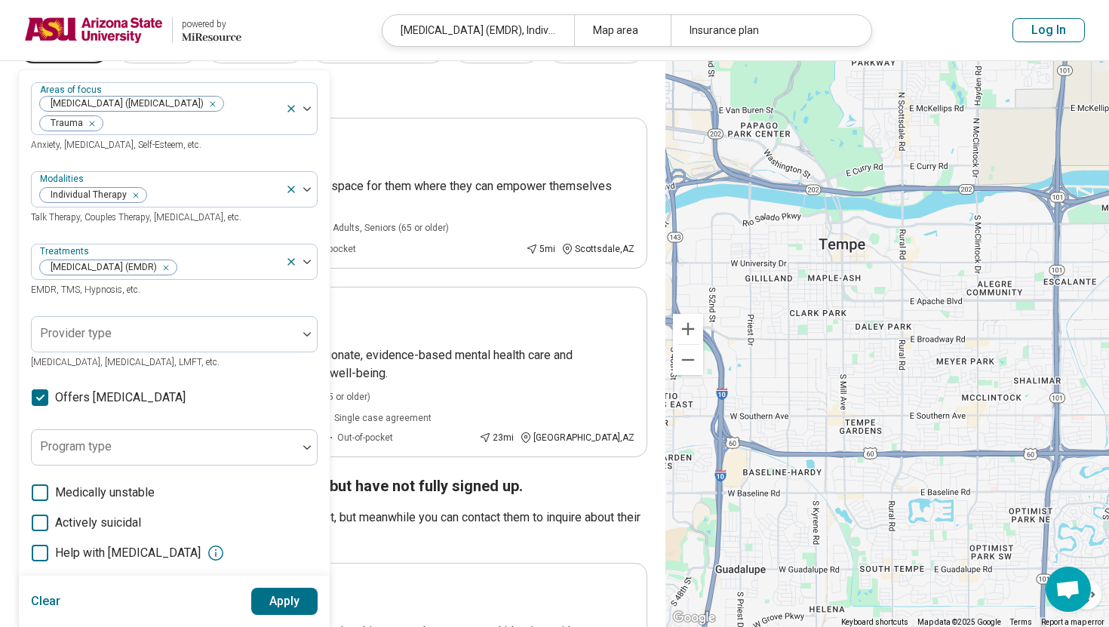
click at [44, 406] on icon at bounding box center [40, 397] width 17 height 17
click at [281, 598] on button "Apply" at bounding box center [284, 601] width 67 height 27
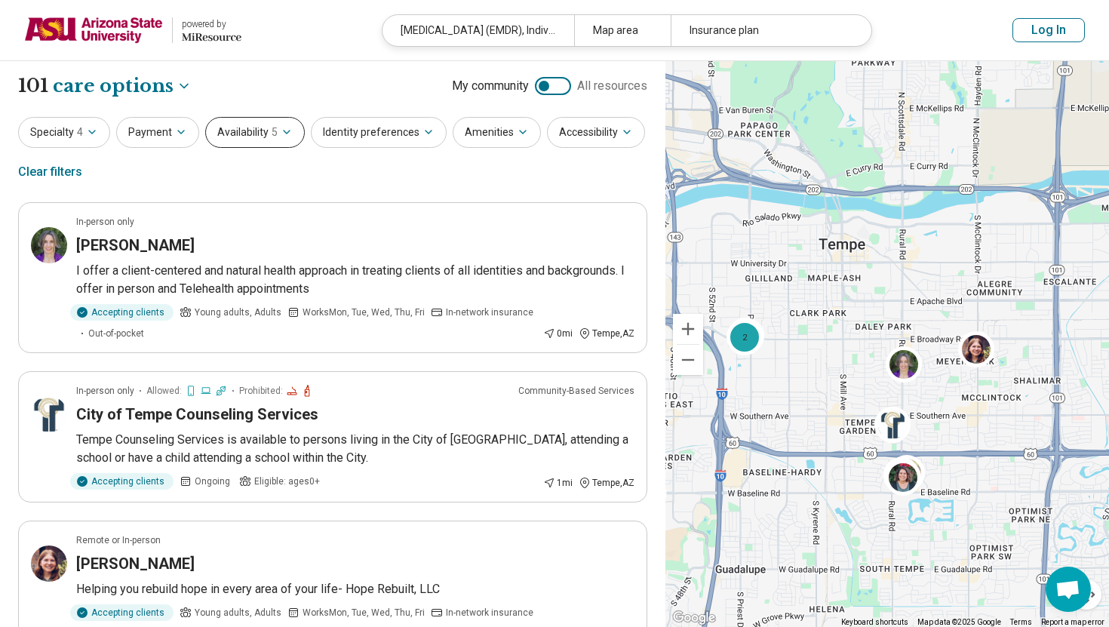
click at [283, 140] on button "Availability 5" at bounding box center [255, 132] width 100 height 31
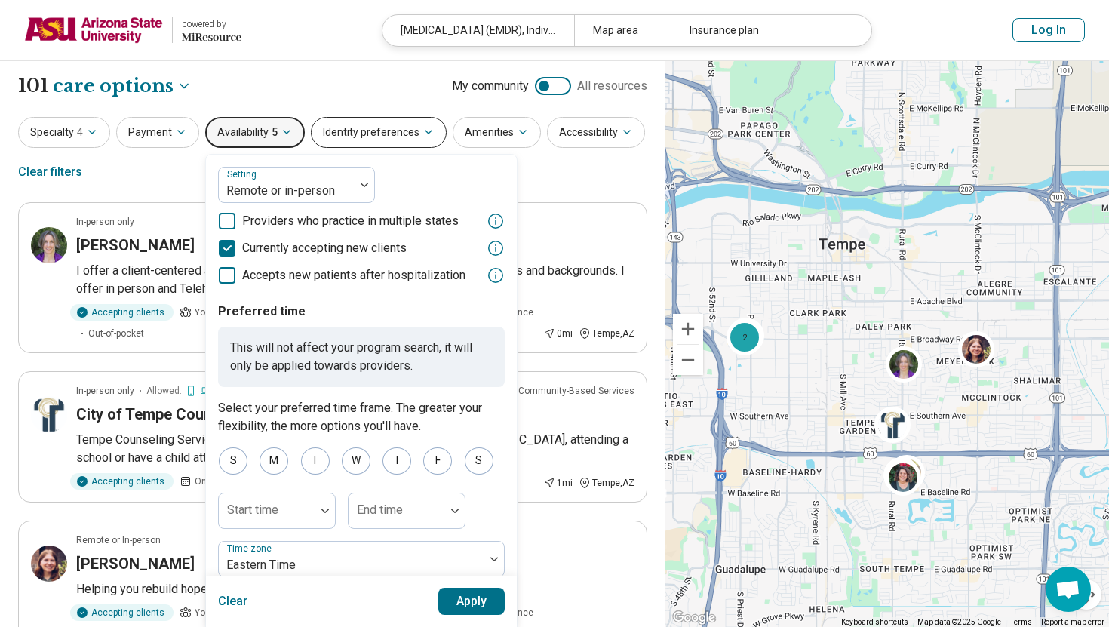
click at [349, 135] on button "Identity preferences" at bounding box center [379, 132] width 136 height 31
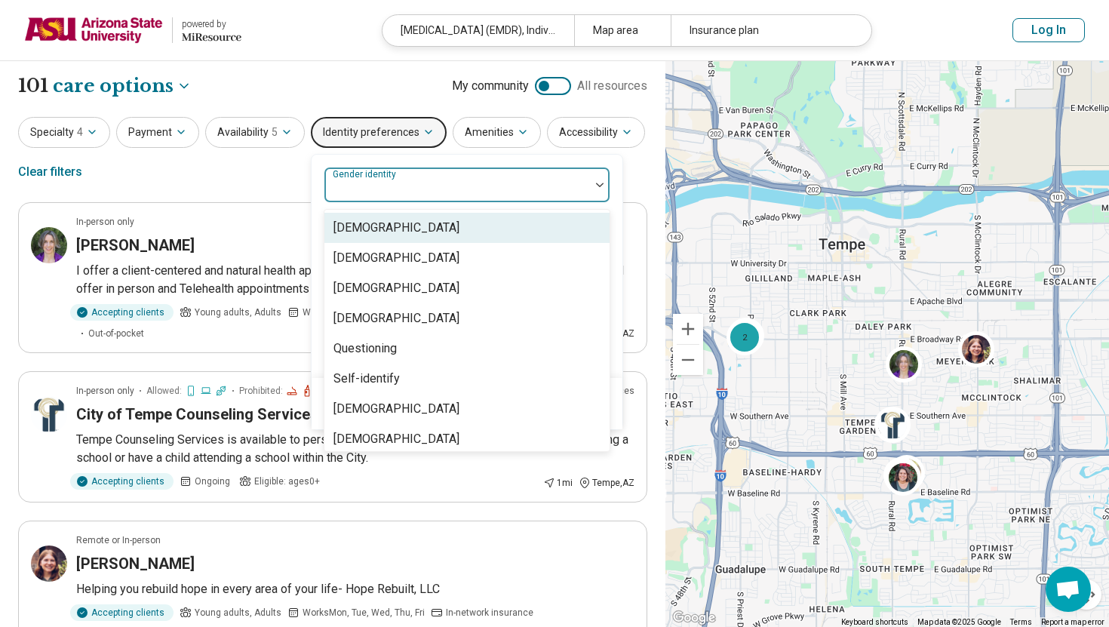
click at [398, 171] on div at bounding box center [457, 184] width 266 height 33
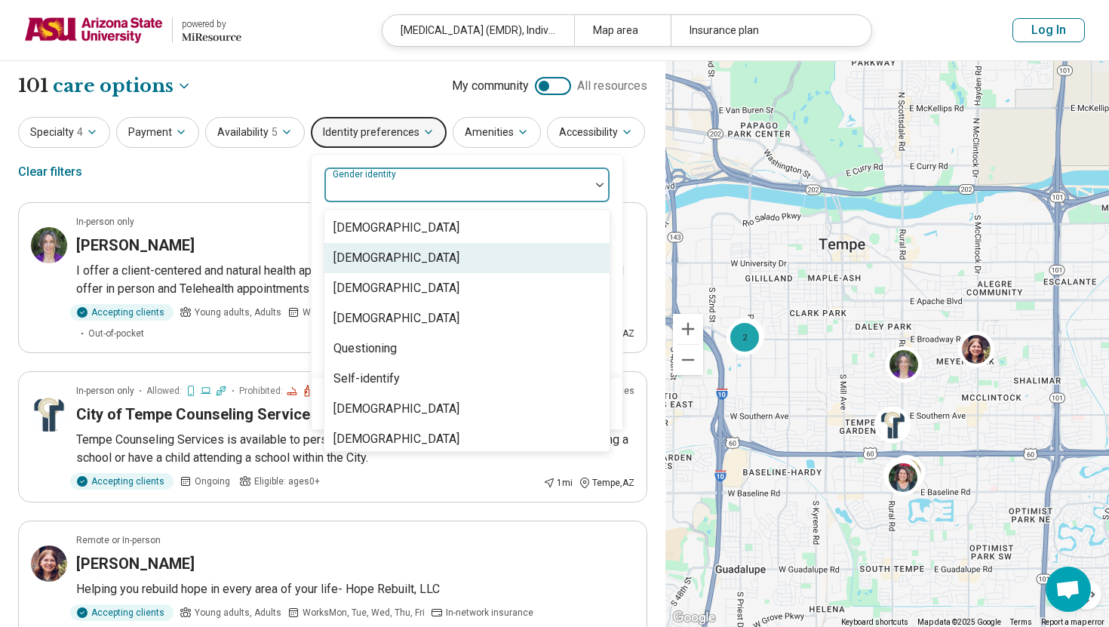
click at [416, 257] on div "Cisgender Woman" at bounding box center [397, 258] width 126 height 18
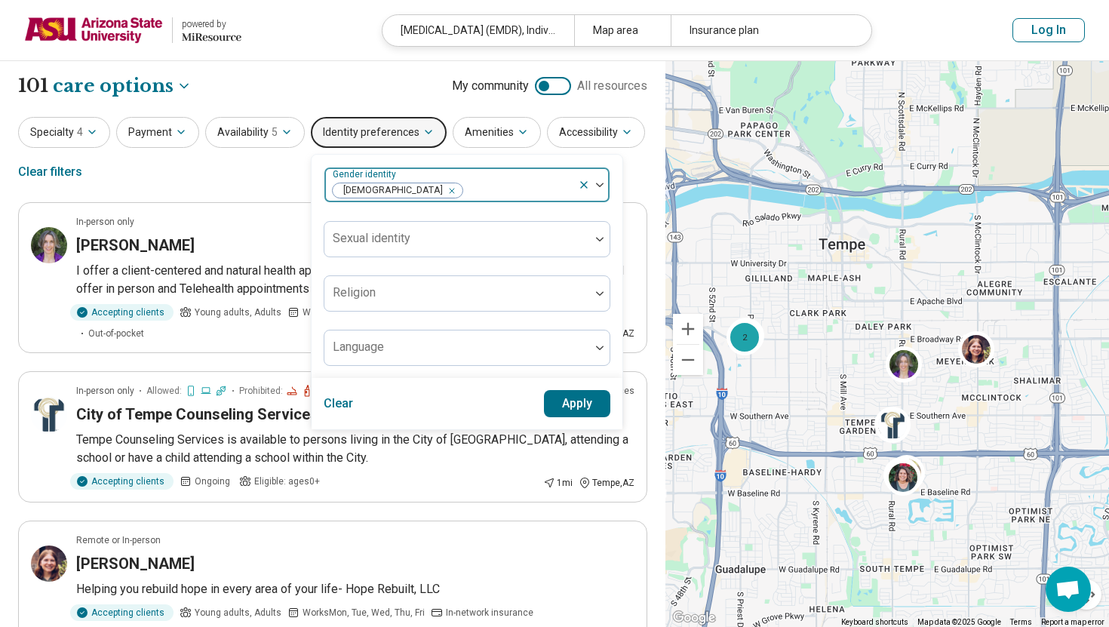
click at [594, 188] on div at bounding box center [594, 185] width 32 height 35
click at [562, 414] on button "Apply" at bounding box center [577, 403] width 67 height 27
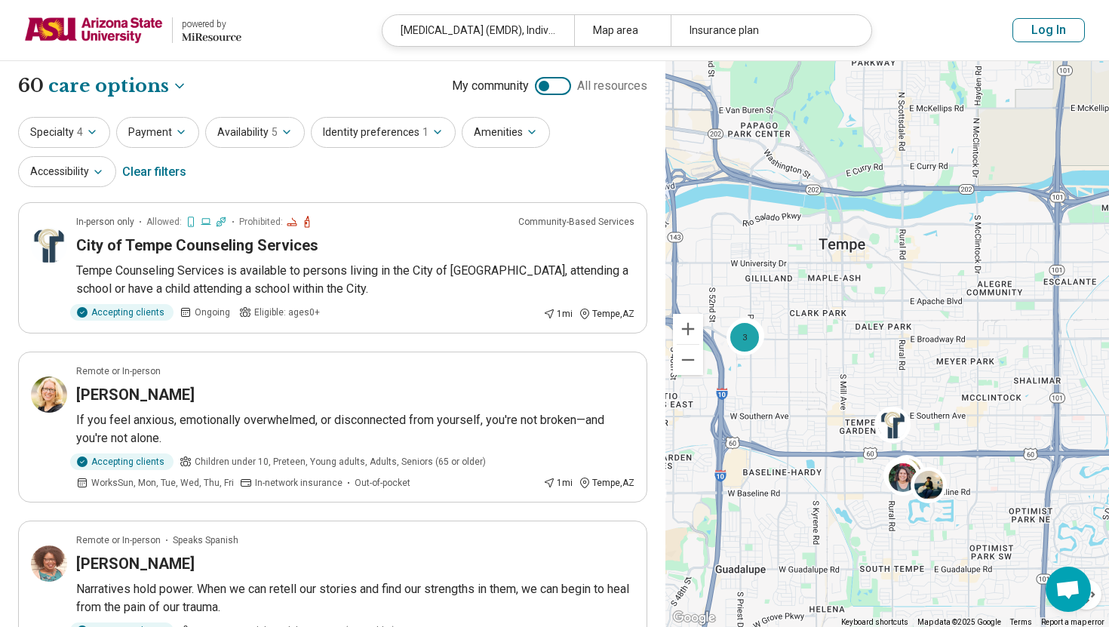
click at [506, 148] on div "Specialty 4 Payment Availability 5 Identity preferences 1 Amenities Accessibili…" at bounding box center [332, 153] width 629 height 73
click at [509, 123] on button "Amenities" at bounding box center [506, 132] width 88 height 31
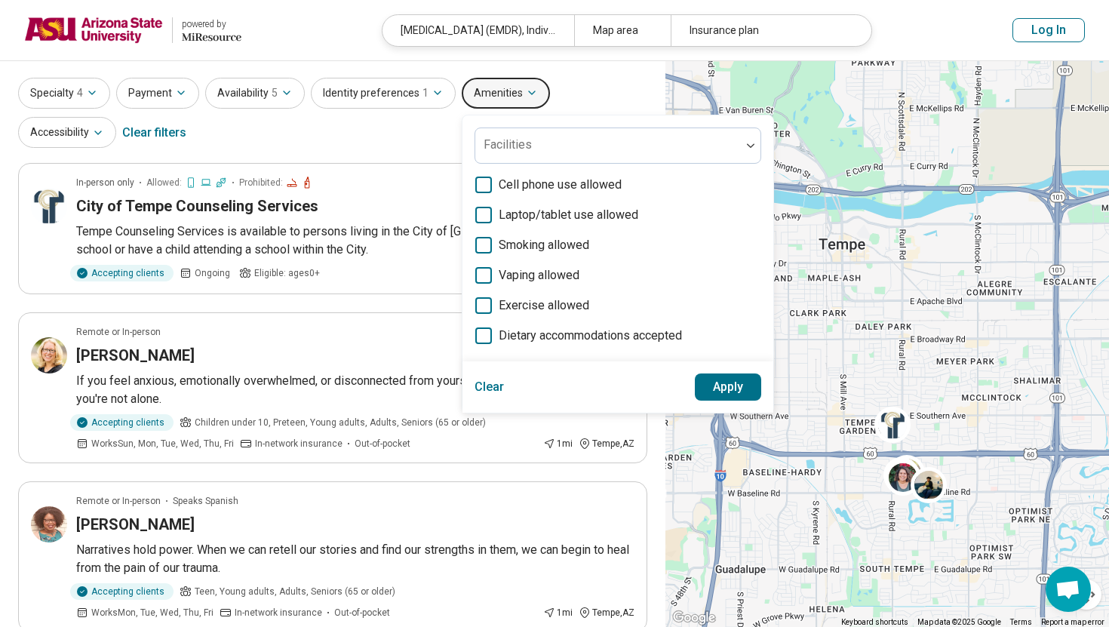
scroll to position [41, 0]
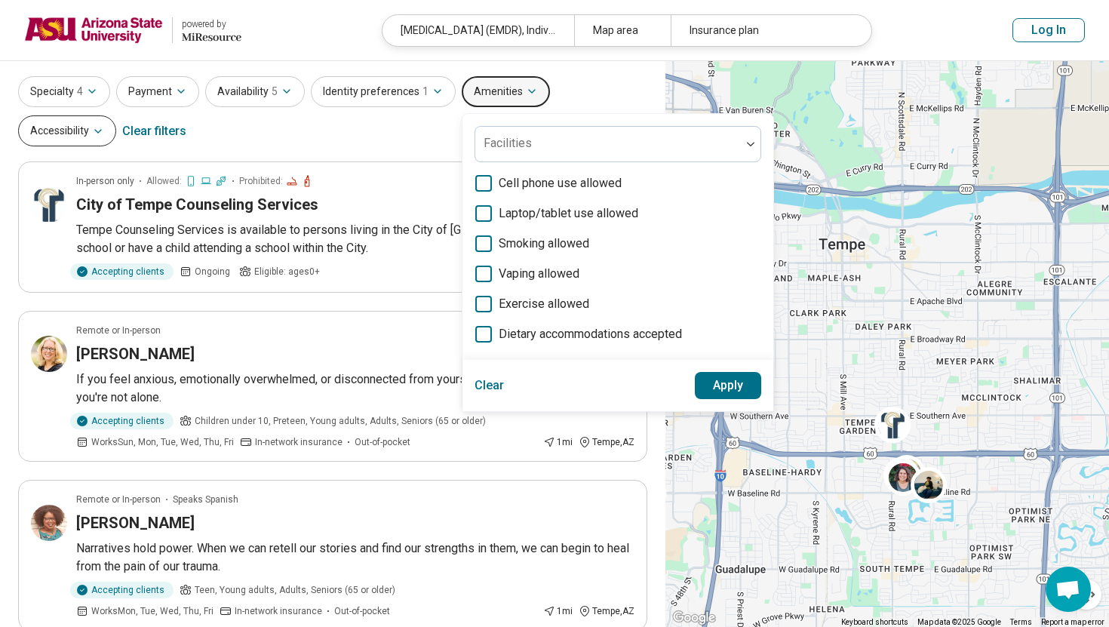
click at [116, 115] on button "Accessibility" at bounding box center [67, 130] width 98 height 31
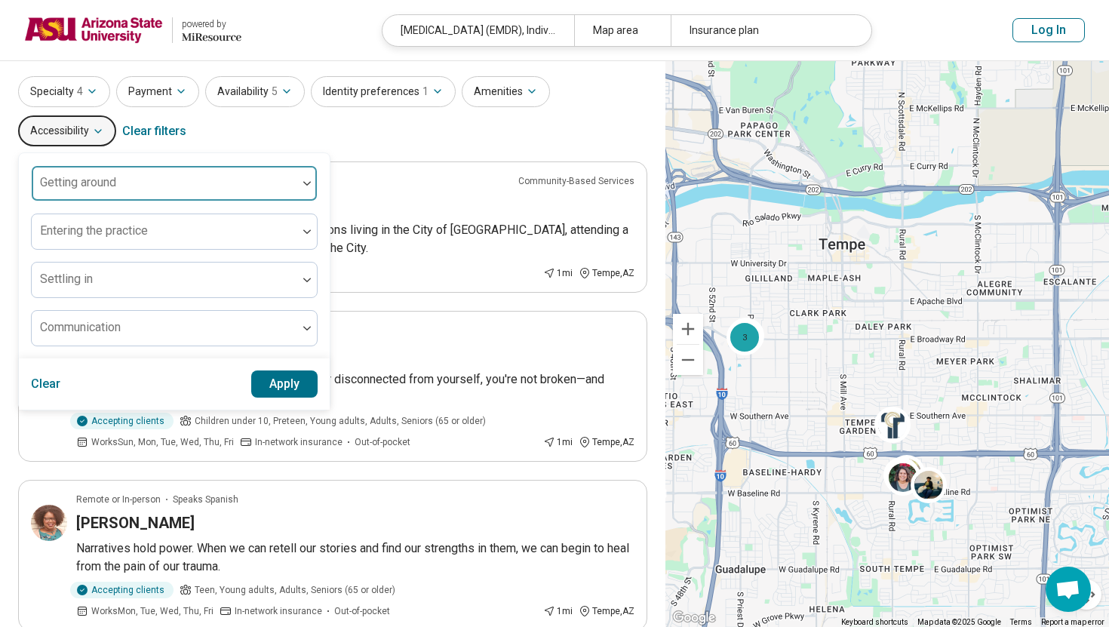
click at [318, 165] on div "Getting around" at bounding box center [174, 183] width 287 height 36
click at [291, 179] on div at bounding box center [165, 189] width 254 height 21
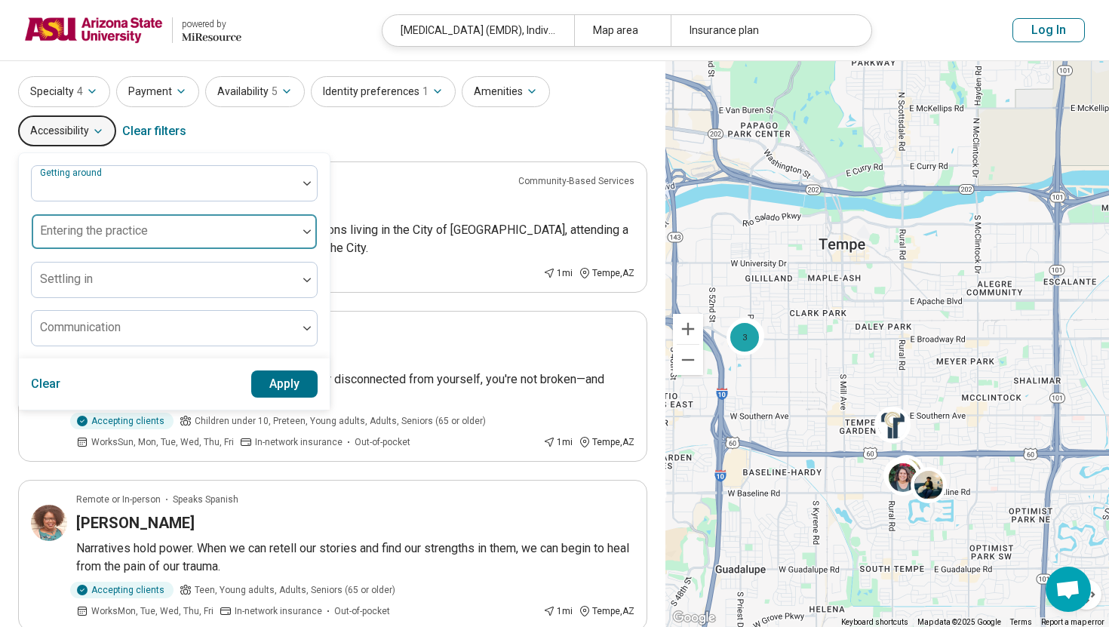
click at [318, 214] on div "Entering the practice" at bounding box center [174, 232] width 287 height 36
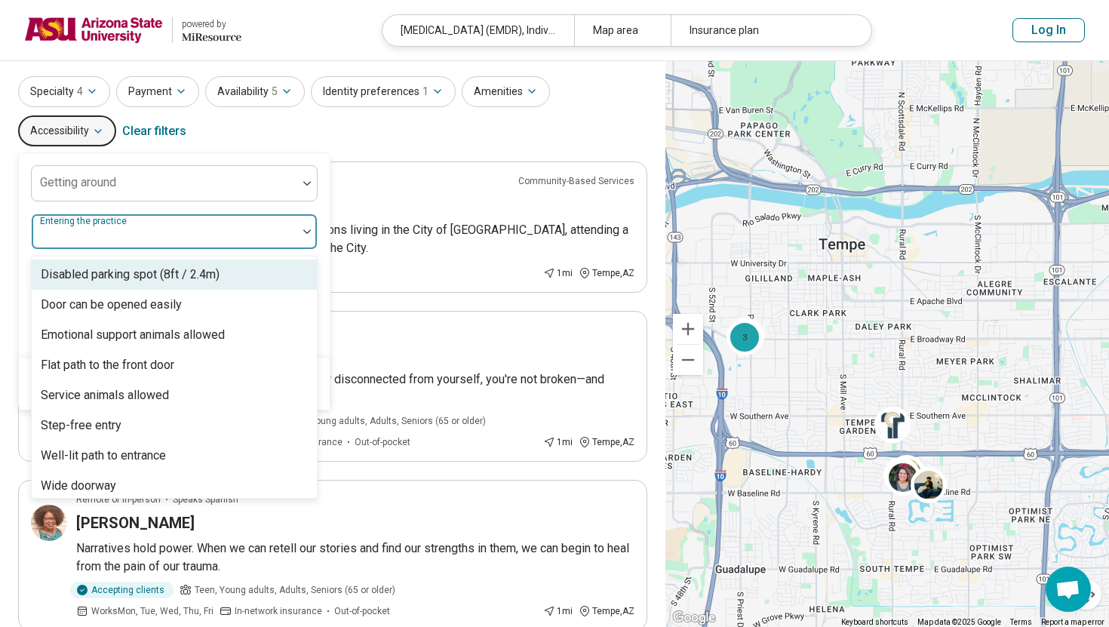
click at [318, 214] on div "Entering the practice" at bounding box center [174, 232] width 287 height 36
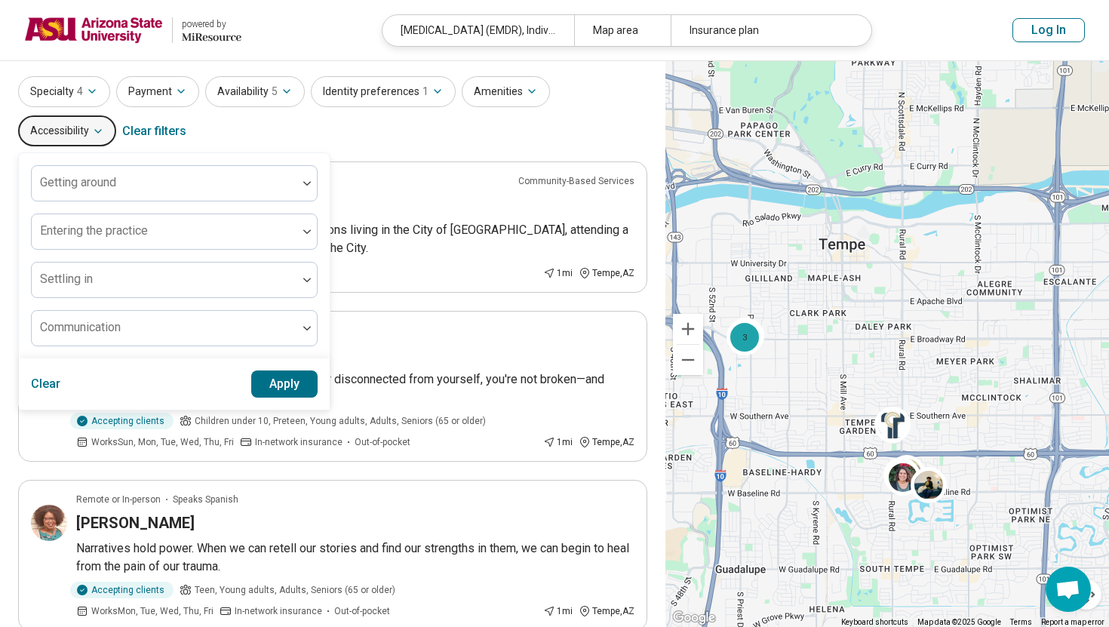
click at [61, 370] on button "Clear" at bounding box center [46, 383] width 30 height 27
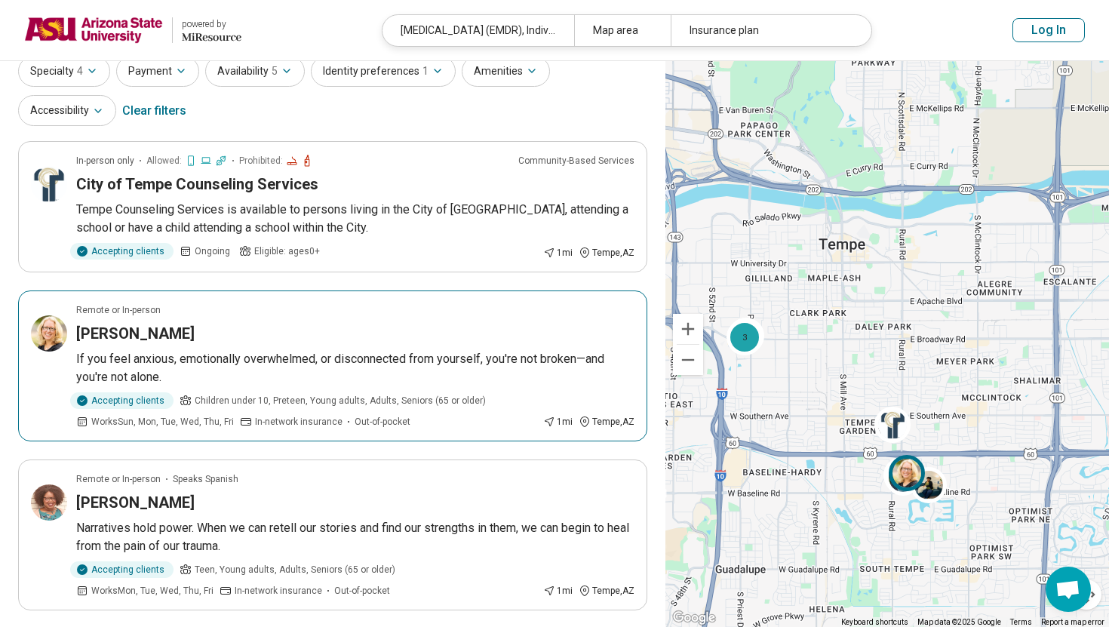
scroll to position [64, 0]
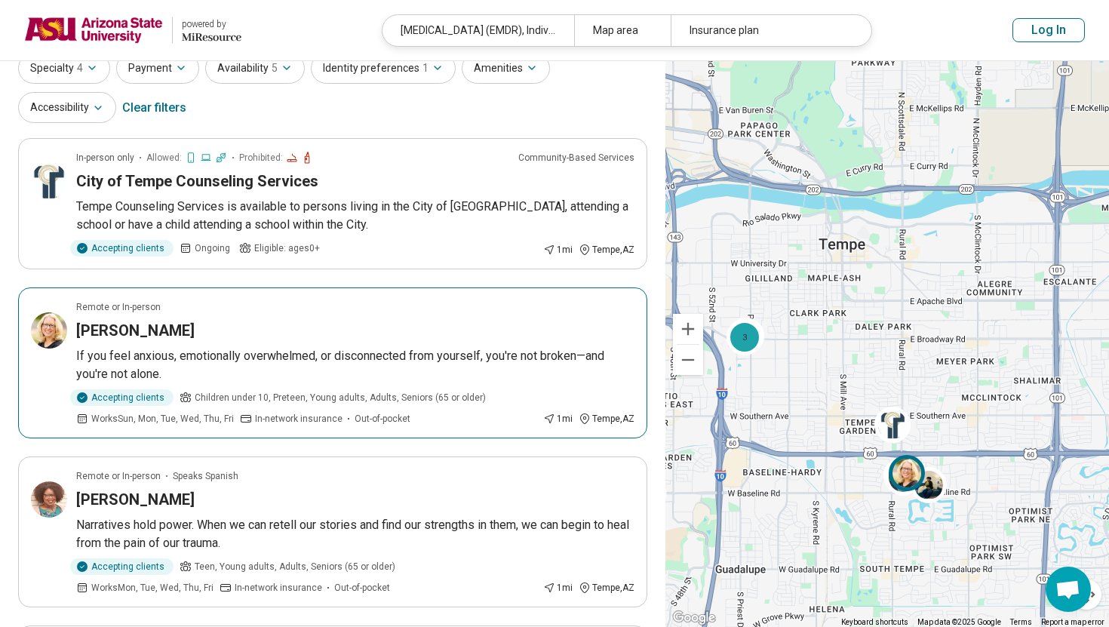
click at [426, 370] on p "If you feel anxious, emotionally overwhelmed, or disconnected from yourself, yo…" at bounding box center [355, 365] width 558 height 36
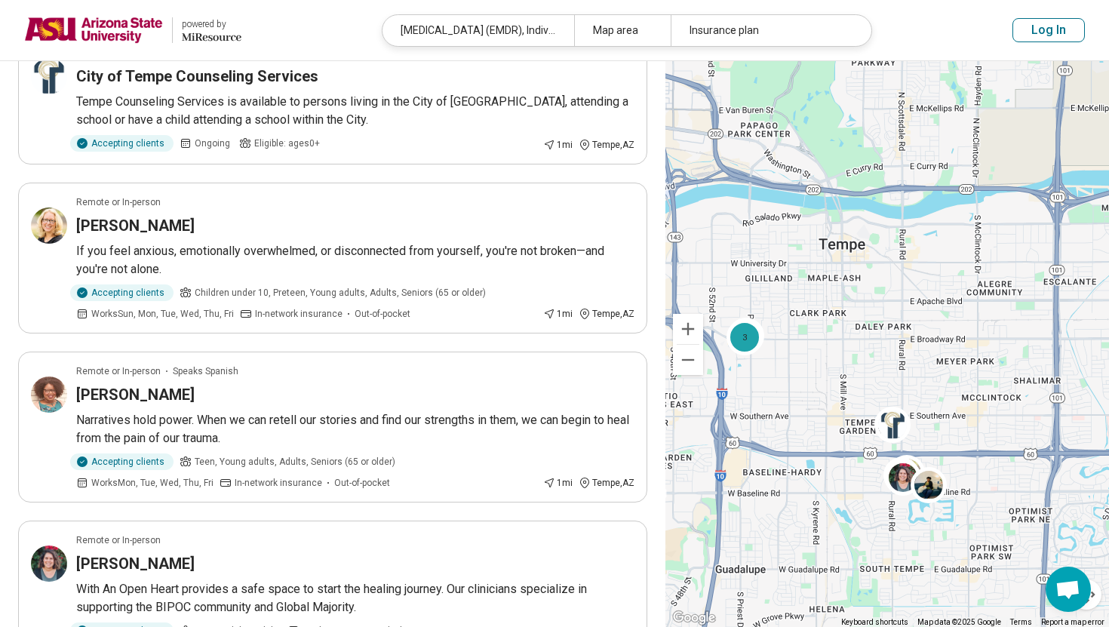
scroll to position [0, 0]
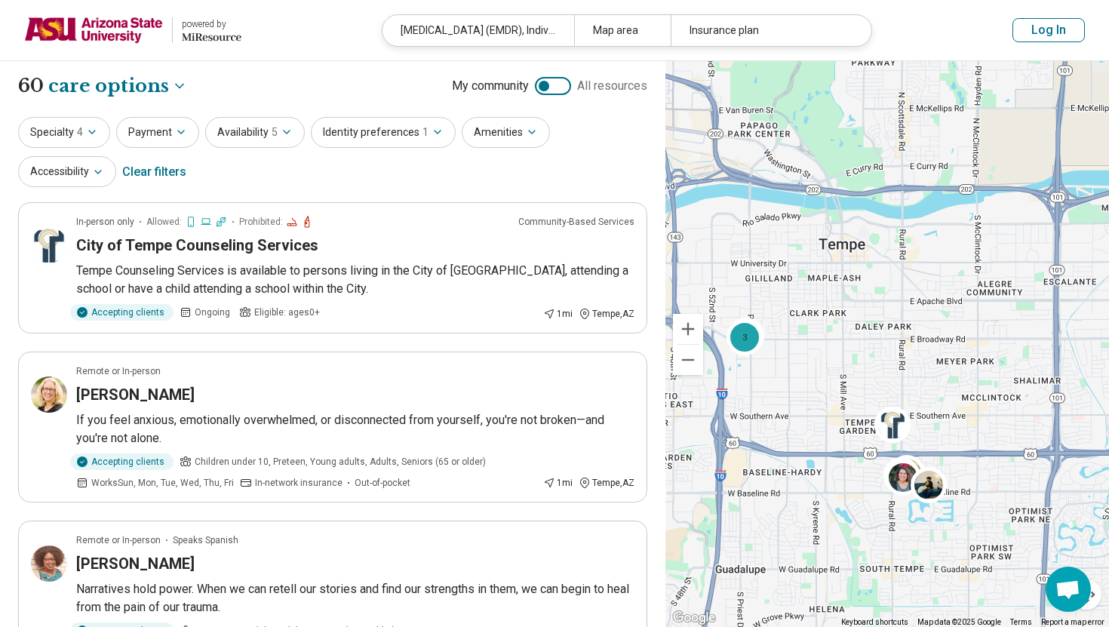
click at [555, 83] on div at bounding box center [553, 86] width 36 height 18
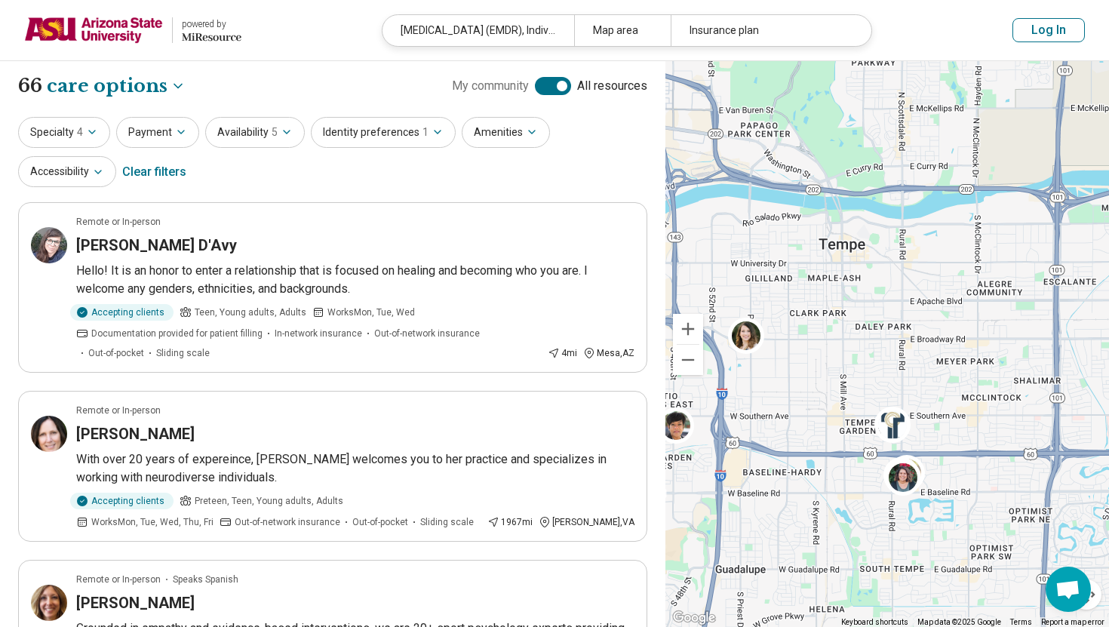
click at [562, 83] on div at bounding box center [562, 86] width 11 height 11
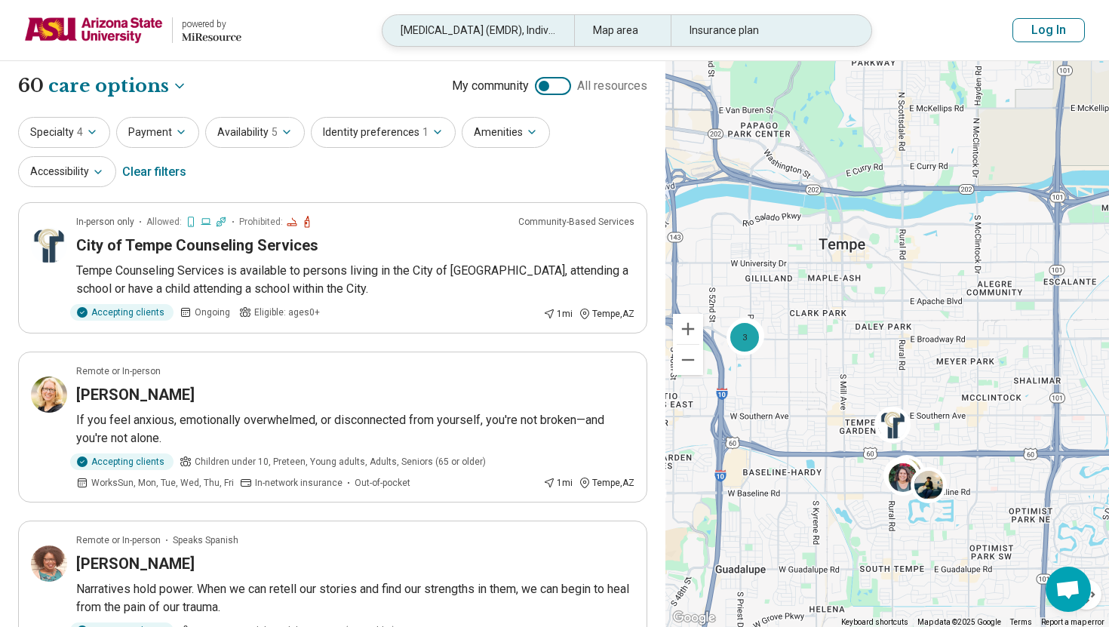
click at [543, 35] on div "Eye Movement Desensitization and Reprocessing (EMDR), Individual Therapy, Postt…" at bounding box center [479, 30] width 192 height 31
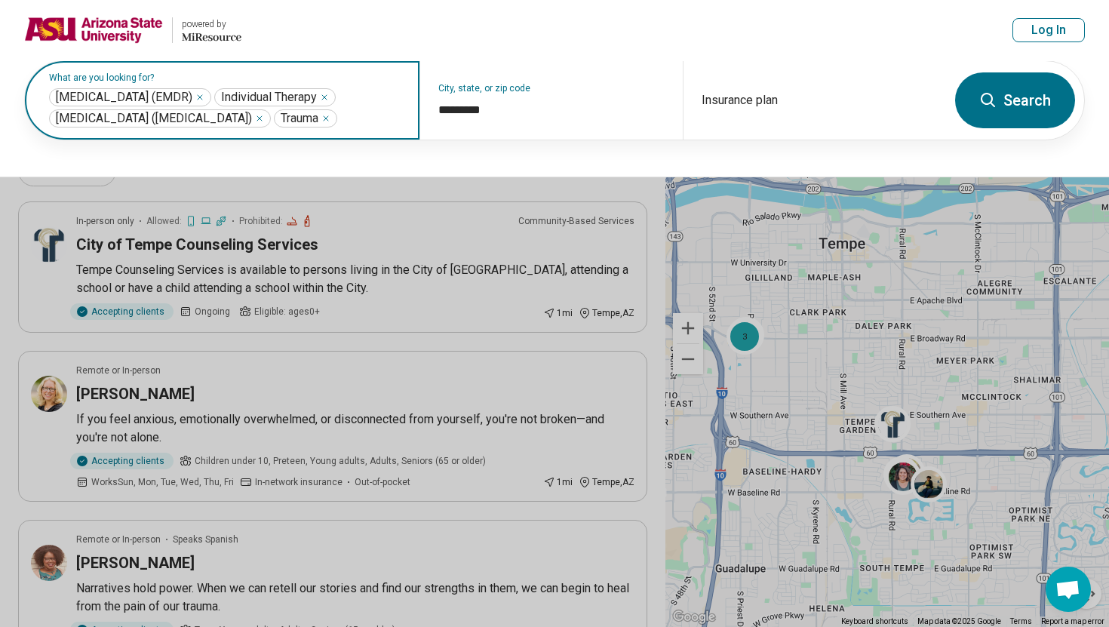
click at [363, 128] on input "text" at bounding box center [370, 118] width 61 height 18
click button "Search" at bounding box center [1015, 100] width 120 height 56
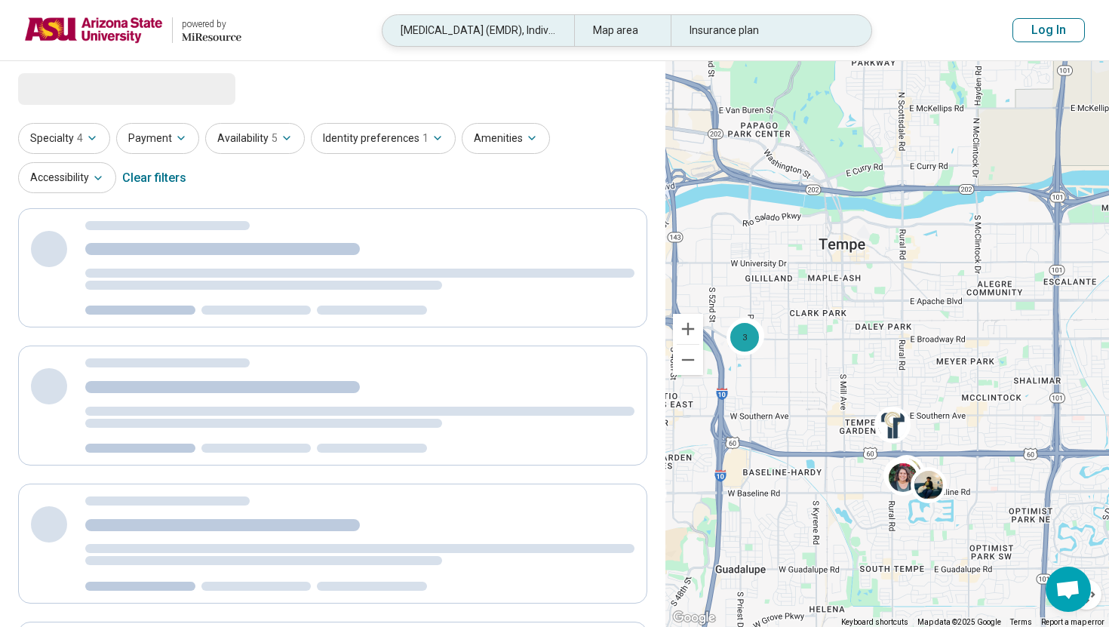
click at [482, 26] on div "Eye Movement Desensitization and Reprocessing (EMDR), Individual Therapy, Postt…" at bounding box center [479, 30] width 192 height 31
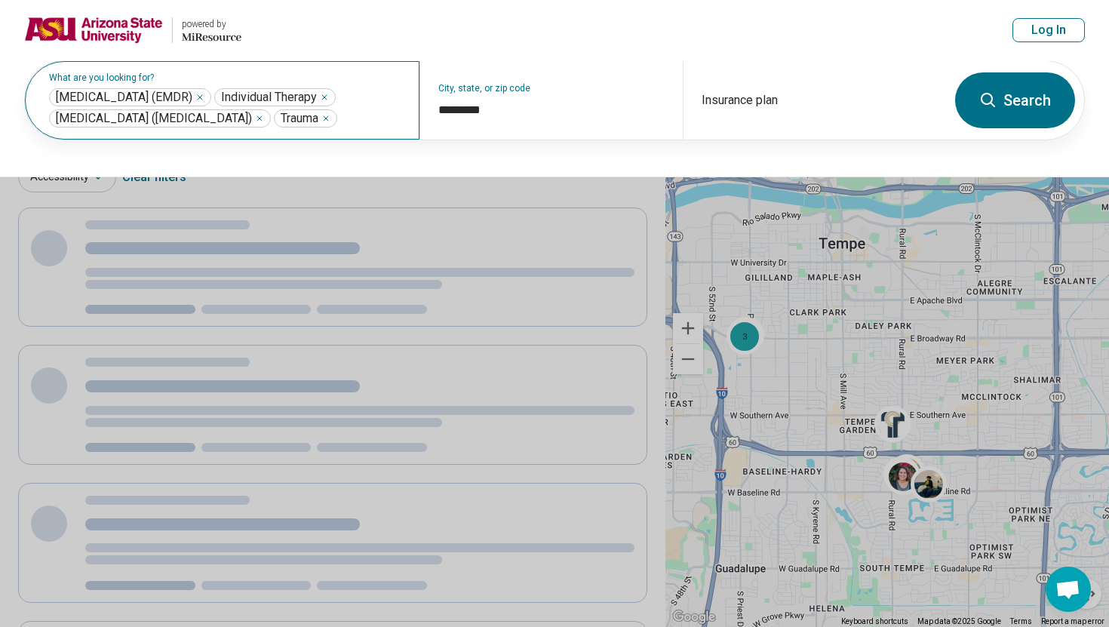
click at [364, 128] on div "Eye Movement Desensitization and Reprocessing (EMDR) **** Individual Therapy **…" at bounding box center [225, 107] width 352 height 39
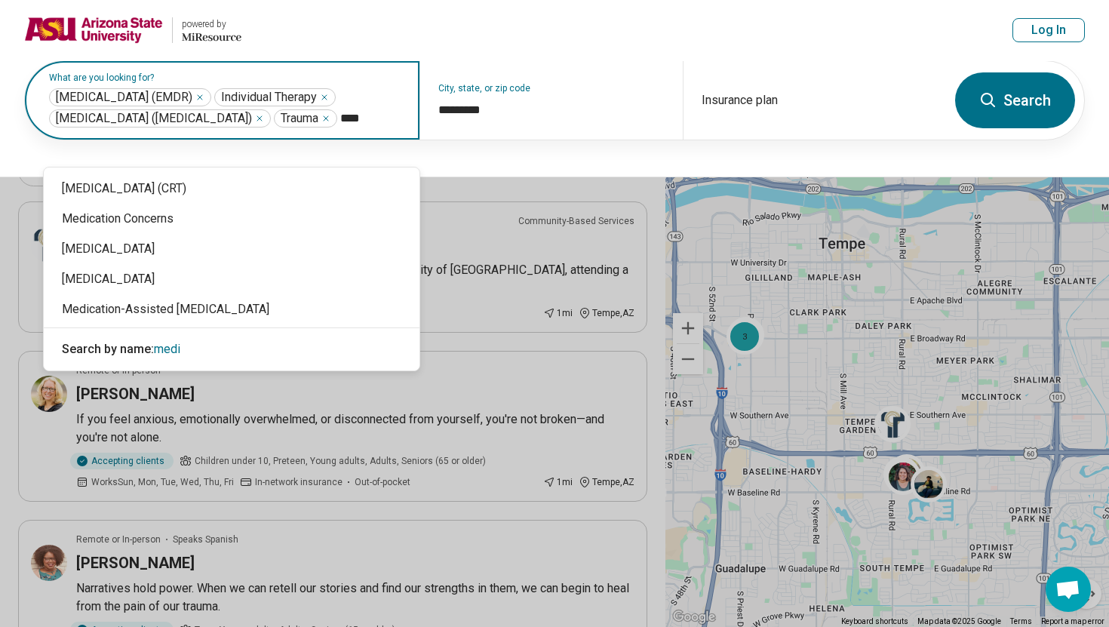
type input "*****"
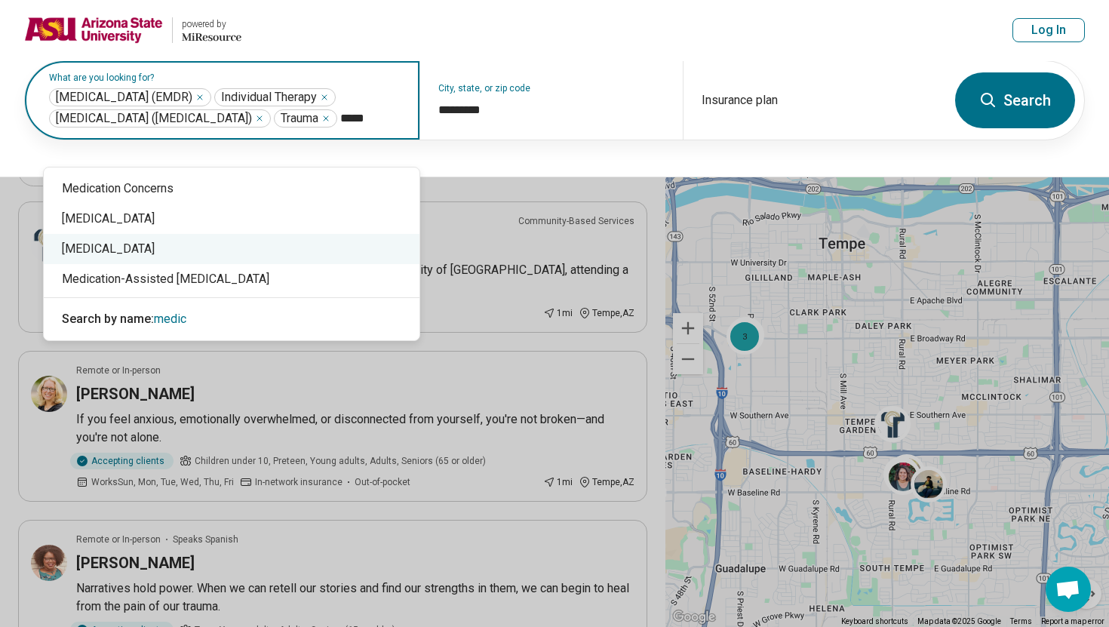
click at [327, 239] on div "Medication Management" at bounding box center [232, 249] width 376 height 30
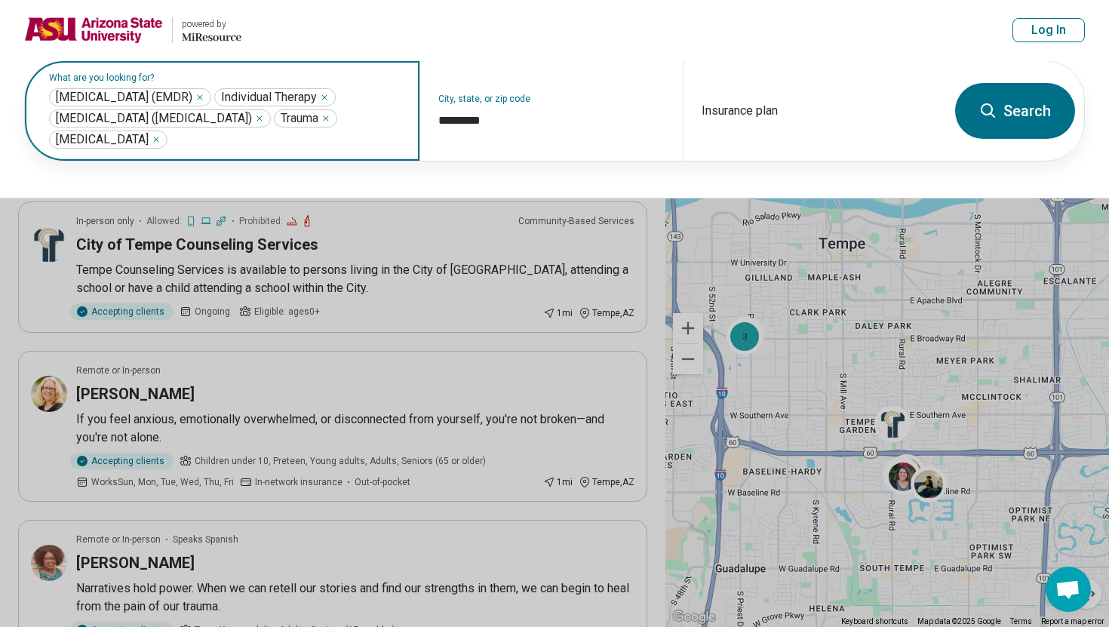
click at [1007, 116] on button "Search" at bounding box center [1015, 111] width 120 height 56
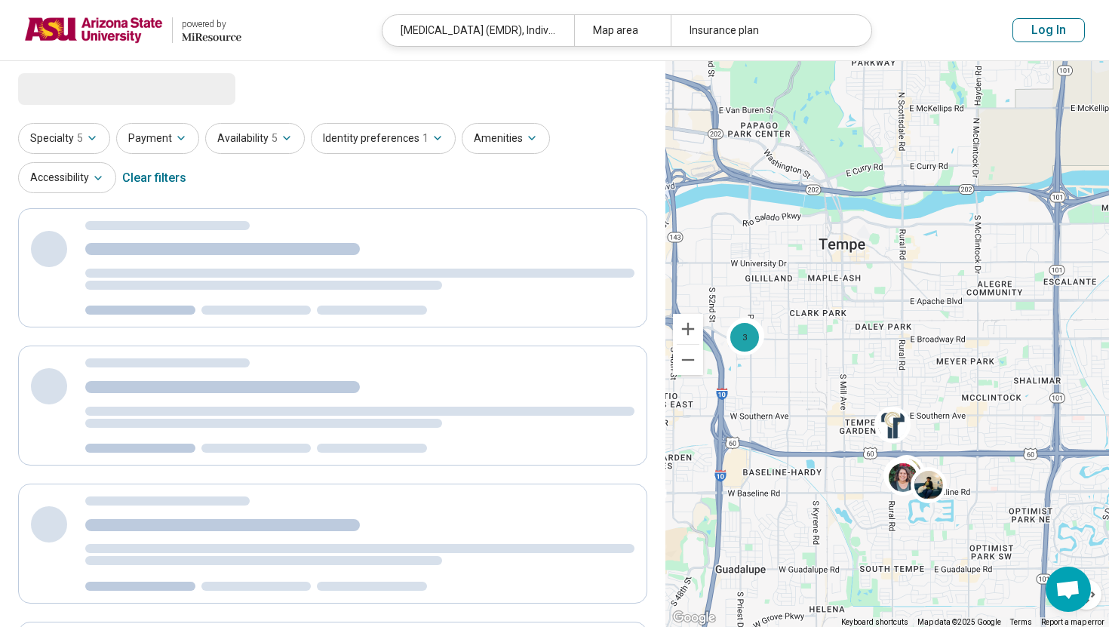
select select "***"
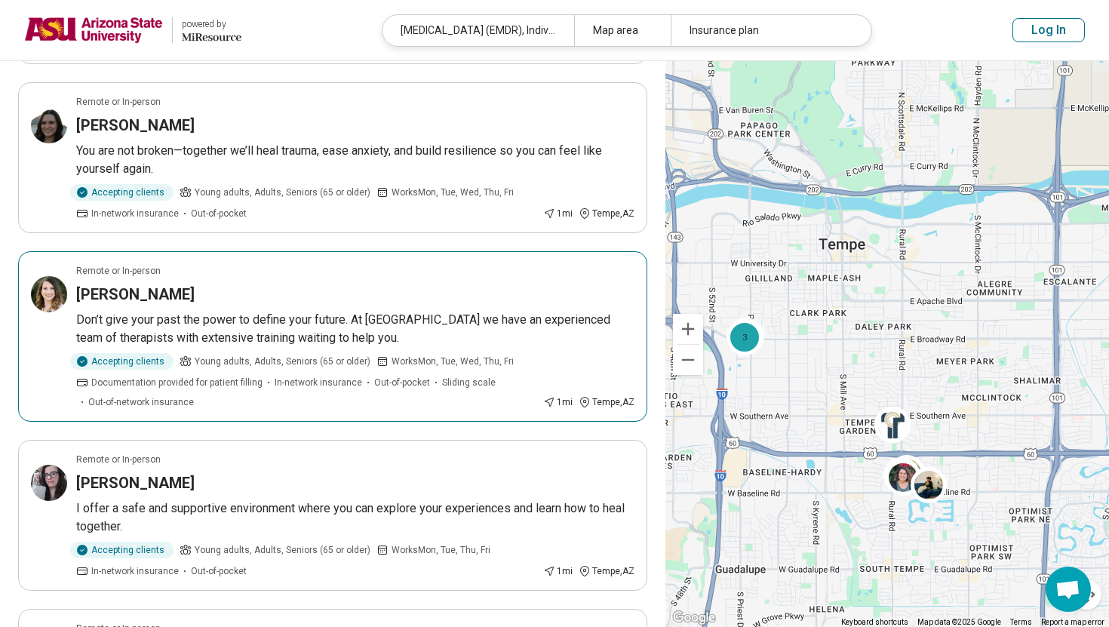
scroll to position [795, 0]
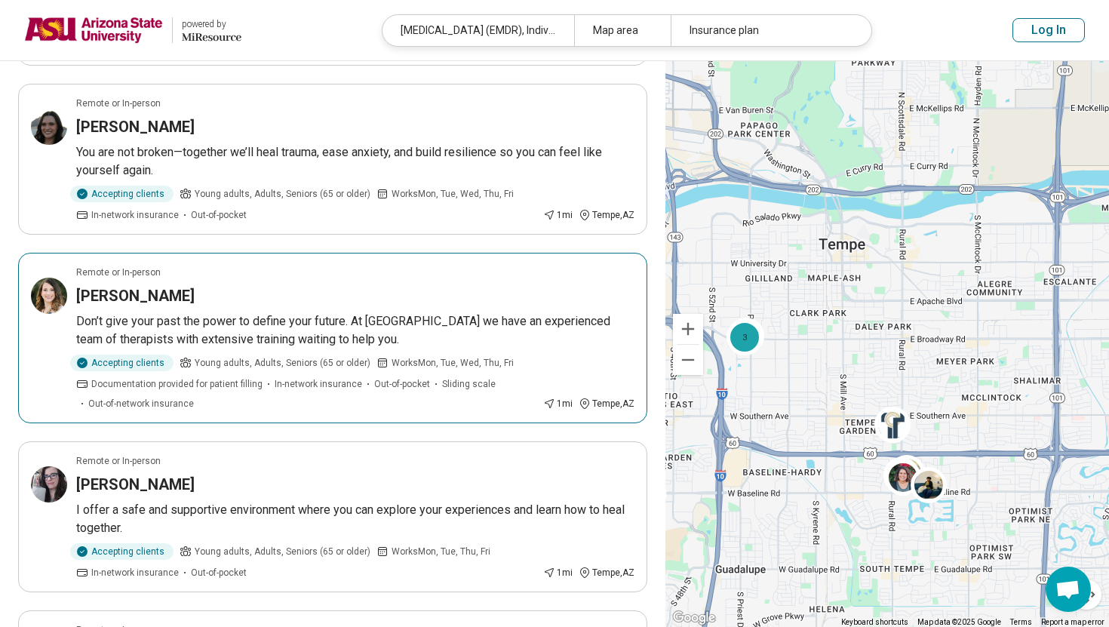
click at [533, 303] on div "Katherine Kandaris-Weiner" at bounding box center [355, 295] width 558 height 21
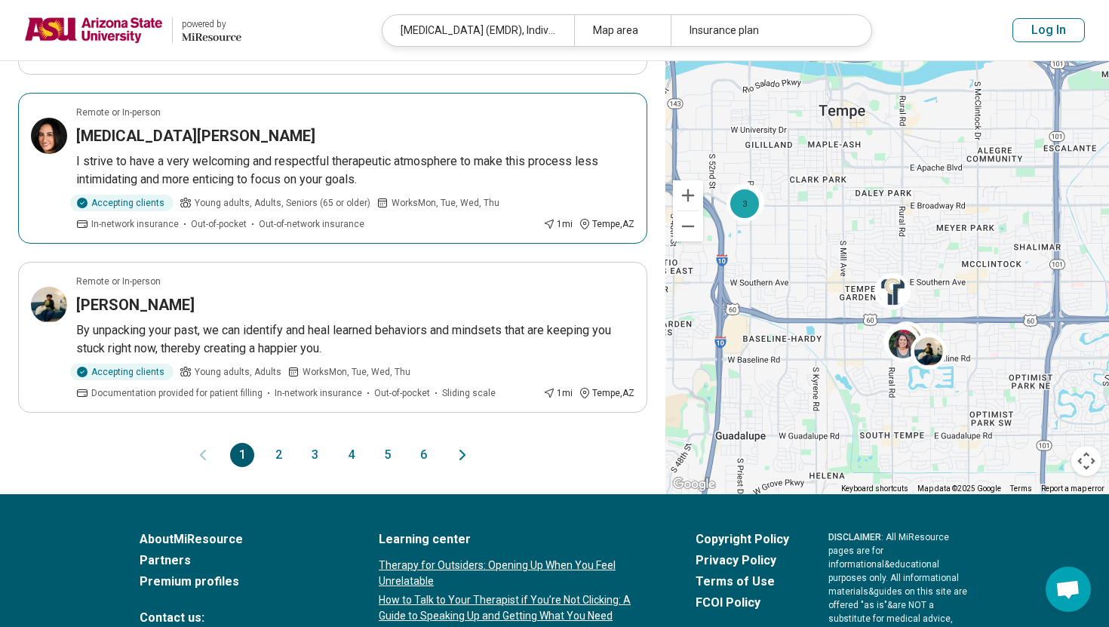
scroll to position [1482, 0]
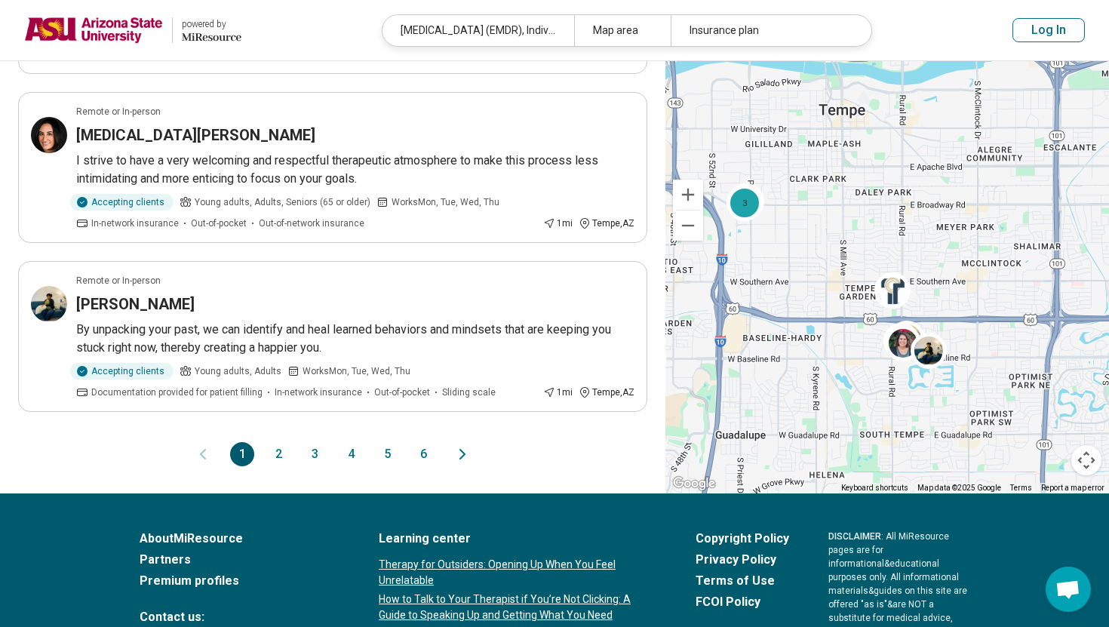
click at [279, 456] on button "2" at bounding box center [278, 454] width 24 height 24
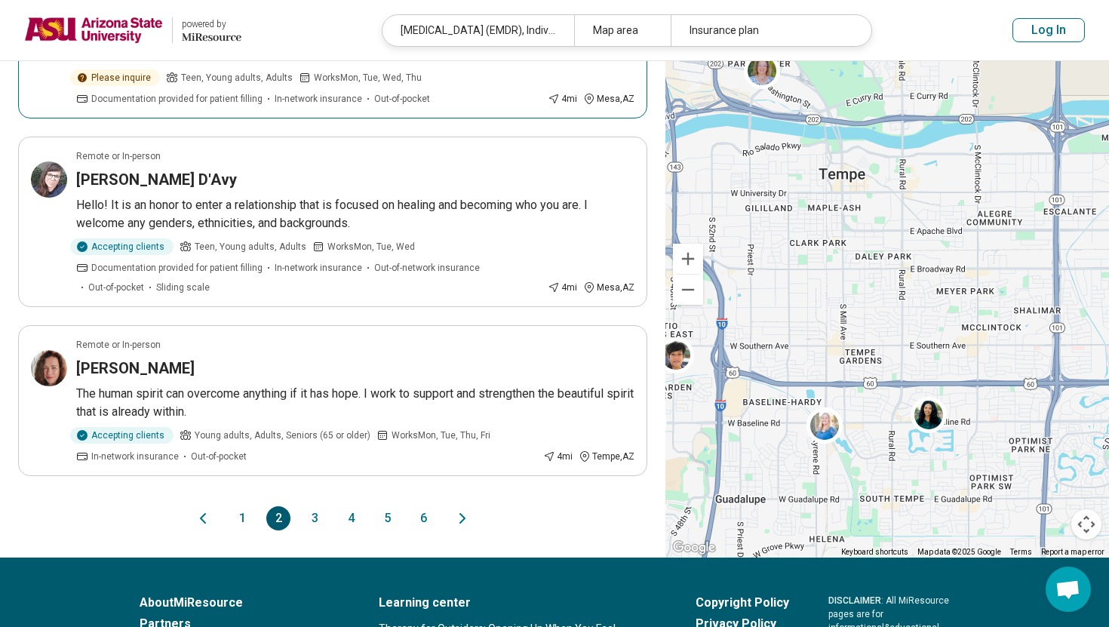
scroll to position [1405, 0]
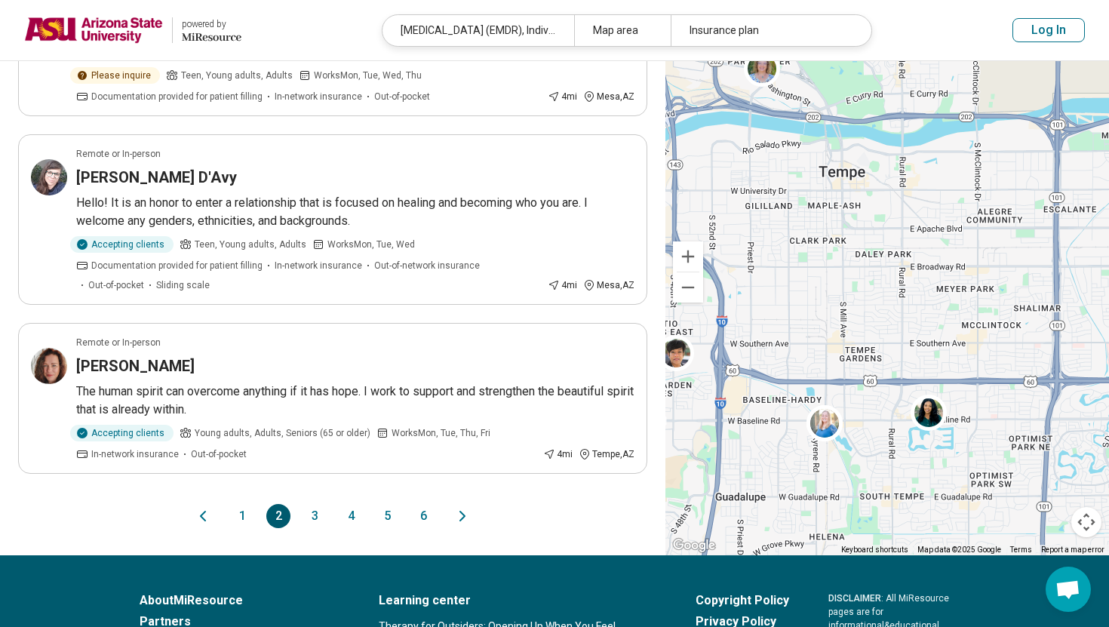
click at [315, 512] on button "3" at bounding box center [315, 516] width 24 height 24
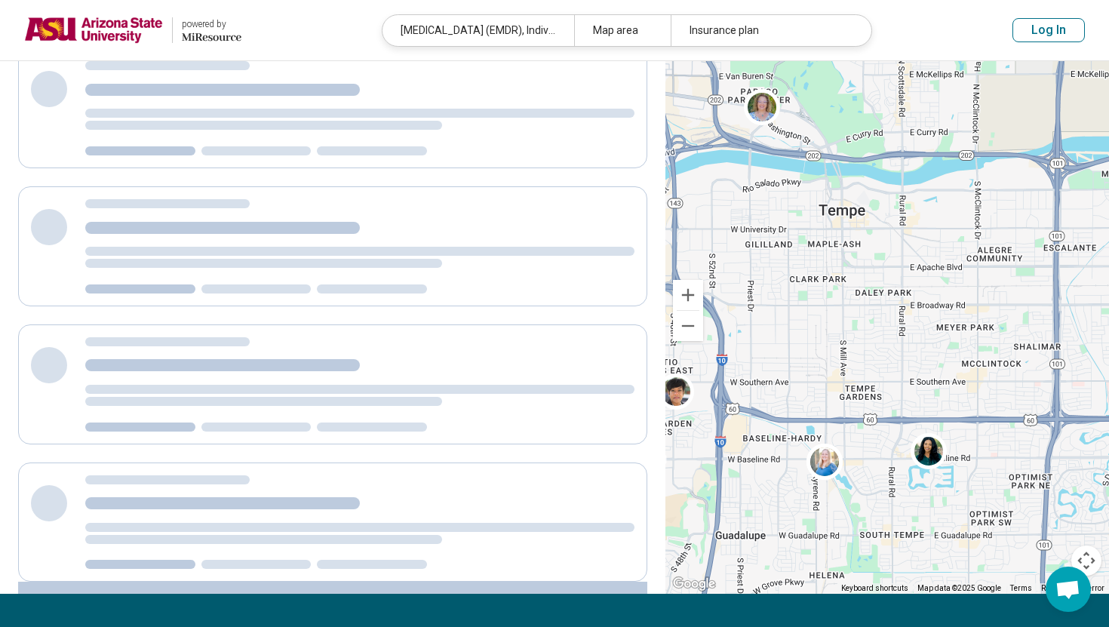
scroll to position [0, 0]
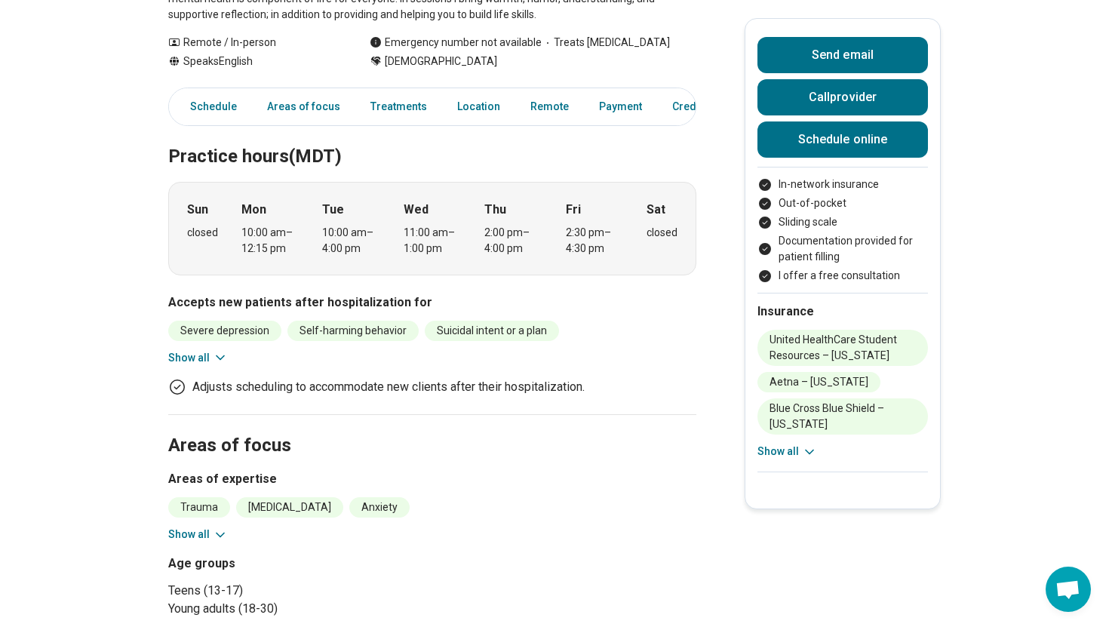
scroll to position [278, 0]
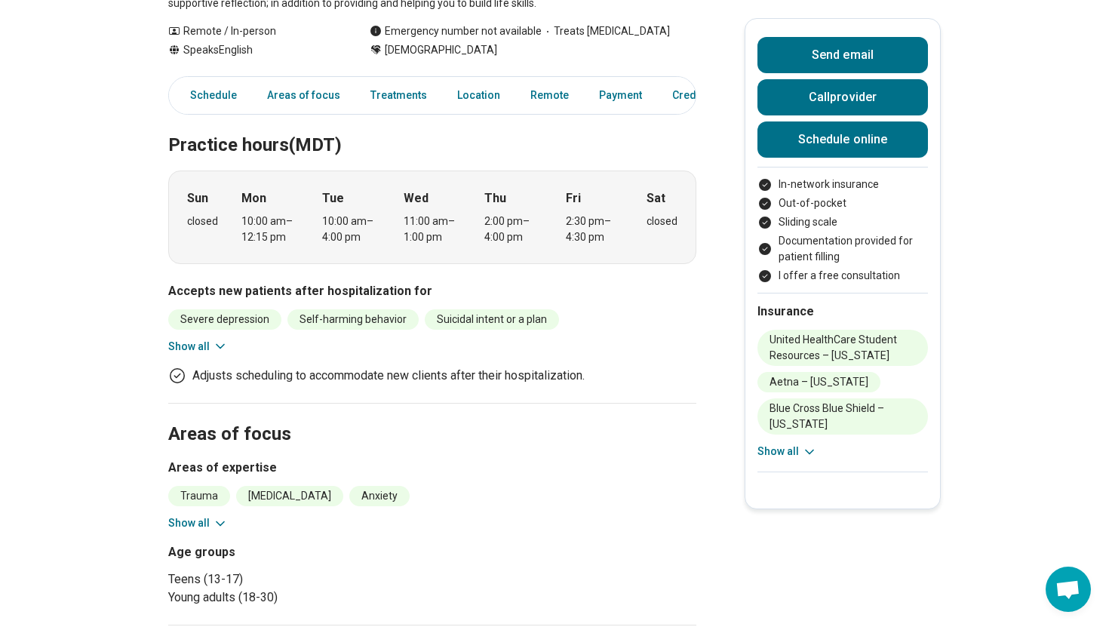
click at [214, 340] on icon at bounding box center [220, 346] width 15 height 15
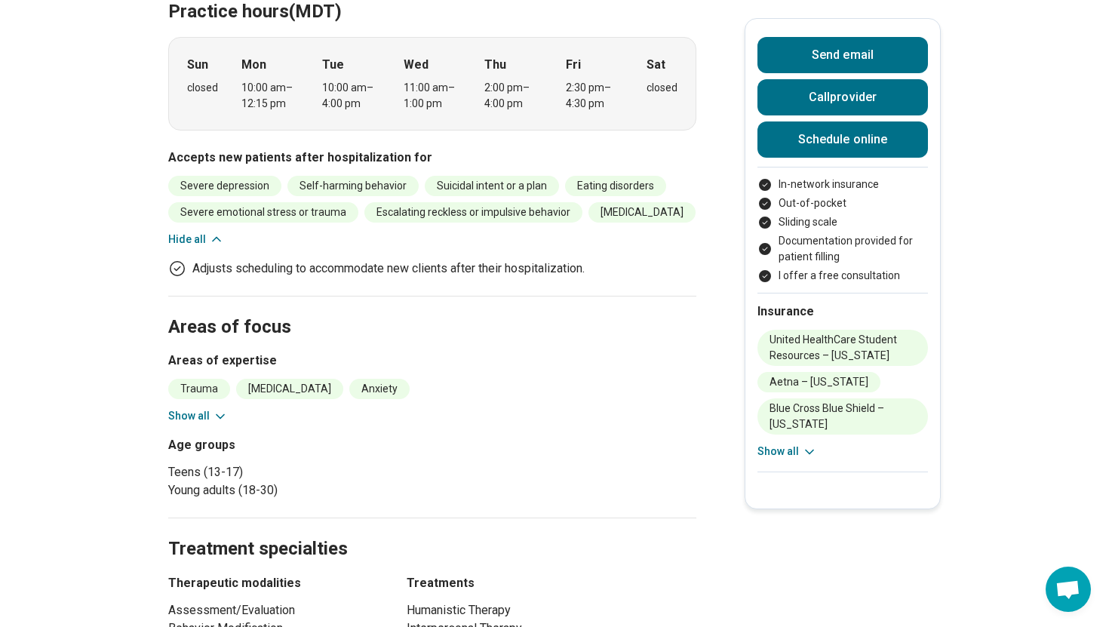
scroll to position [421, 0]
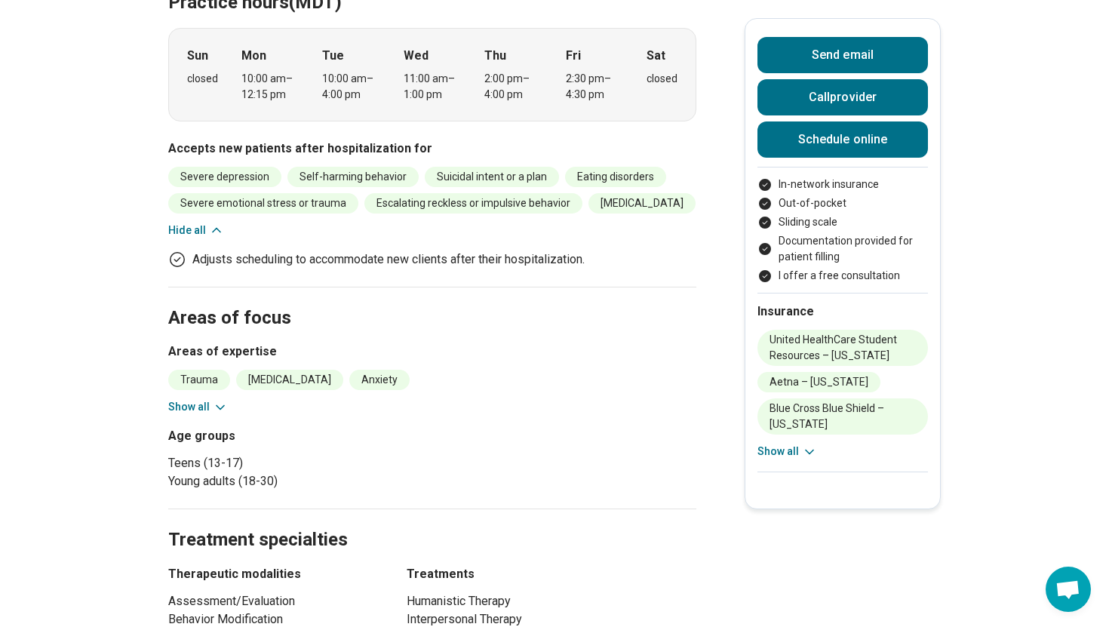
click at [206, 401] on button "Show all" at bounding box center [198, 407] width 60 height 16
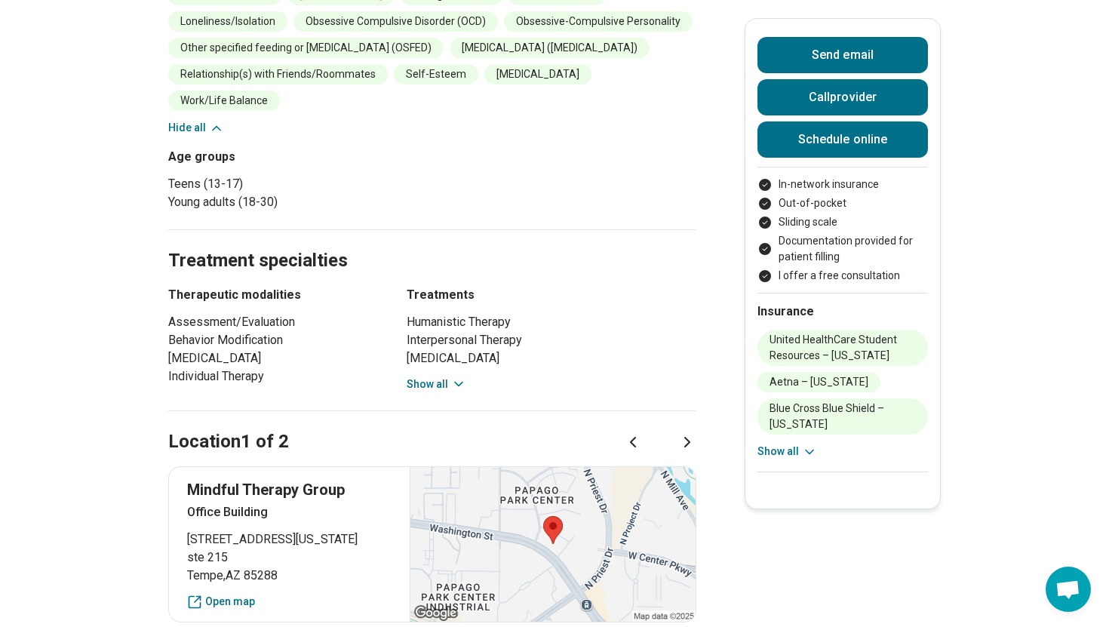
scroll to position [867, 0]
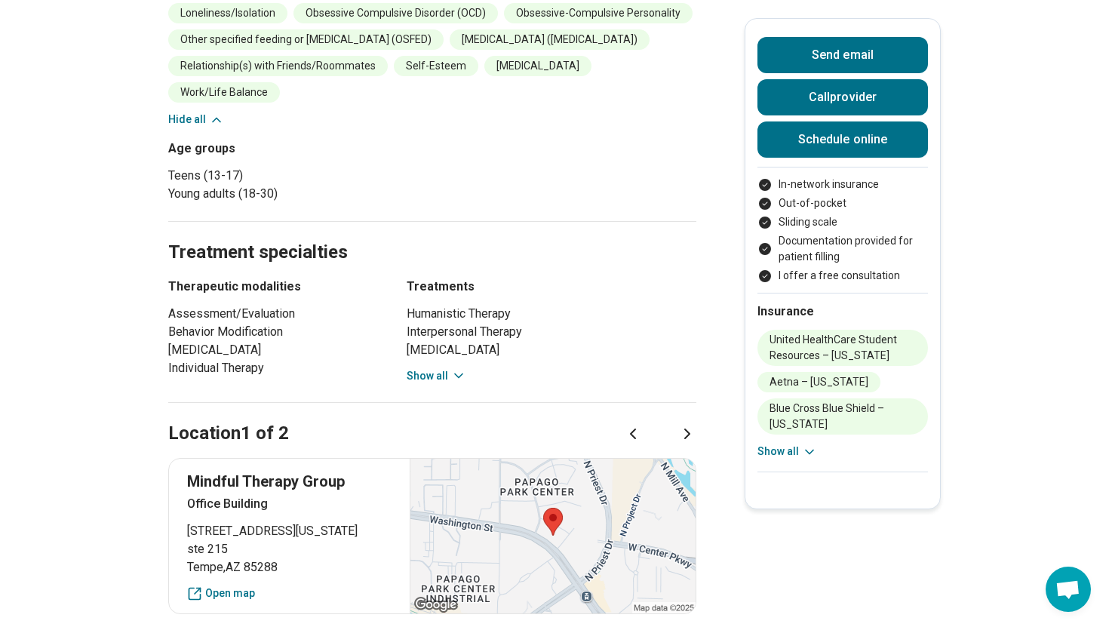
click at [438, 387] on div "Location 1 of 2" at bounding box center [432, 416] width 528 height 62
click at [434, 373] on button "Show all" at bounding box center [437, 376] width 60 height 16
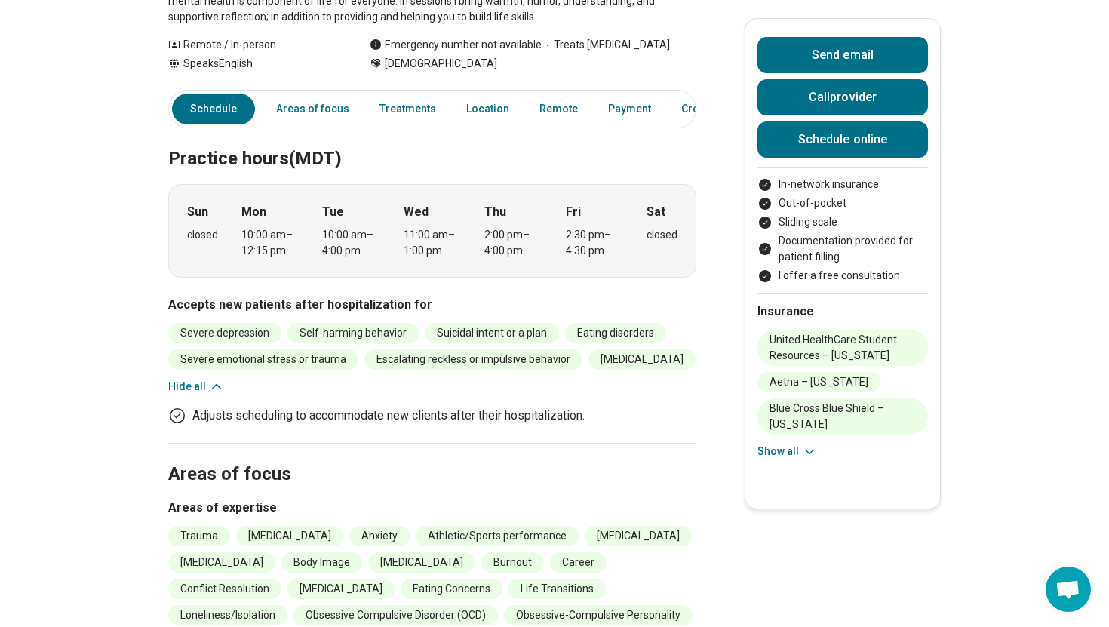
scroll to position [263, 0]
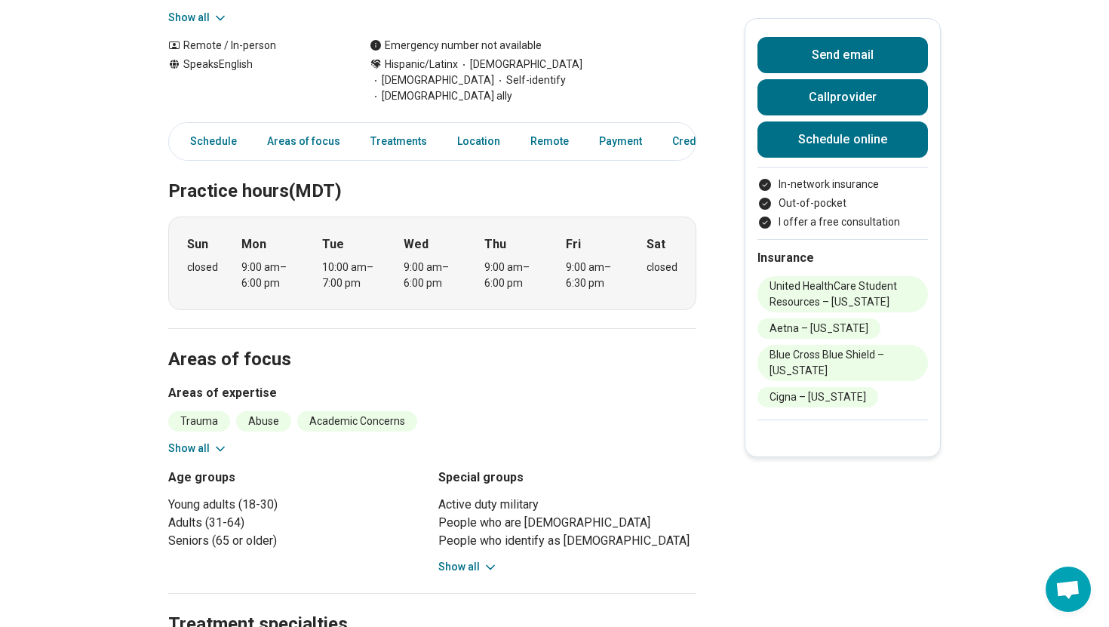
scroll to position [460, 0]
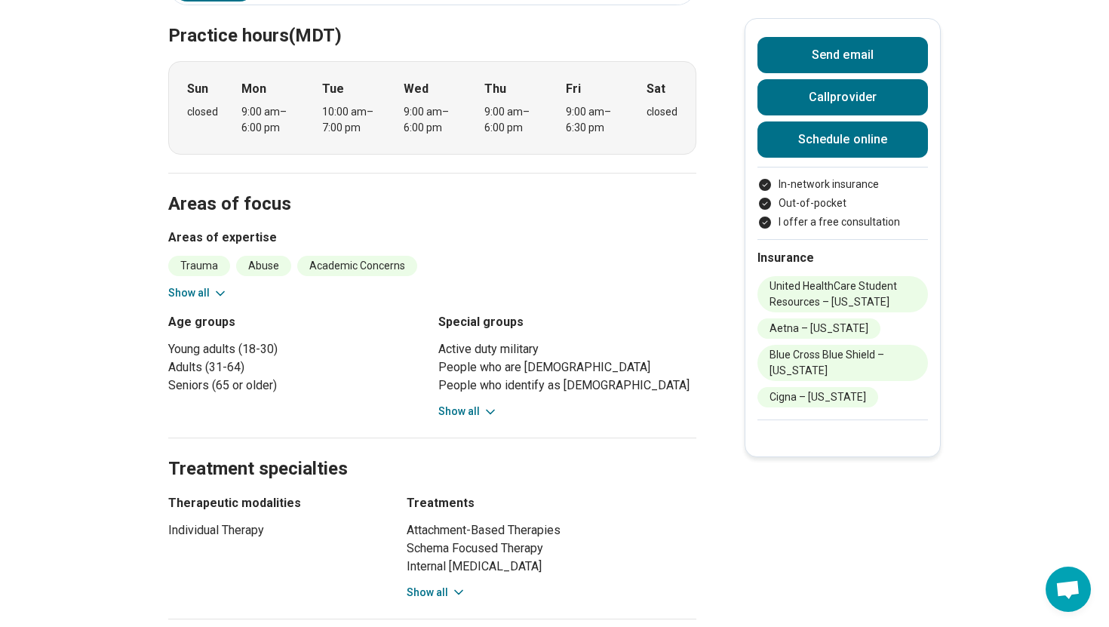
click at [472, 404] on button "Show all" at bounding box center [468, 412] width 60 height 16
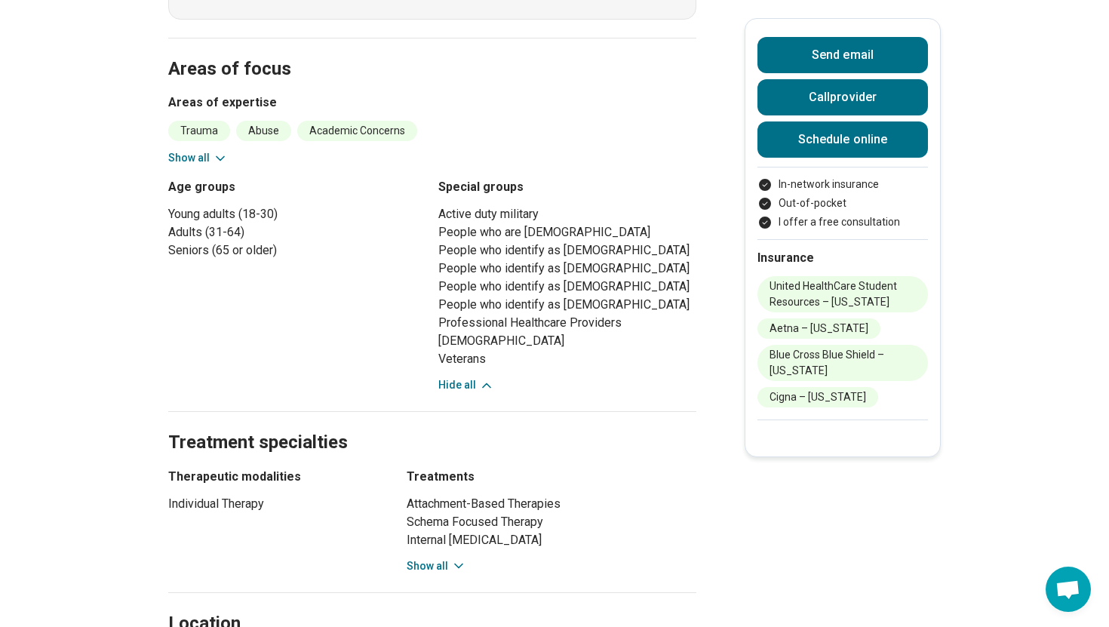
scroll to position [673, 0]
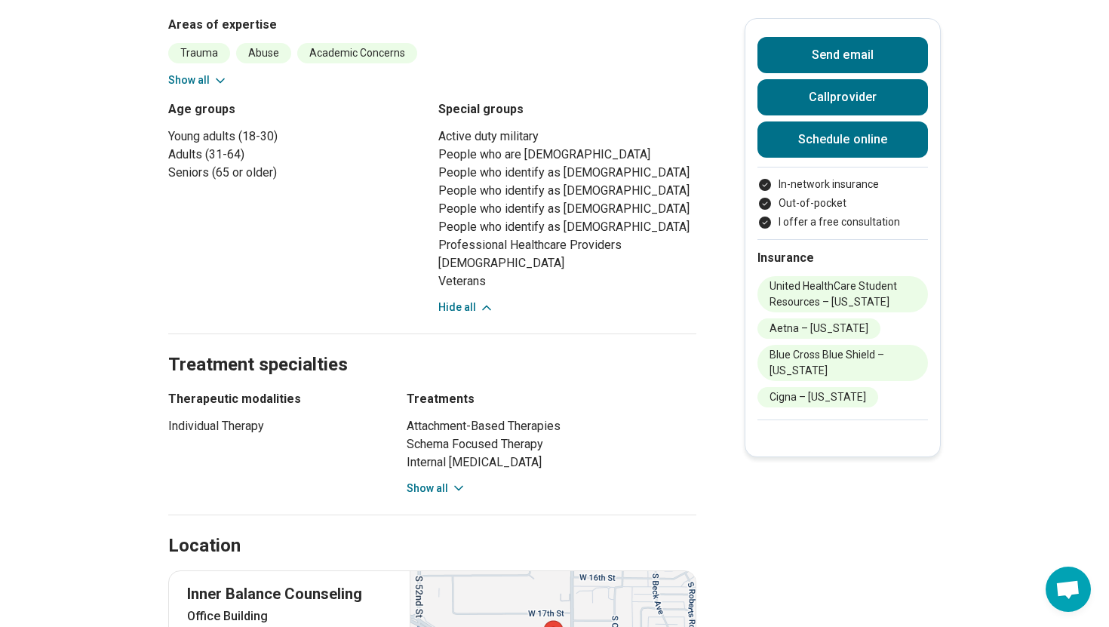
click at [429, 481] on button "Show all" at bounding box center [437, 489] width 60 height 16
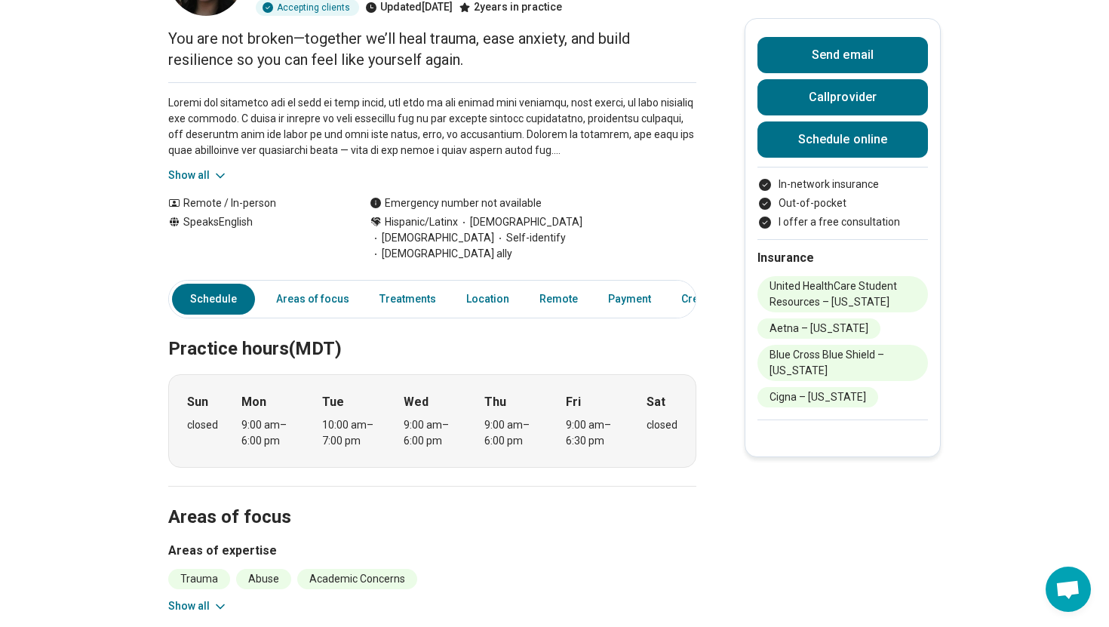
scroll to position [0, 0]
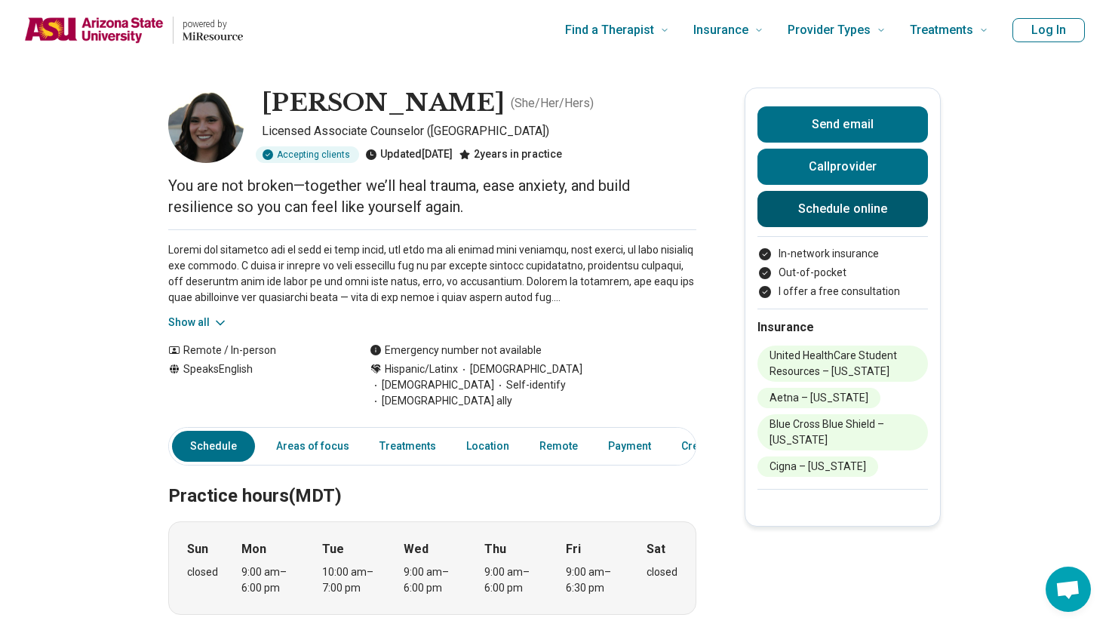
click at [811, 209] on link "Schedule online" at bounding box center [843, 209] width 171 height 36
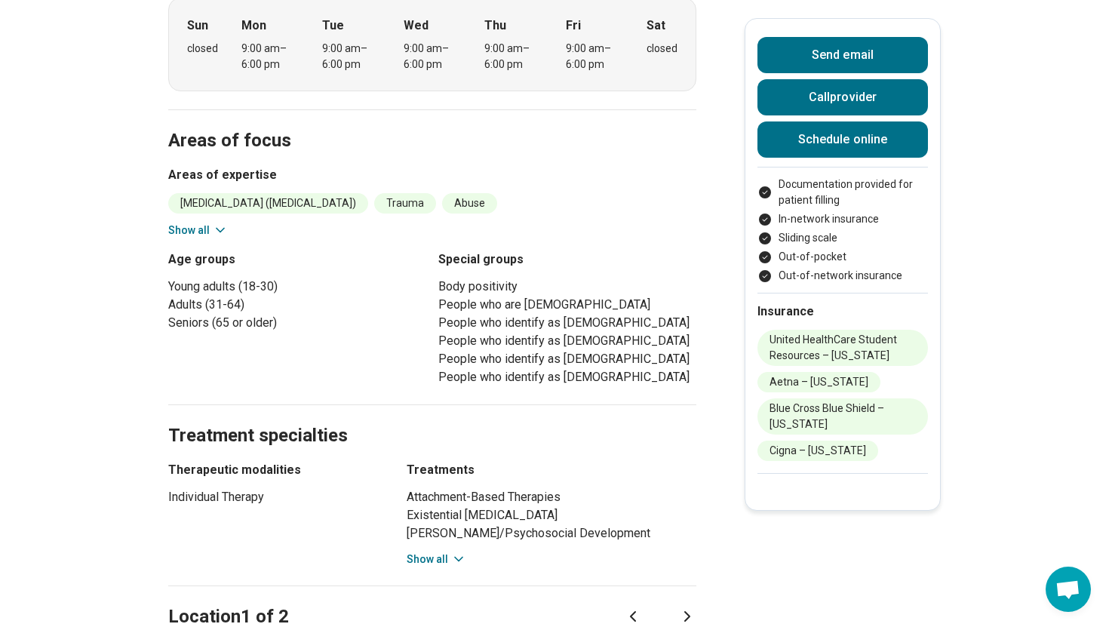
scroll to position [592, 0]
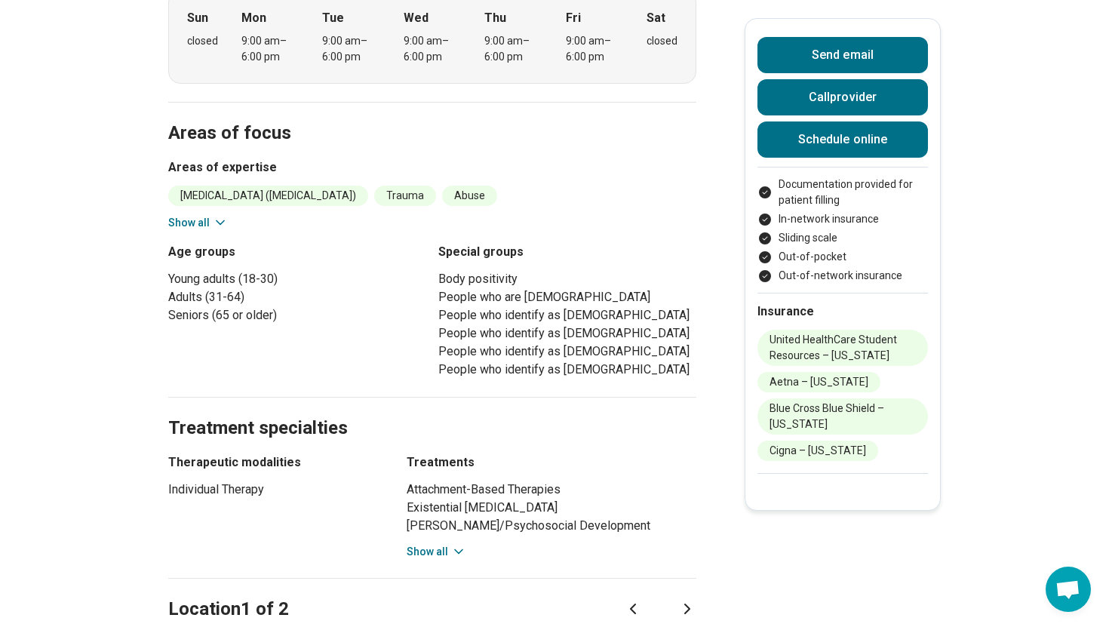
click at [447, 544] on button "Show all" at bounding box center [437, 552] width 60 height 16
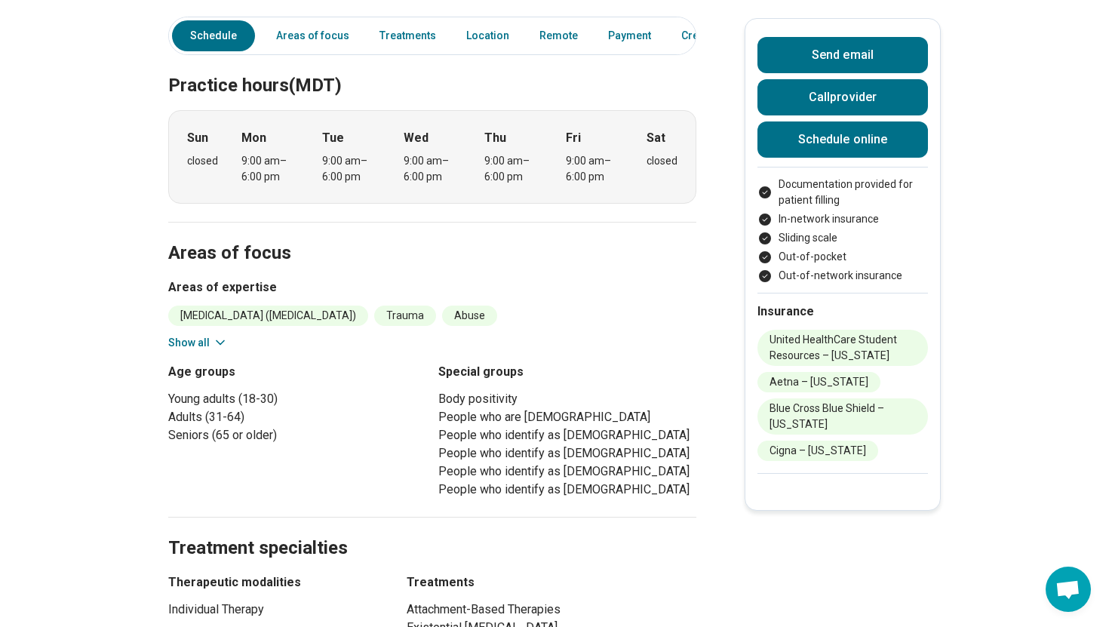
scroll to position [381, 0]
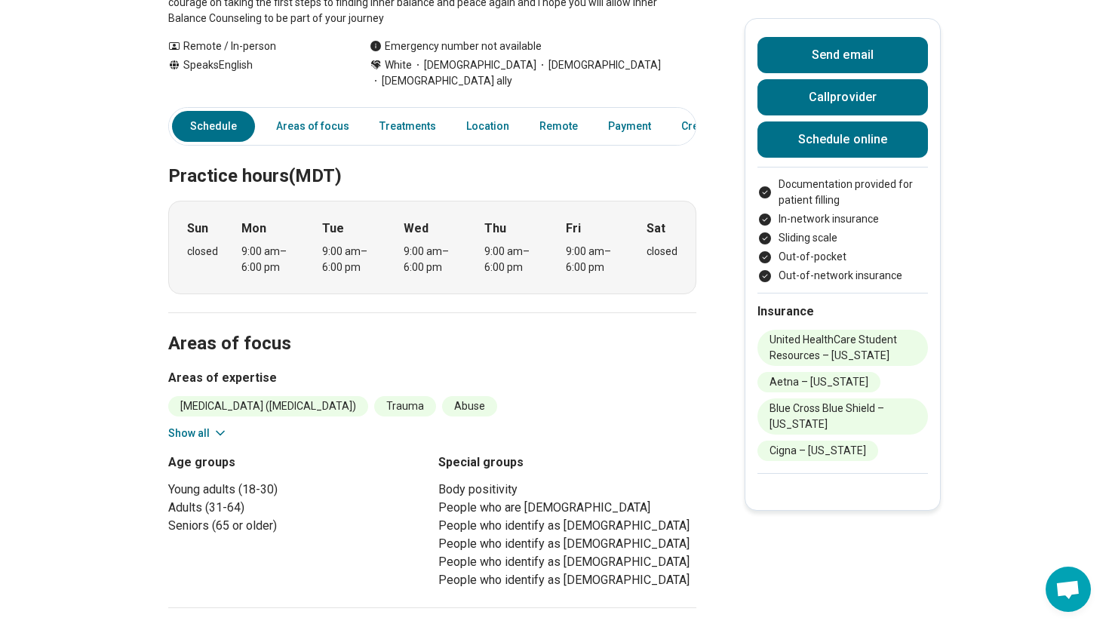
click at [213, 426] on icon at bounding box center [220, 433] width 15 height 15
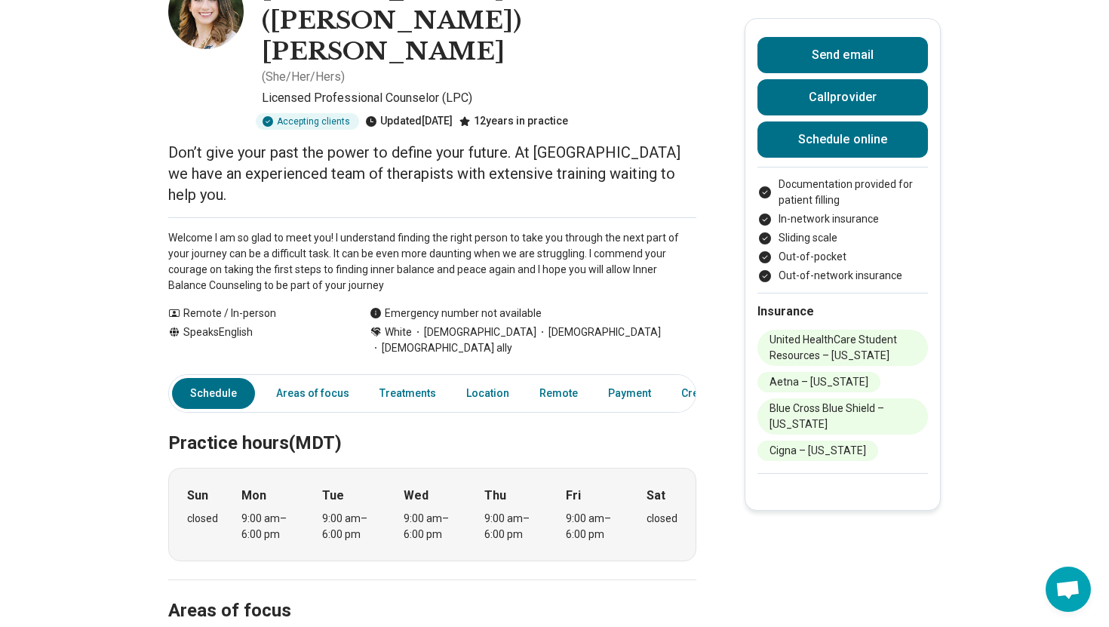
scroll to position [0, 0]
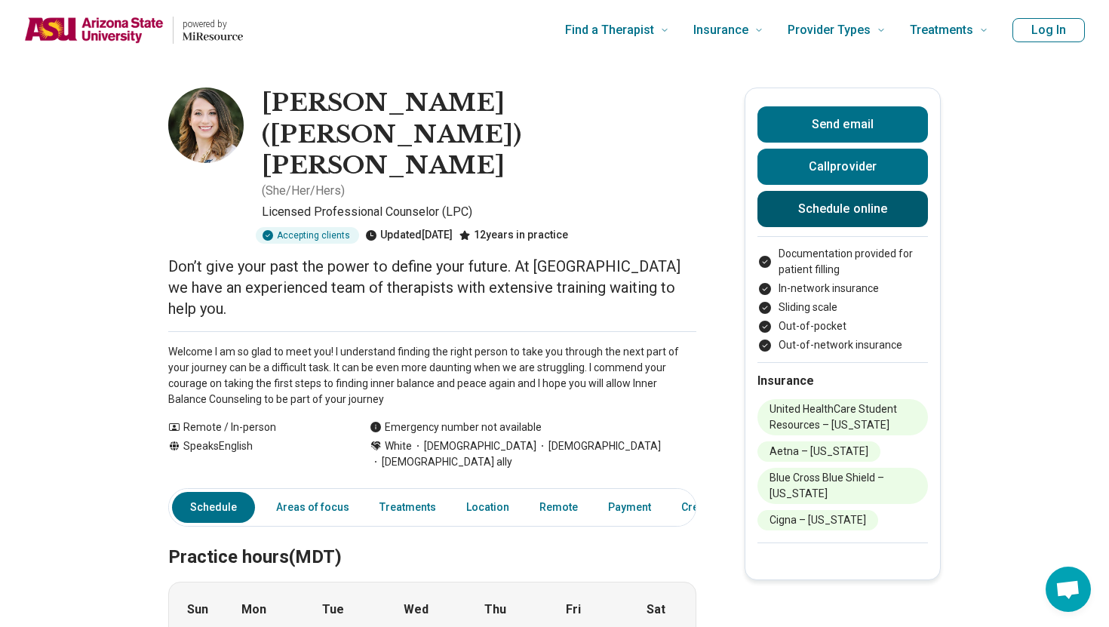
click at [807, 210] on link "Schedule online" at bounding box center [843, 209] width 171 height 36
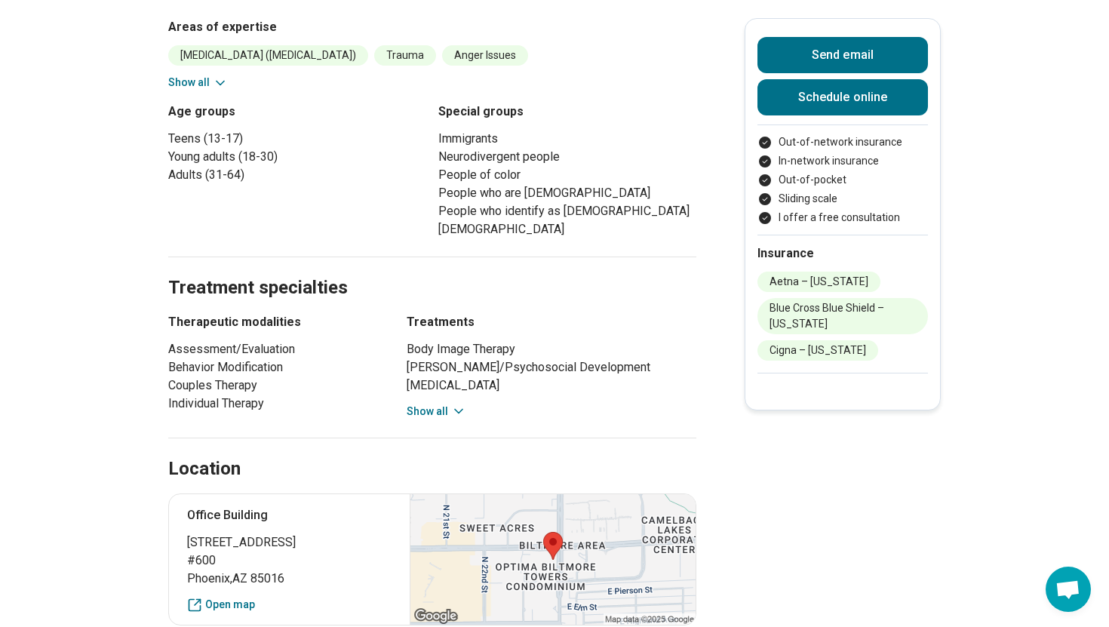
scroll to position [694, 0]
click at [435, 403] on button "Show all" at bounding box center [437, 411] width 60 height 16
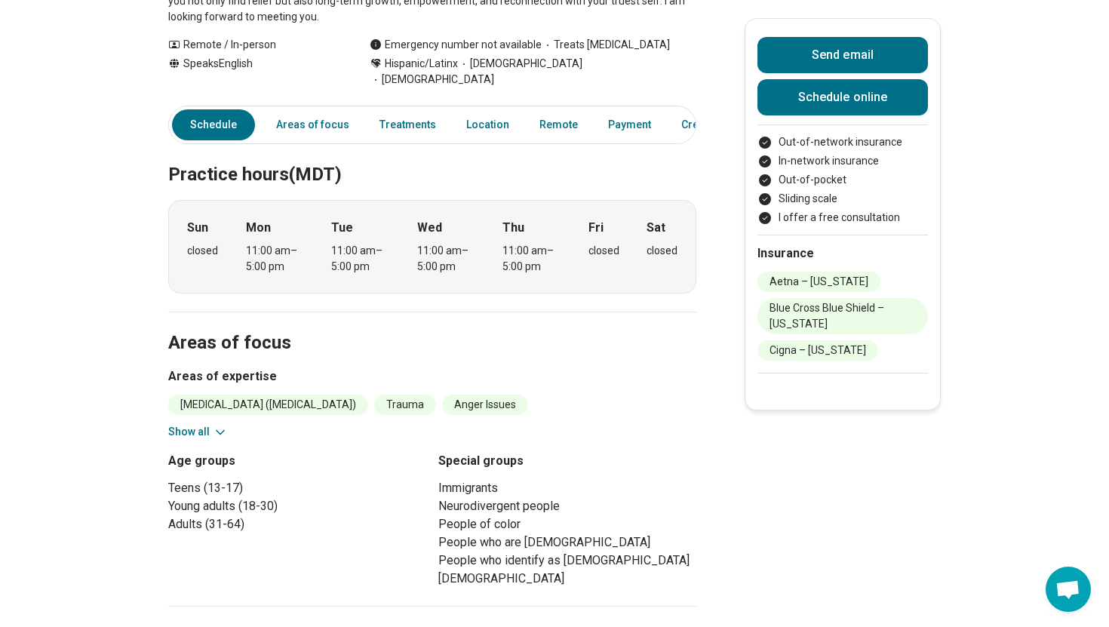
scroll to position [0, 0]
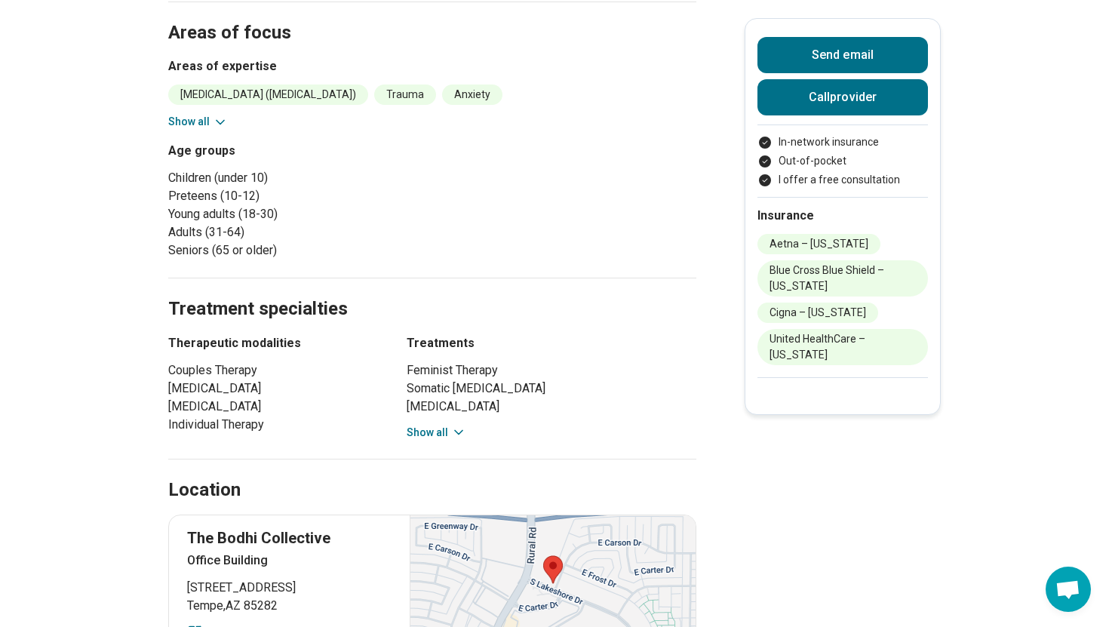
scroll to position [653, 0]
click at [432, 426] on button "Show all" at bounding box center [437, 434] width 60 height 16
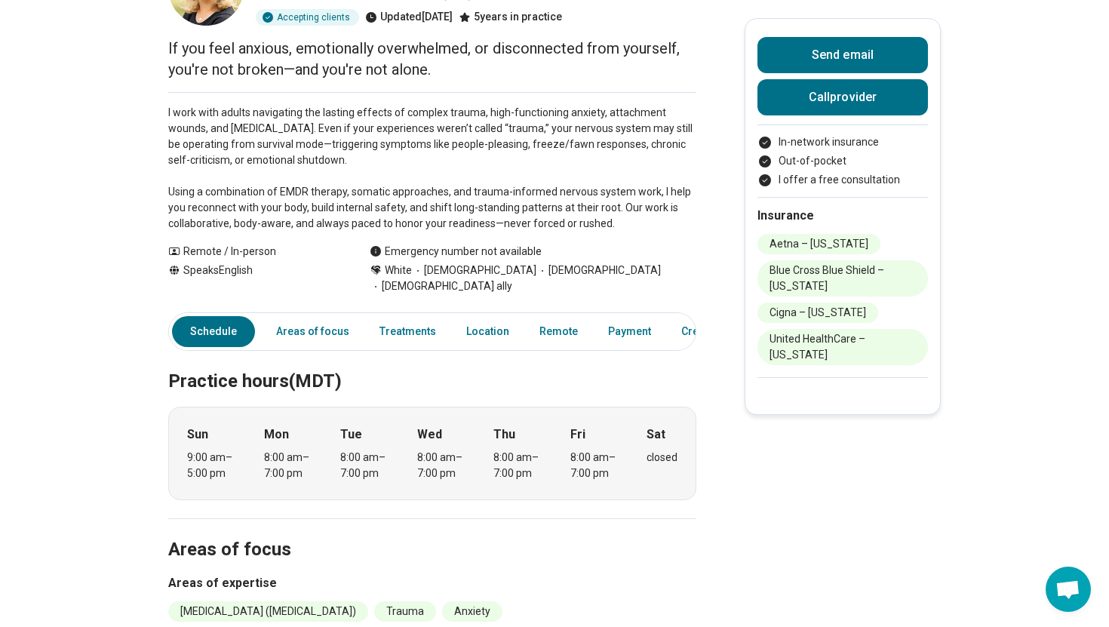
scroll to position [0, 0]
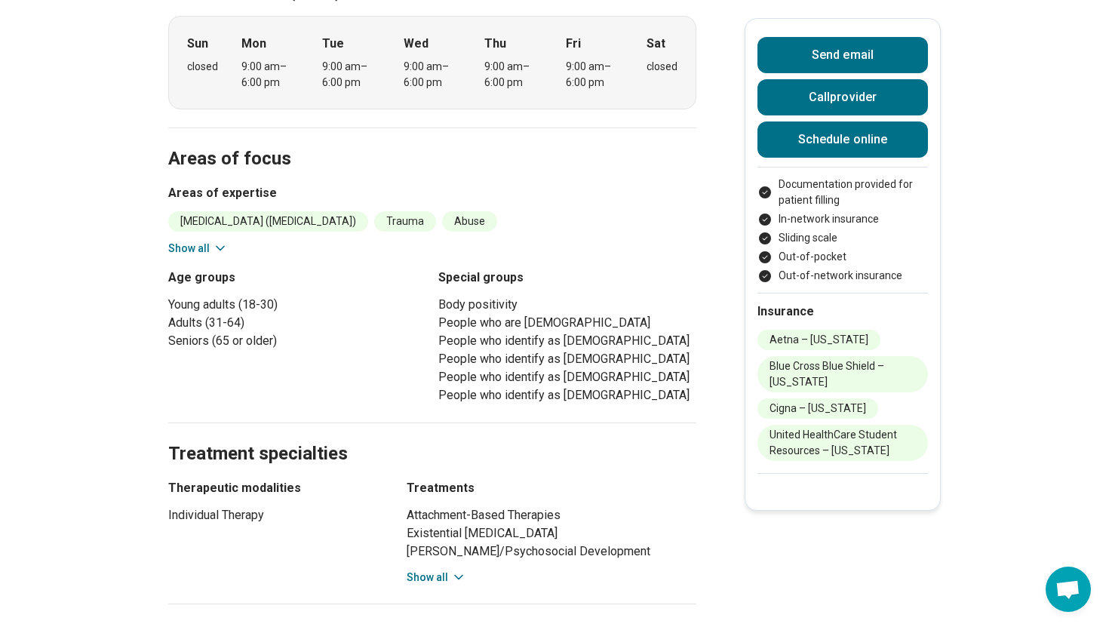
scroll to position [573, 0]
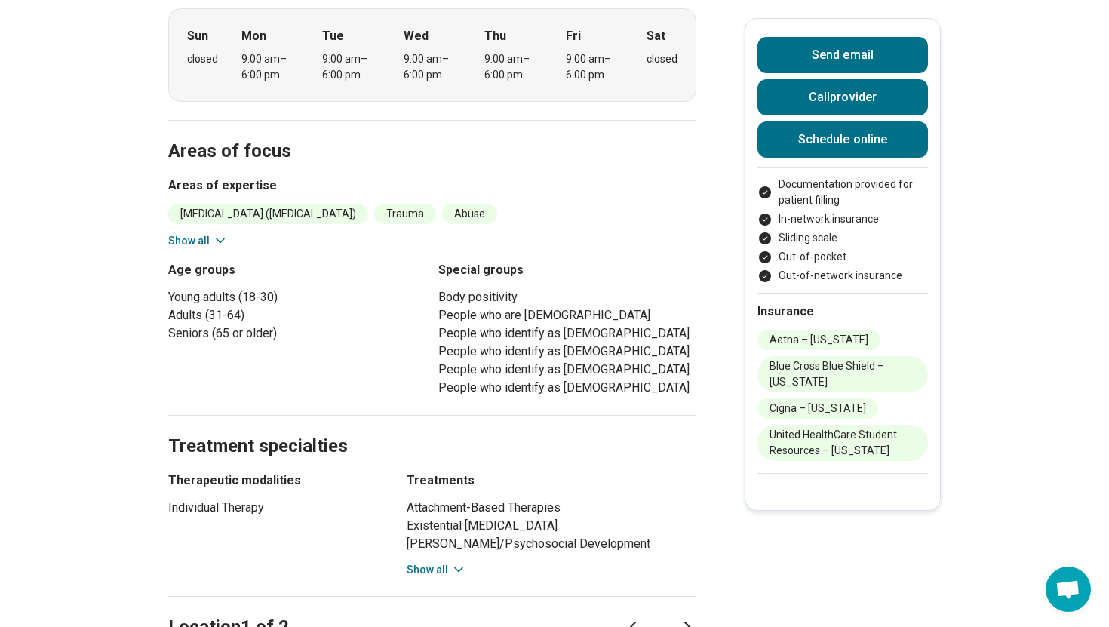
click at [447, 562] on button "Show all" at bounding box center [437, 570] width 60 height 16
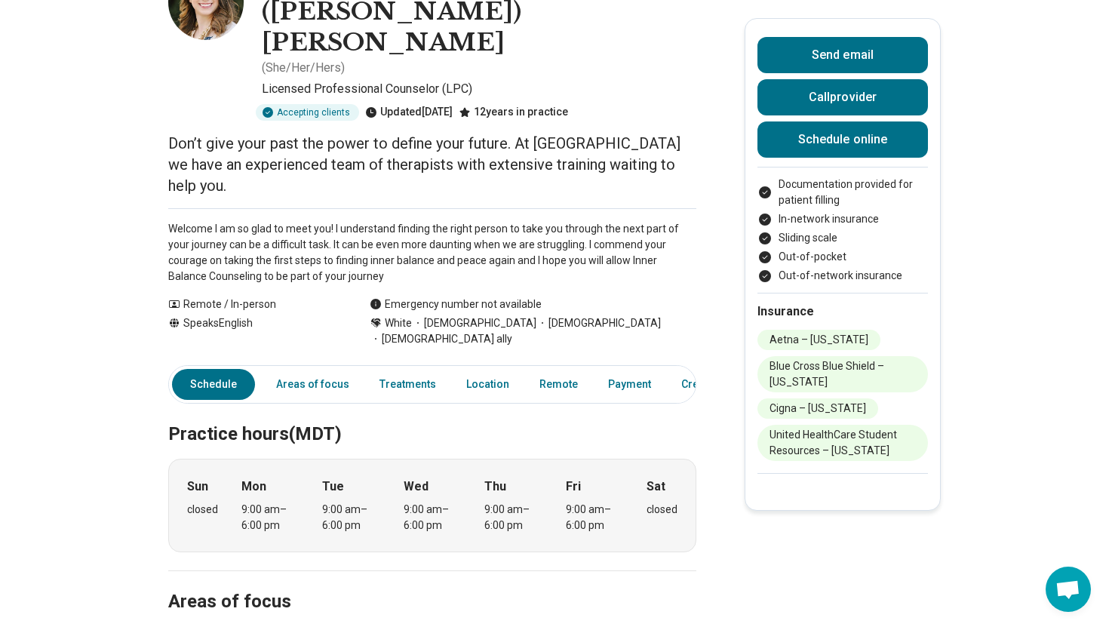
scroll to position [0, 0]
